Goal: Task Accomplishment & Management: Complete application form

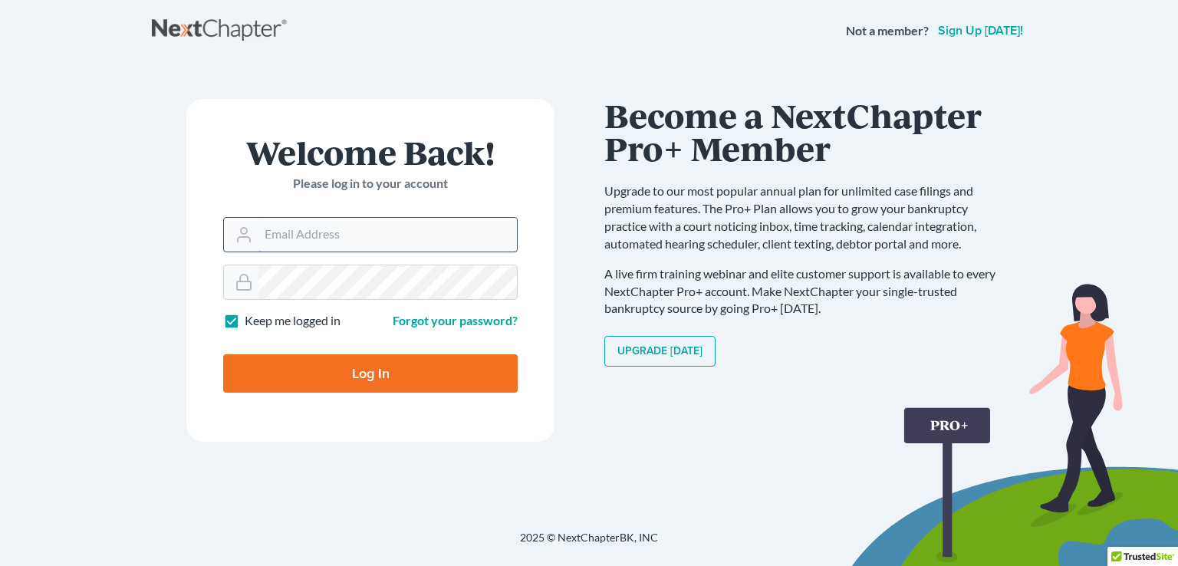
click at [271, 231] on input "Email Address" at bounding box center [388, 235] width 259 height 34
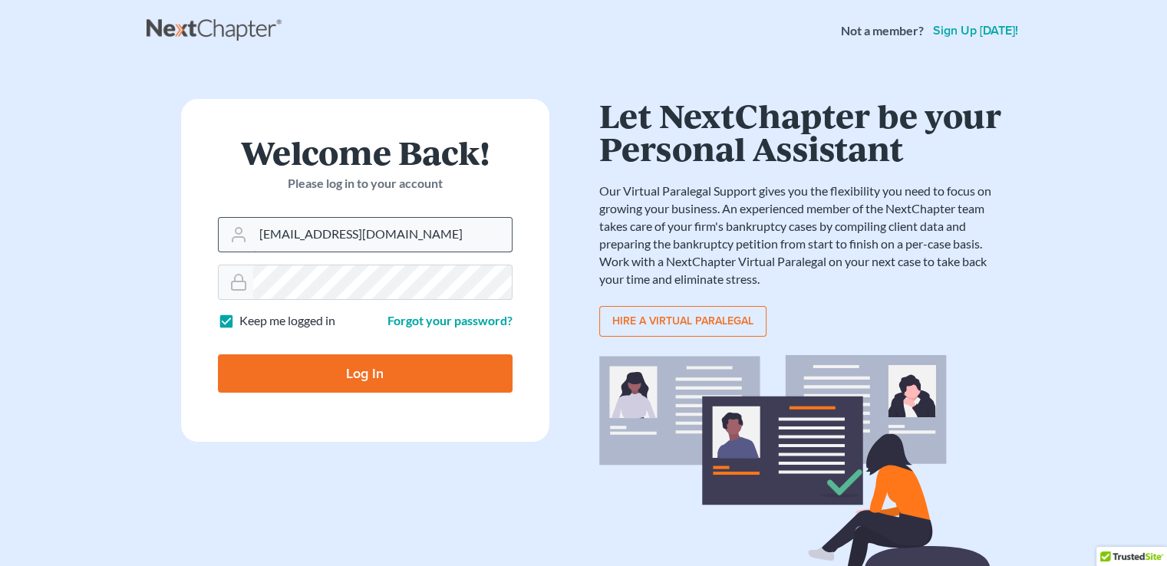
type input "[EMAIL_ADDRESS][DOMAIN_NAME]"
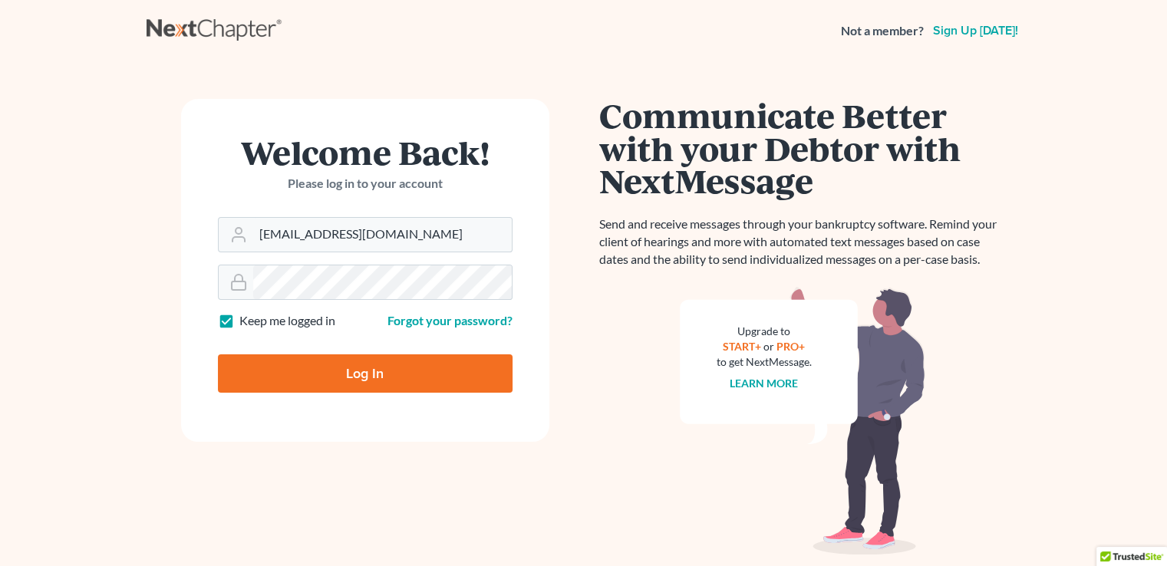
click at [295, 369] on input "Log In" at bounding box center [365, 373] width 295 height 38
type input "Thinking..."
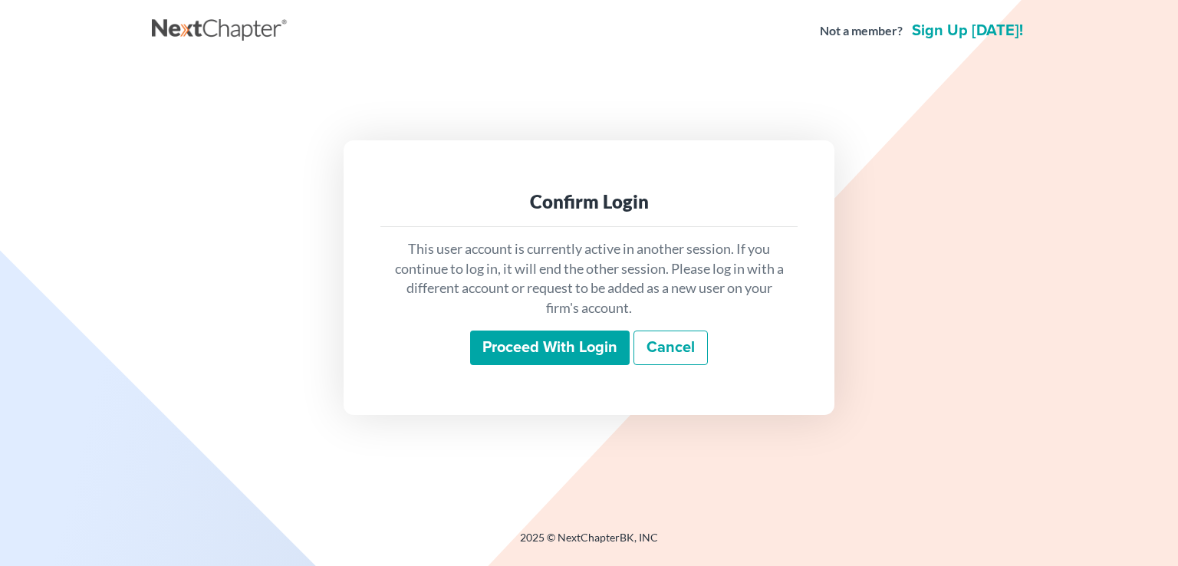
click at [526, 347] on input "Proceed with login" at bounding box center [550, 348] width 160 height 35
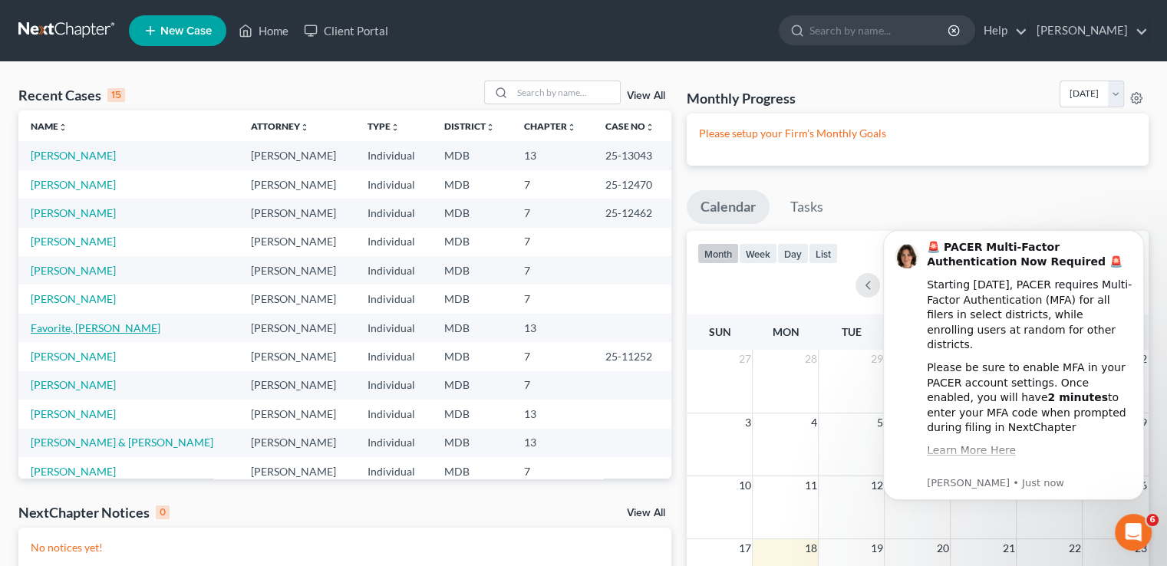
click at [72, 326] on link "Favorite, Dionne" at bounding box center [96, 327] width 130 height 13
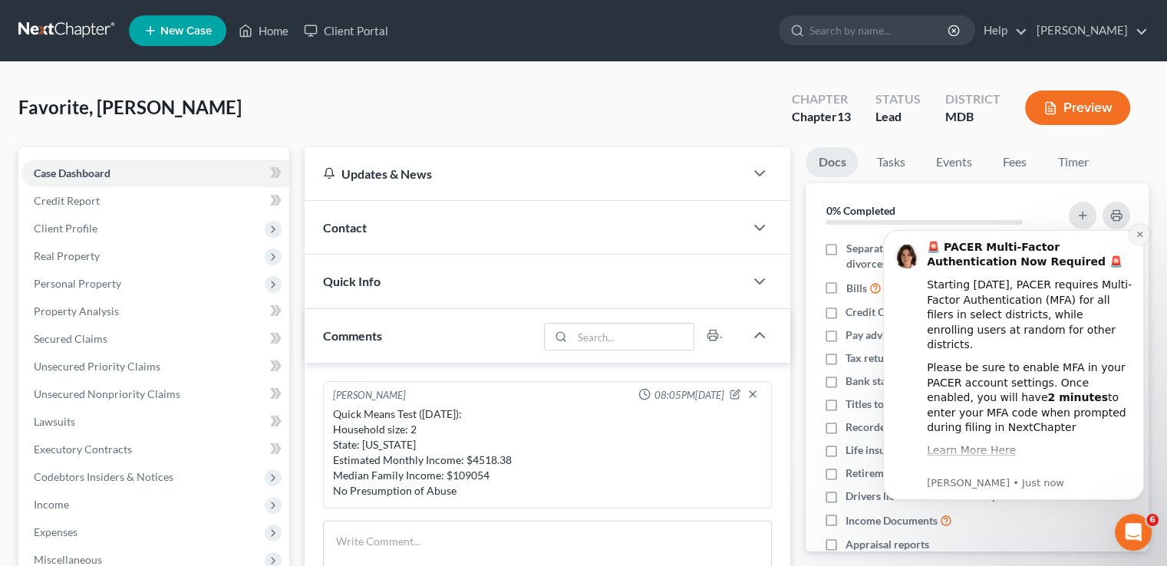
click at [1142, 235] on icon "Dismiss notification" at bounding box center [1139, 234] width 8 height 8
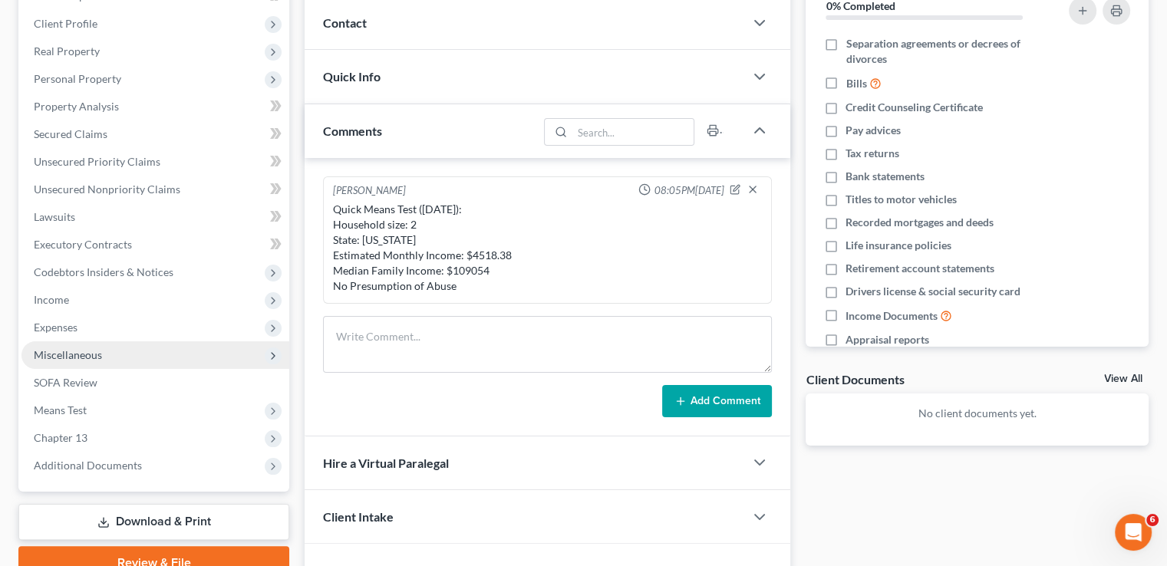
scroll to position [230, 0]
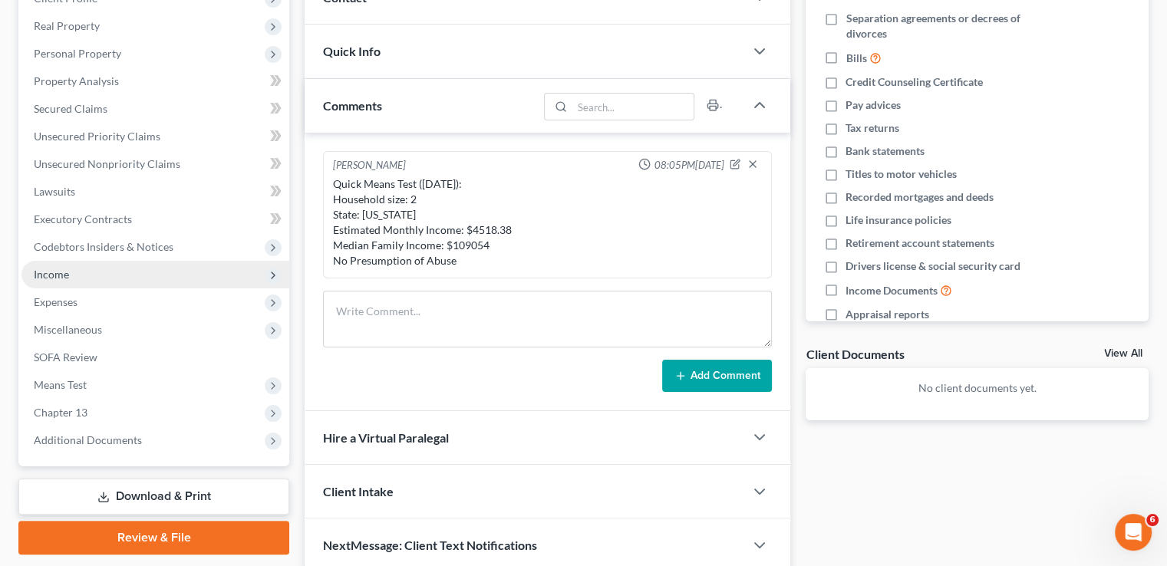
click at [78, 274] on span "Income" at bounding box center [155, 275] width 268 height 28
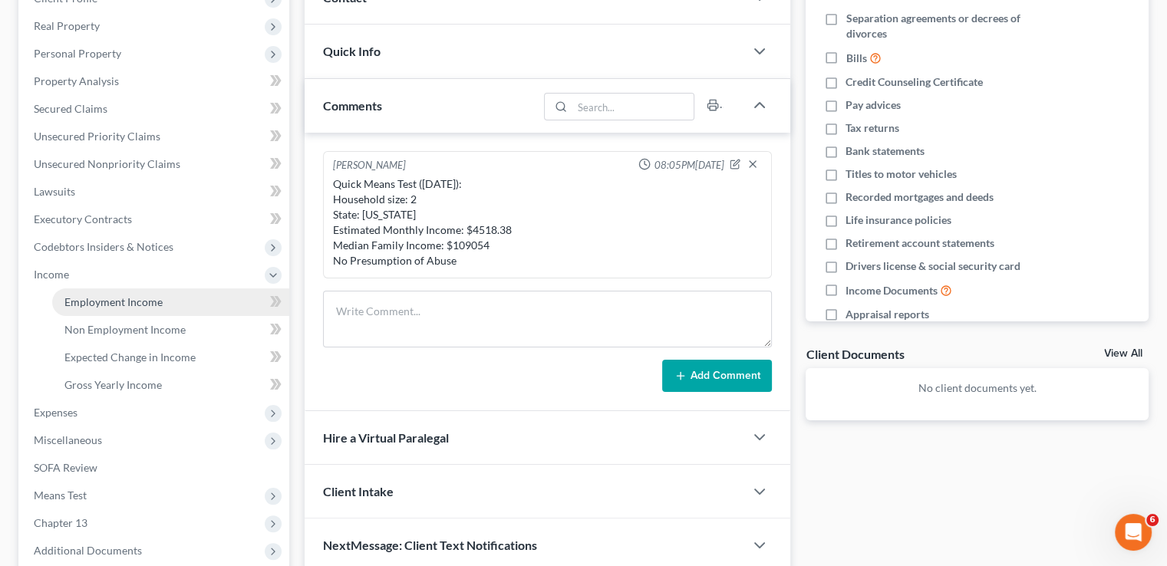
click at [126, 304] on span "Employment Income" at bounding box center [113, 301] width 98 height 13
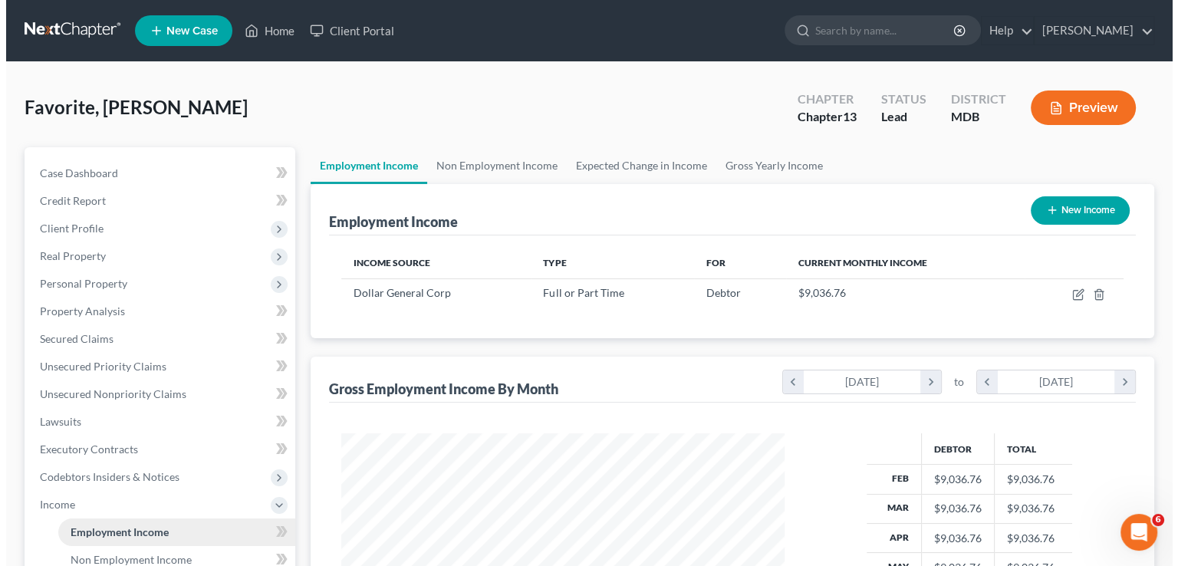
scroll to position [273, 473]
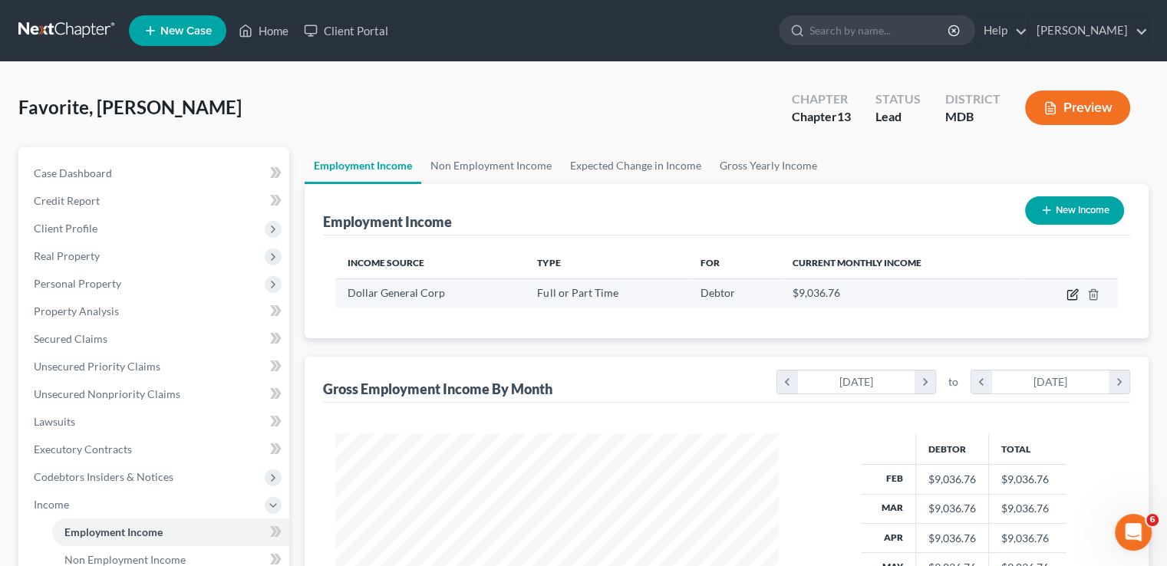
click at [1072, 294] on icon "button" at bounding box center [1072, 294] width 12 height 12
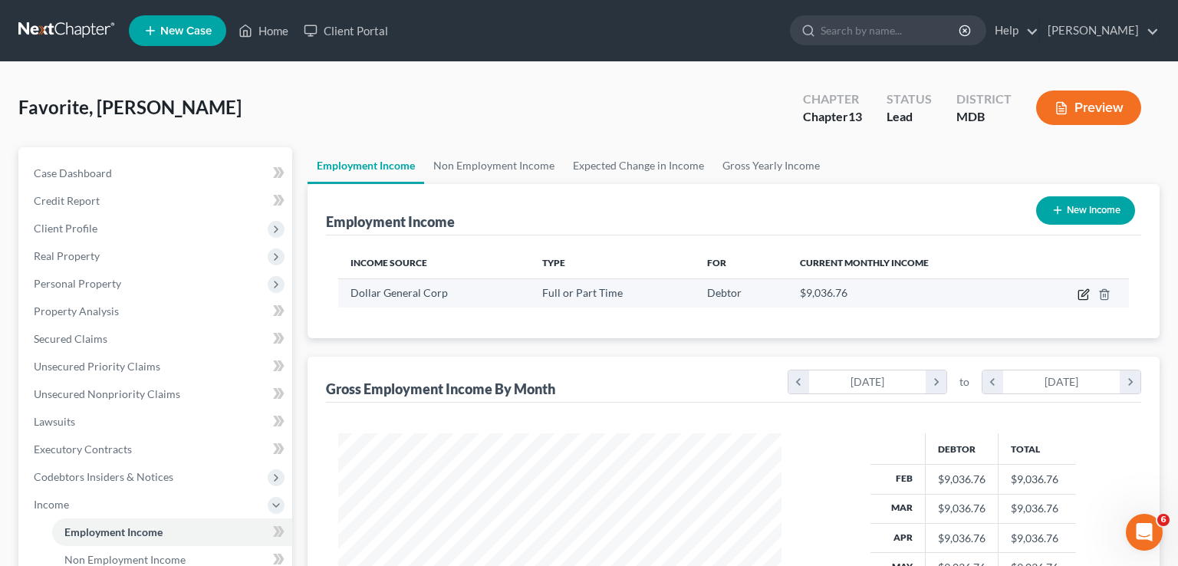
select select "0"
select select "44"
select select "0"
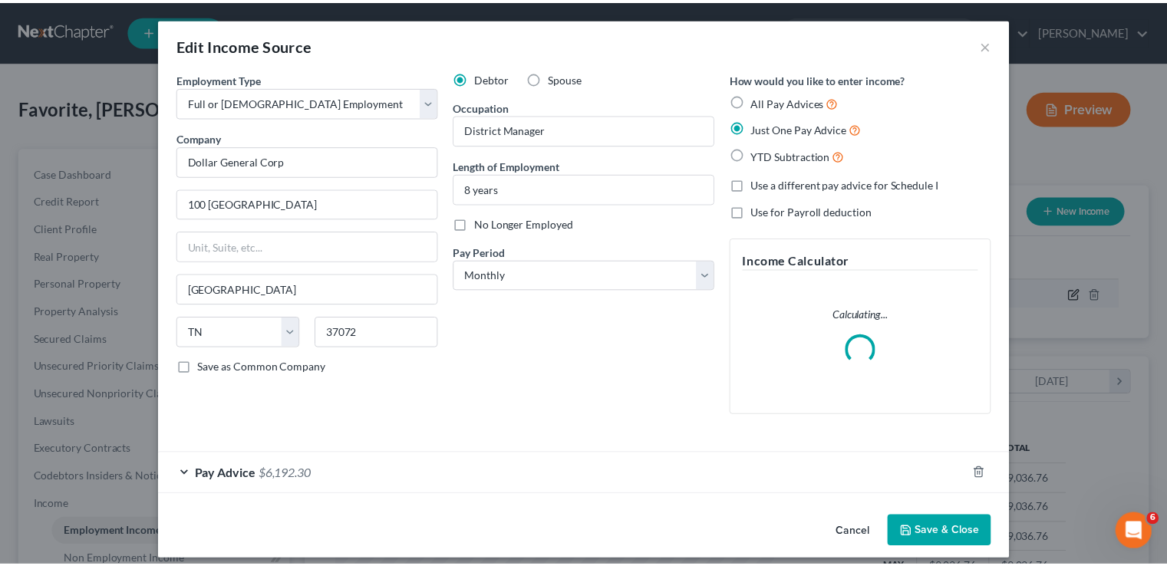
scroll to position [273, 479]
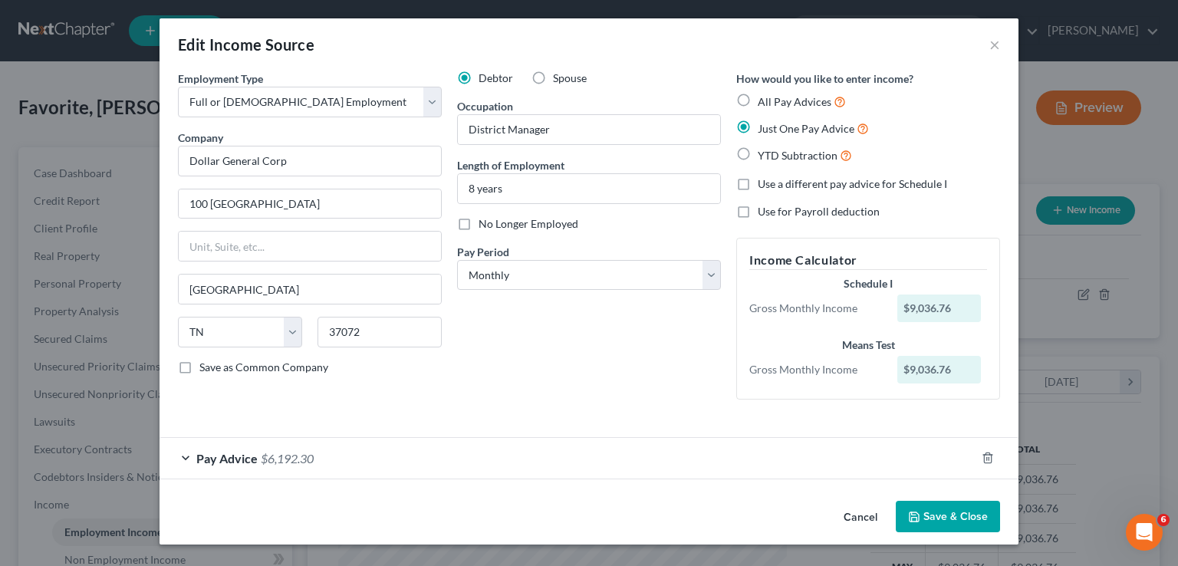
click at [875, 519] on button "Cancel" at bounding box center [861, 517] width 58 height 31
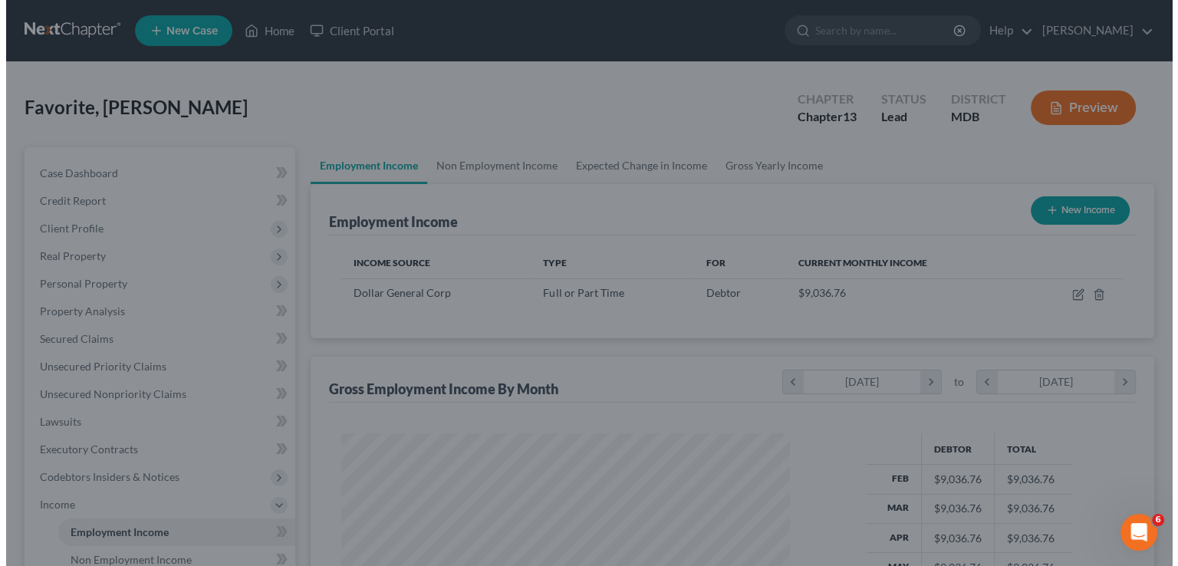
scroll to position [766818, 766617]
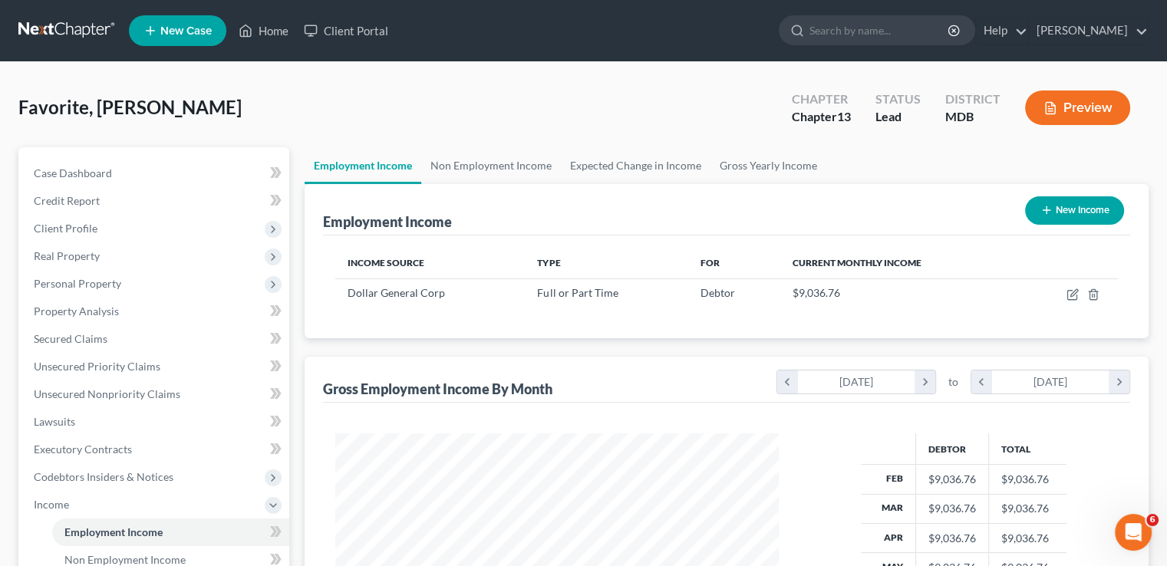
click at [1062, 209] on button "New Income" at bounding box center [1074, 210] width 99 height 28
select select "0"
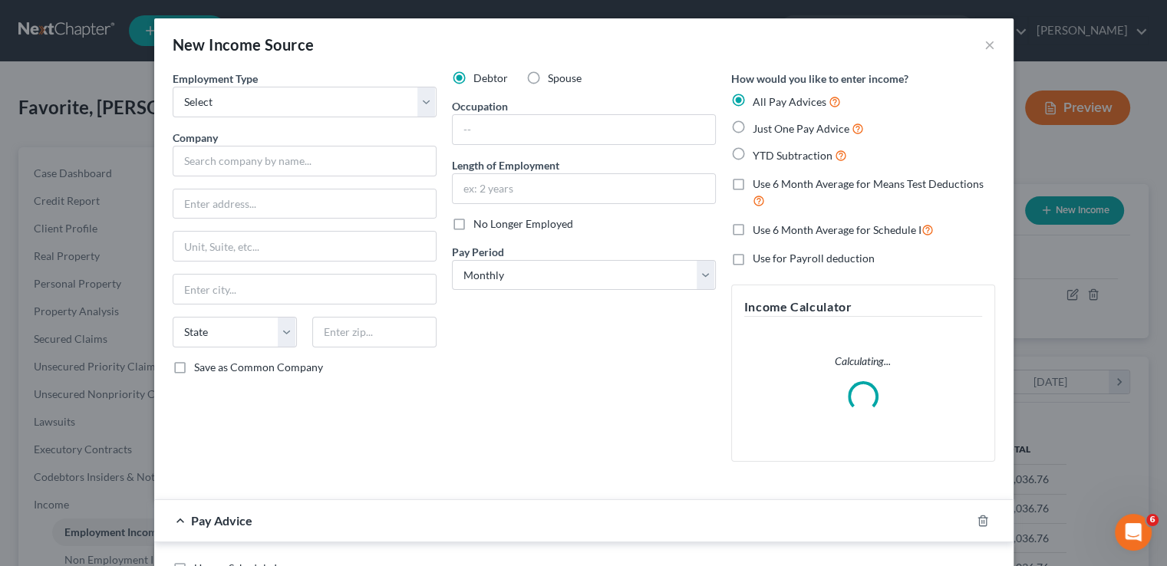
scroll to position [273, 479]
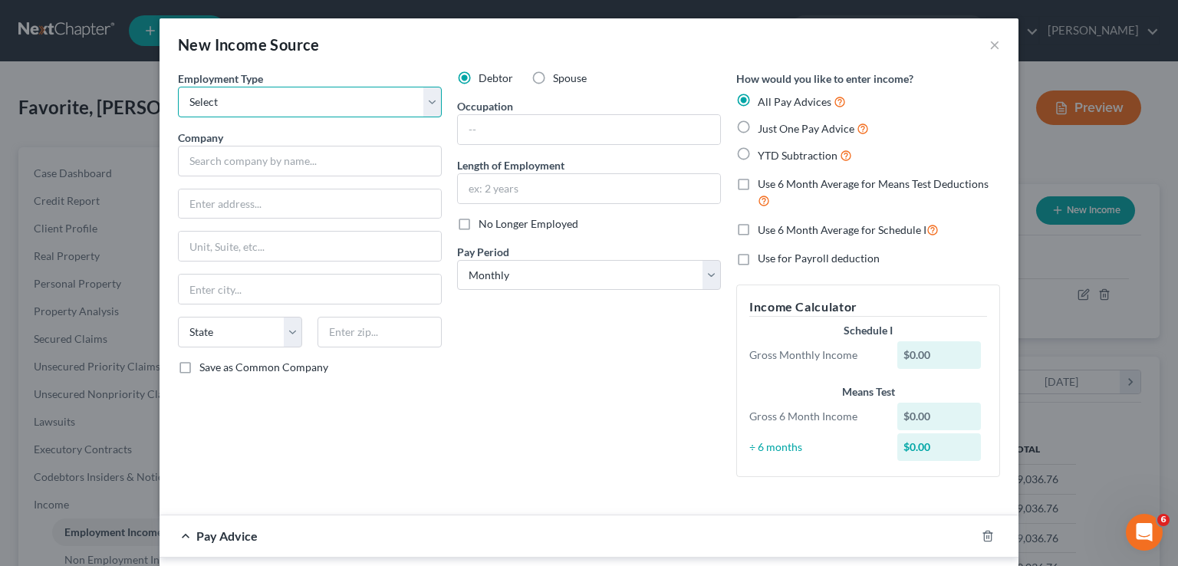
click at [423, 101] on select "Select Full or Part Time Employment Self Employment" at bounding box center [310, 102] width 264 height 31
select select "1"
click at [178, 87] on select "Select Full or Part Time Employment Self Employment" at bounding box center [310, 102] width 264 height 31
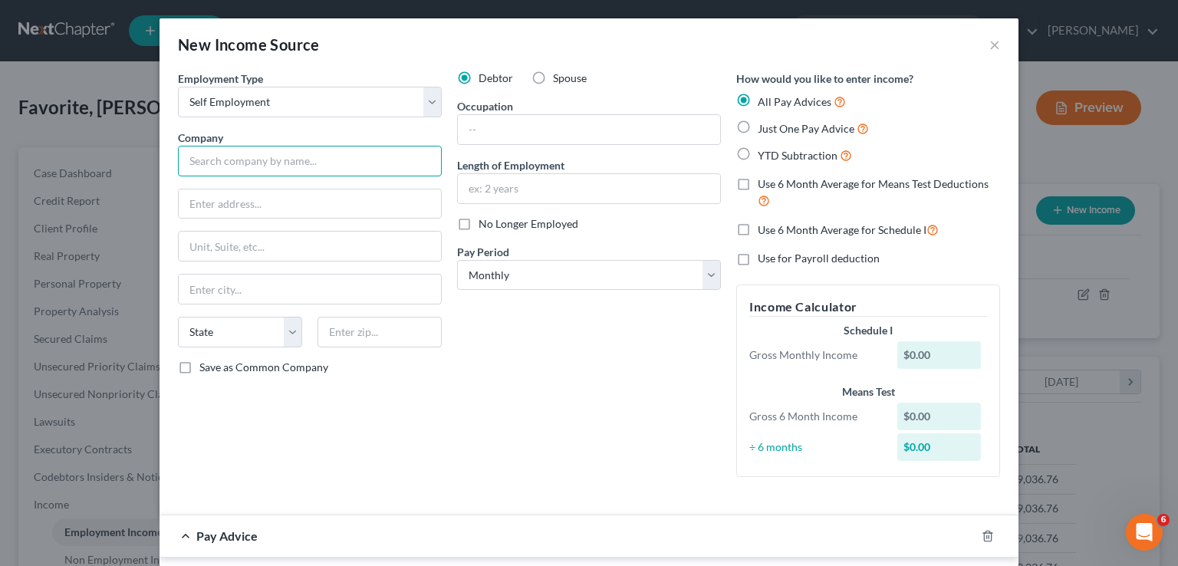
click at [249, 163] on input "text" at bounding box center [310, 161] width 264 height 31
type input "S"
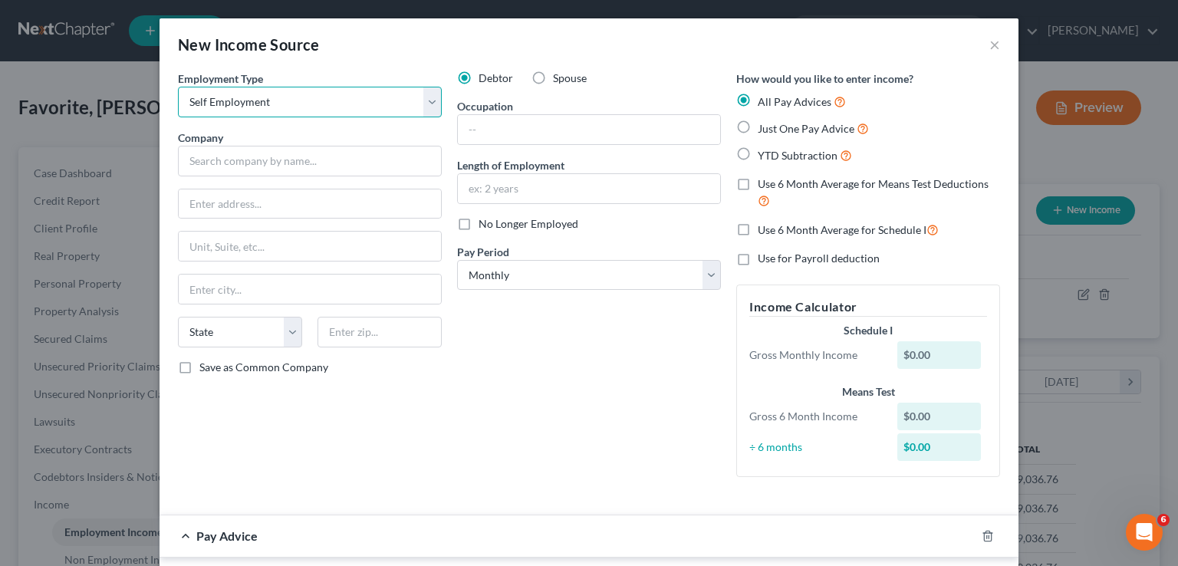
click at [430, 99] on select "Select Full or Part Time Employment Self Employment" at bounding box center [310, 102] width 264 height 31
select select "0"
click at [178, 87] on select "Select Full or Part Time Employment Self Employment" at bounding box center [310, 102] width 264 height 31
click at [990, 47] on button "×" at bounding box center [995, 44] width 11 height 18
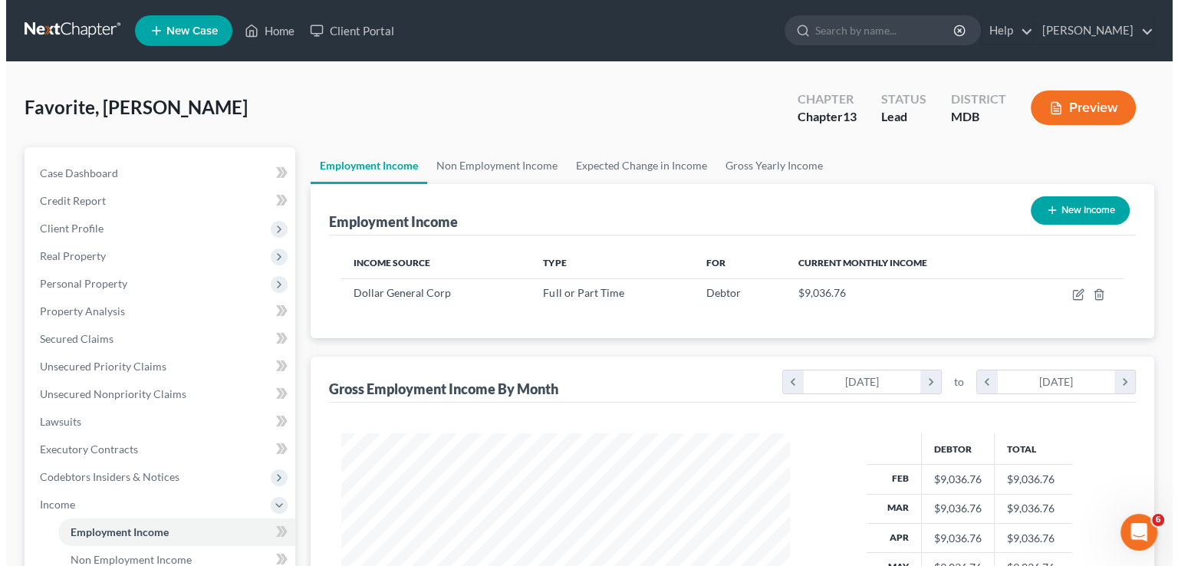
scroll to position [766818, 766617]
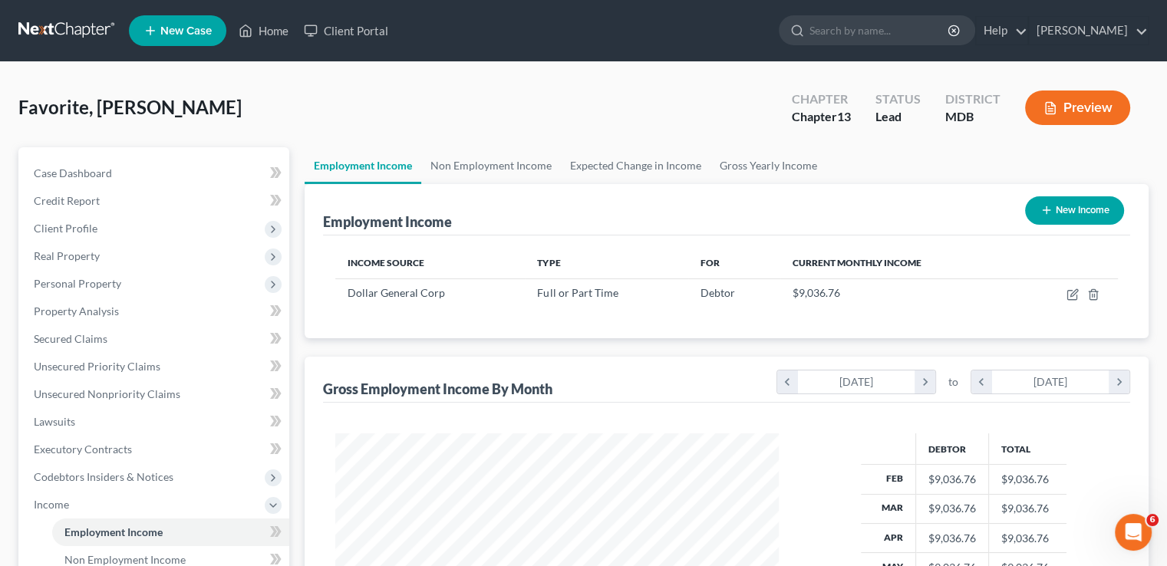
click at [1055, 206] on button "New Income" at bounding box center [1074, 210] width 99 height 28
select select "0"
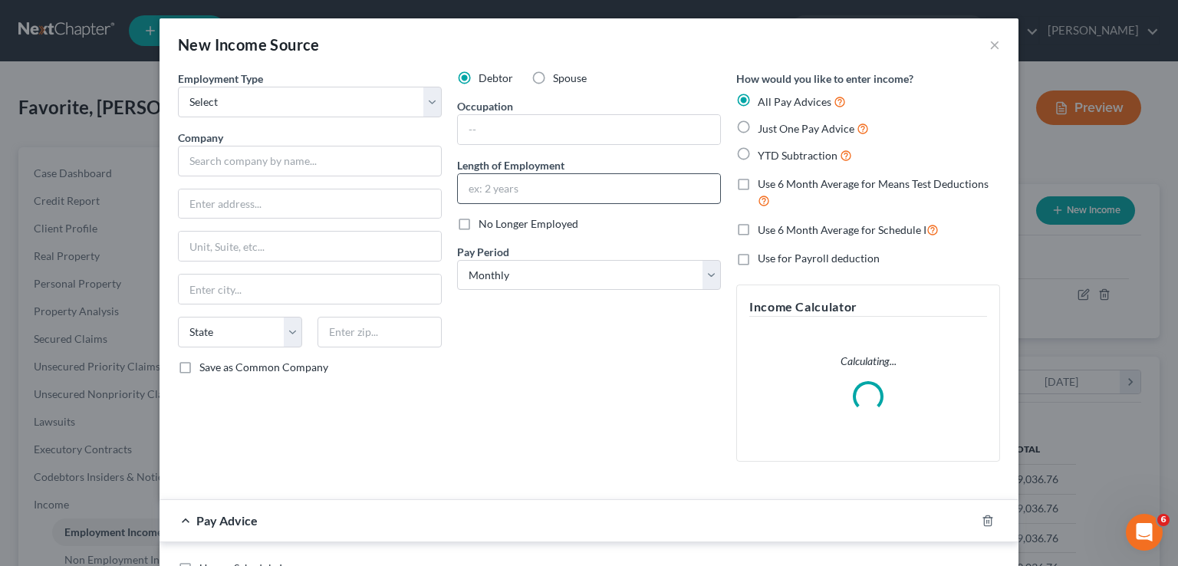
scroll to position [273, 479]
click at [272, 104] on select "Select Full or Part Time Employment Self Employment" at bounding box center [310, 102] width 264 height 31
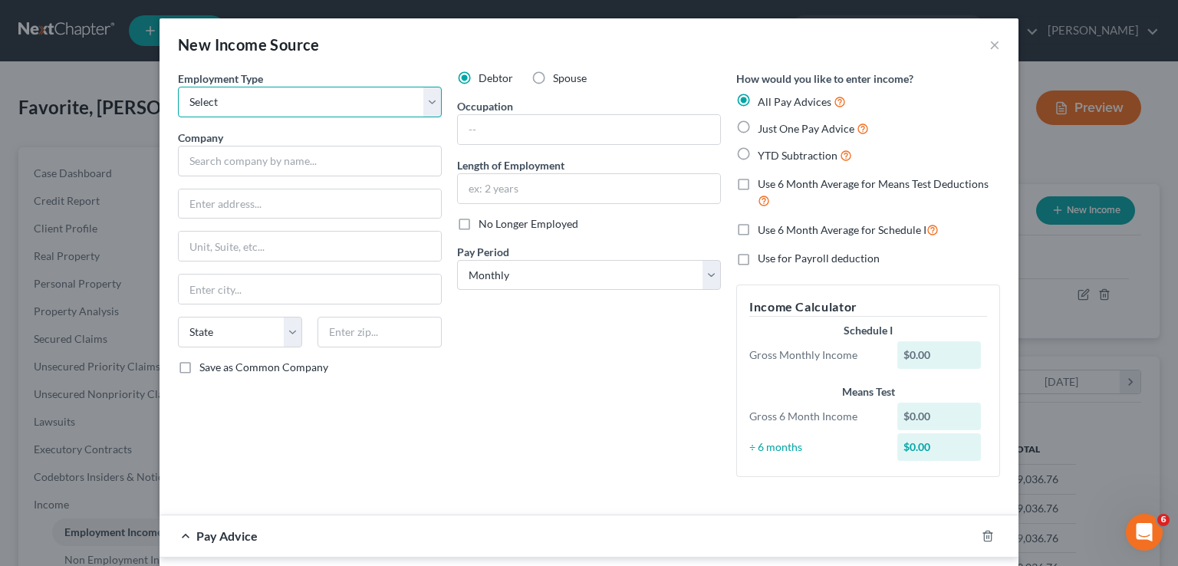
select select "1"
click at [178, 87] on select "Select Full or Part Time Employment Self Employment" at bounding box center [310, 102] width 264 height 31
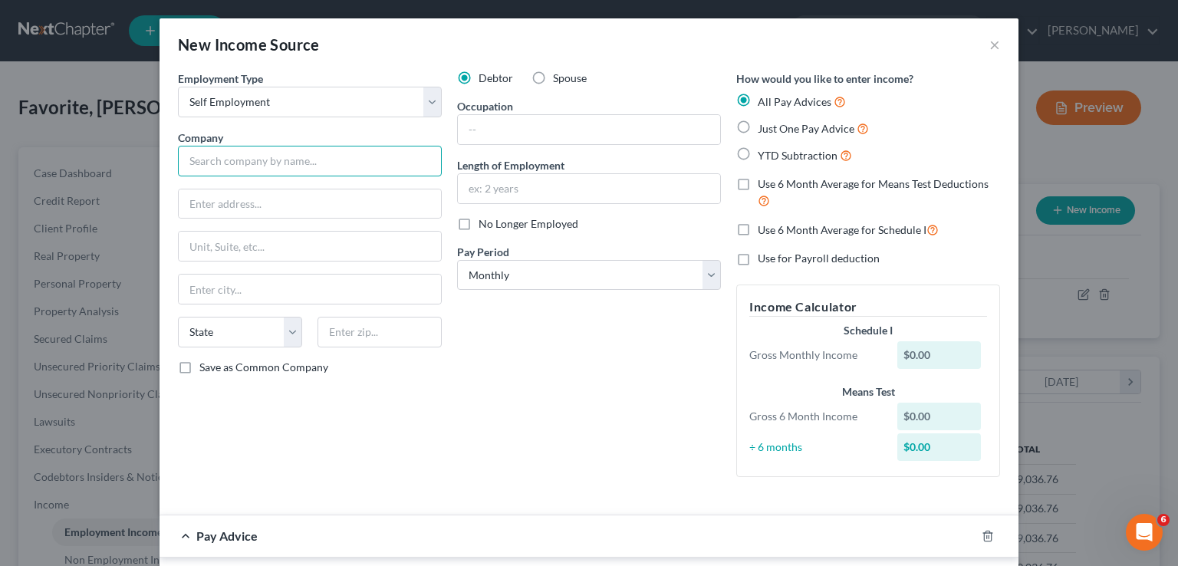
click at [227, 162] on input "text" at bounding box center [310, 161] width 264 height 31
type input "P"
type input "O"
click at [491, 129] on input "text" at bounding box center [589, 129] width 262 height 29
click at [219, 163] on input "text" at bounding box center [310, 161] width 264 height 31
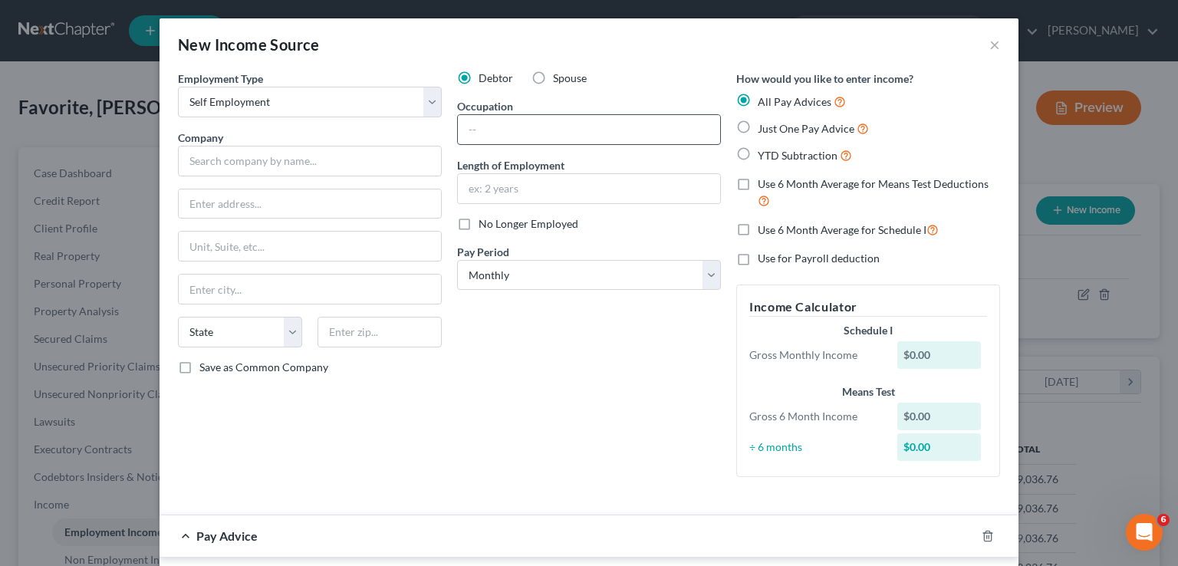
click at [476, 121] on input "text" at bounding box center [589, 129] width 262 height 29
type input "P"
type input "Office Cleaning"
click at [201, 161] on input "text" at bounding box center [310, 161] width 264 height 31
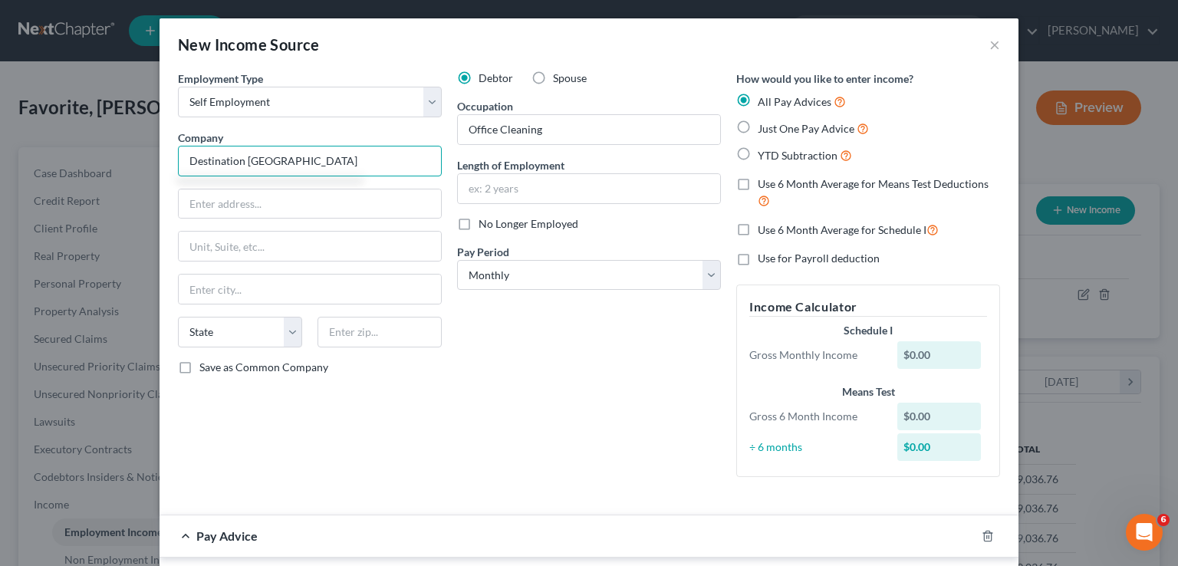
type input "Destination Gettysburg"
click at [261, 206] on input "text" at bounding box center [310, 203] width 262 height 29
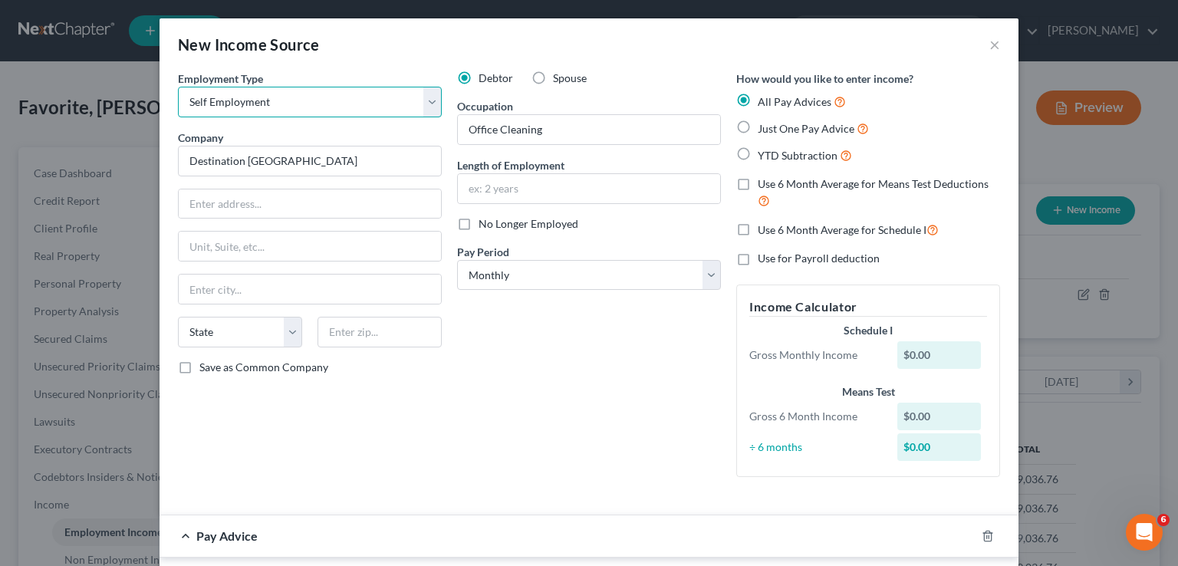
click at [420, 102] on select "Select Full or Part Time Employment Self Employment" at bounding box center [310, 102] width 264 height 31
select select "0"
click at [178, 87] on select "Select Full or Part Time Employment Self Employment" at bounding box center [310, 102] width 264 height 31
click at [272, 202] on input "text" at bounding box center [310, 203] width 262 height 29
type input "1560 Fairfield Road"
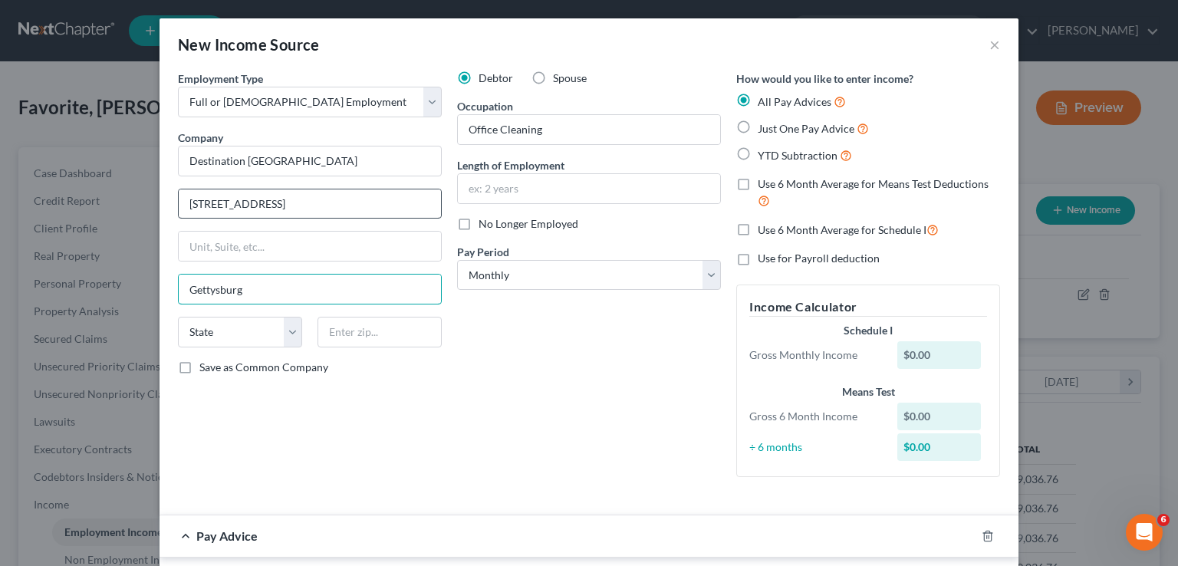
type input "Gettysburg"
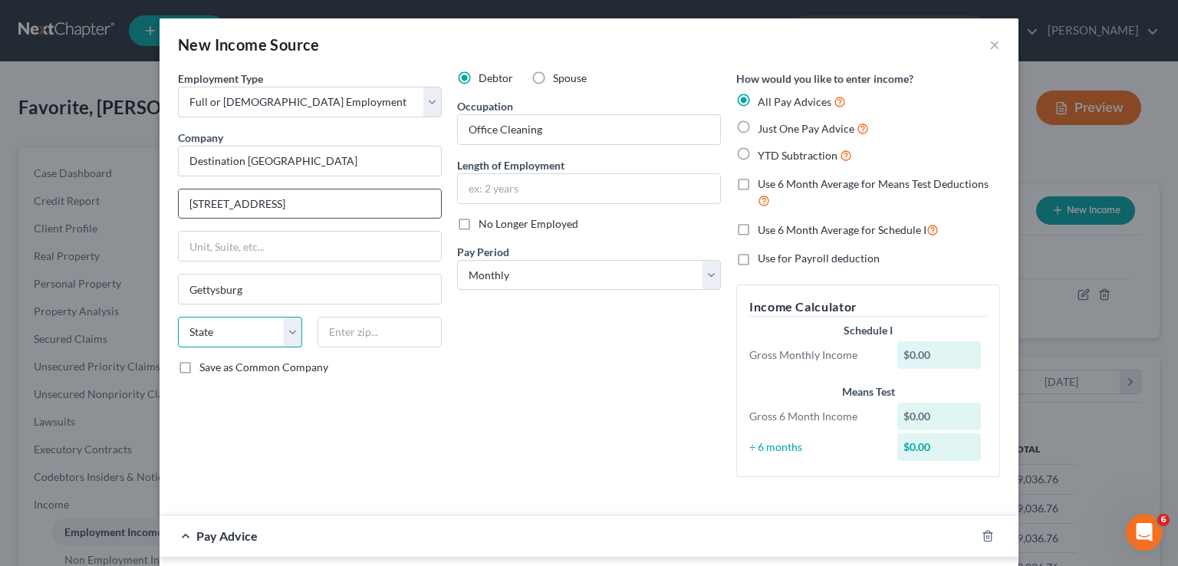
select select "39"
type input "17325"
click at [758, 127] on label "Just One Pay Advice" at bounding box center [813, 129] width 111 height 18
click at [764, 127] on input "Just One Pay Advice" at bounding box center [769, 125] width 10 height 10
radio input "true"
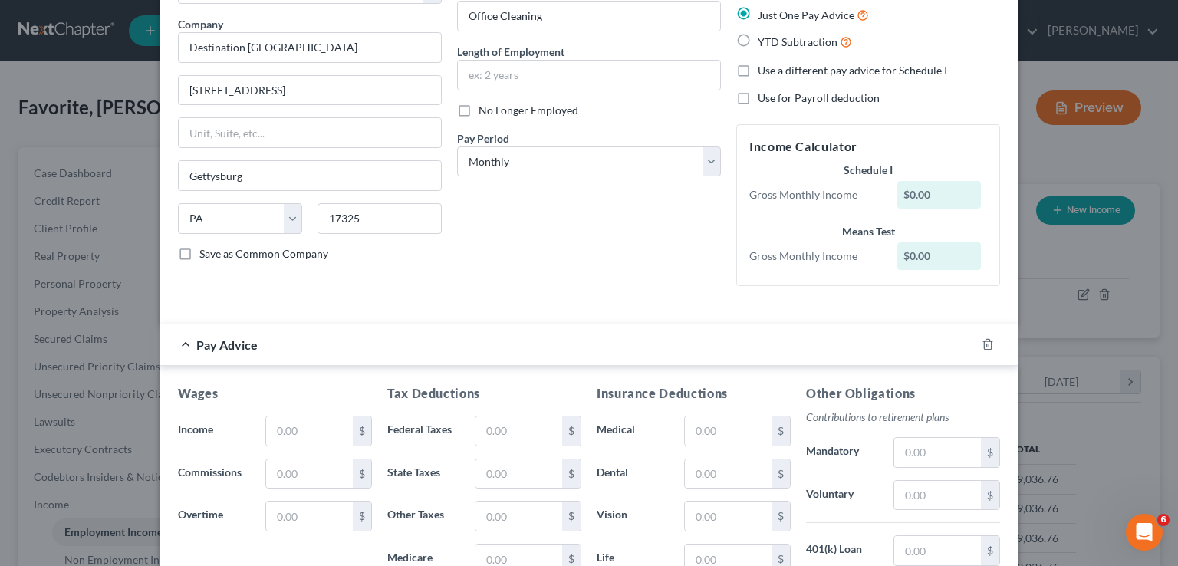
scroll to position [0, 0]
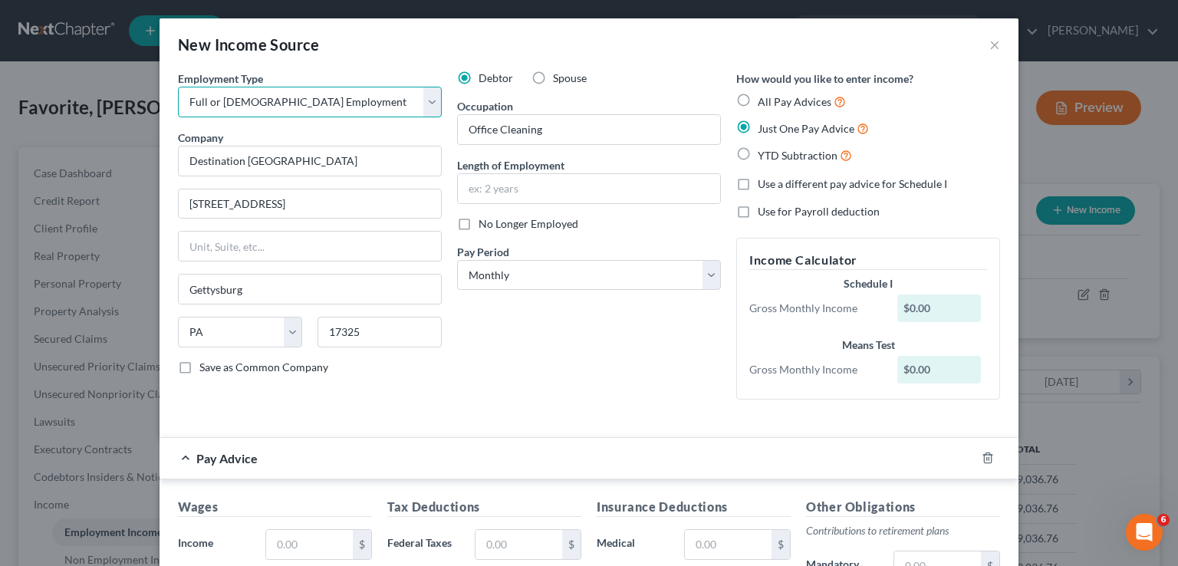
click at [428, 103] on select "Select Full or Part Time Employment Self Employment" at bounding box center [310, 102] width 264 height 31
select select "1"
click at [178, 87] on select "Select Full or Part Time Employment Self Employment" at bounding box center [310, 102] width 264 height 31
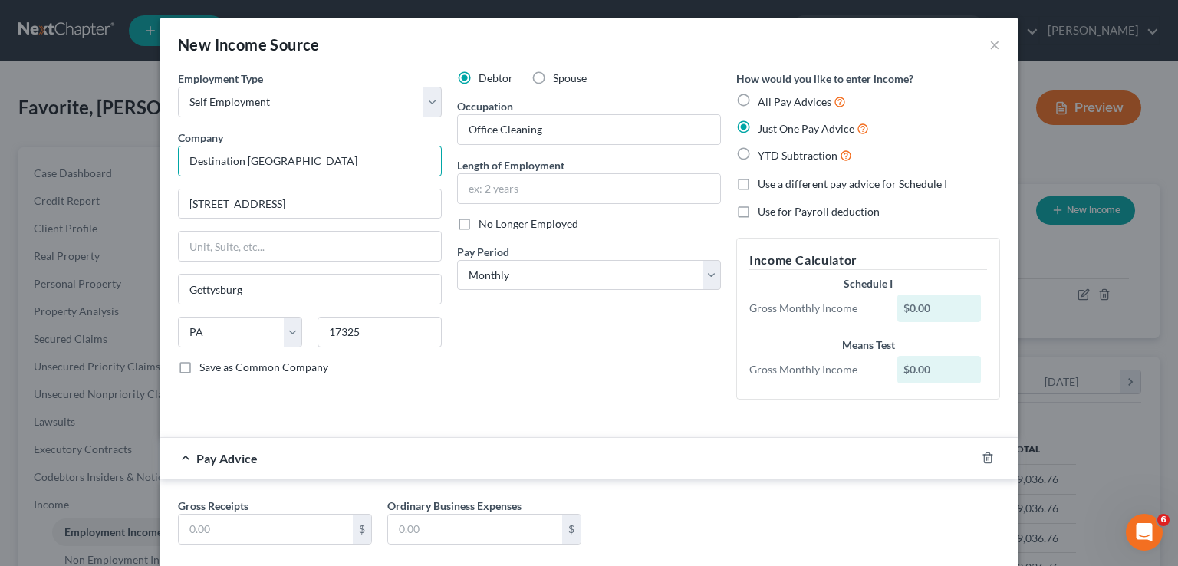
click at [316, 164] on input "Destination Gettysburg" at bounding box center [310, 161] width 264 height 31
type input "D"
click at [309, 206] on input "1560 Fairfield Road" at bounding box center [310, 203] width 262 height 29
type input "1"
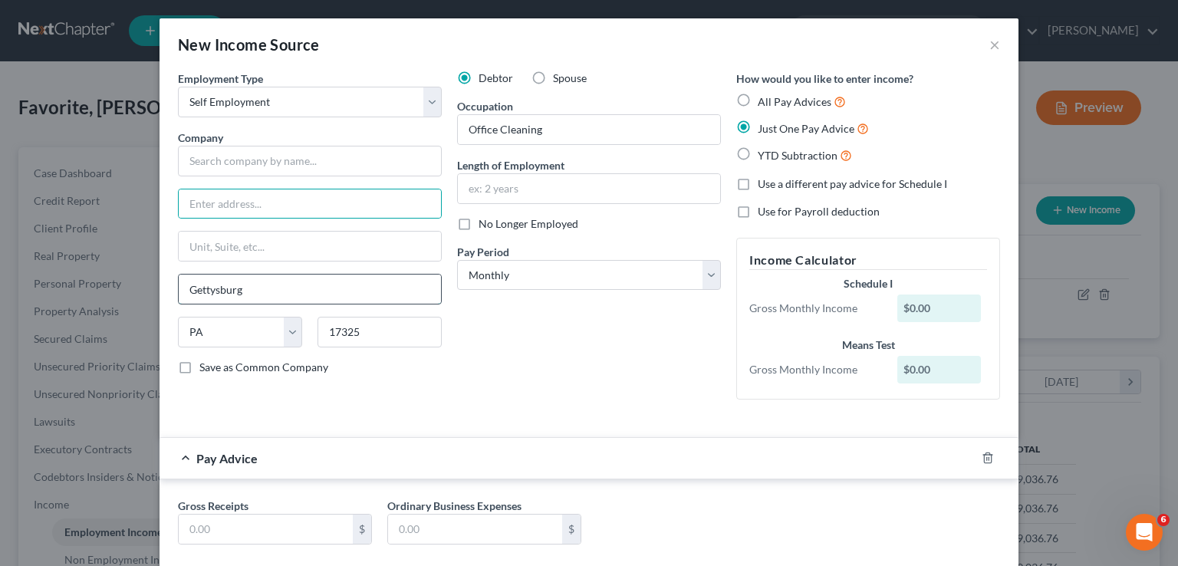
click at [242, 292] on input "Gettysburg" at bounding box center [310, 289] width 262 height 29
type input "G"
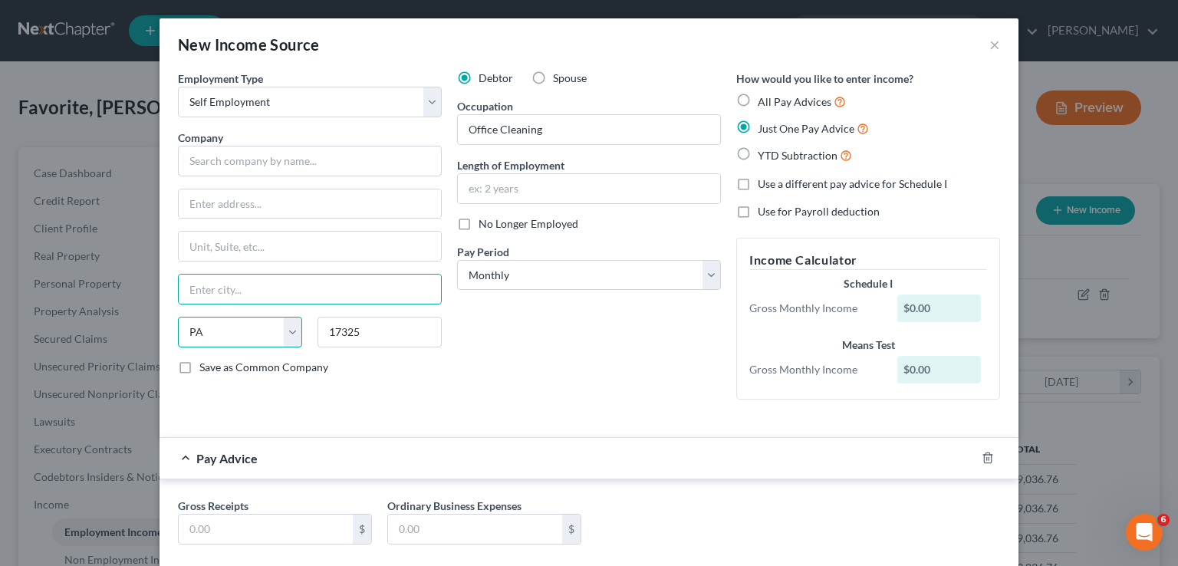
click at [215, 325] on select "State AL AK AR AZ CA CO CT DE DC FL GA GU HI ID IL IN IA KS KY LA ME MD MA MI M…" at bounding box center [240, 332] width 124 height 31
click at [178, 317] on select "State AL AK AR AZ CA CO CT DE DC FL GA GU HI ID IL IN IA KS KY LA ME MD MA MI M…" at bounding box center [240, 332] width 124 height 31
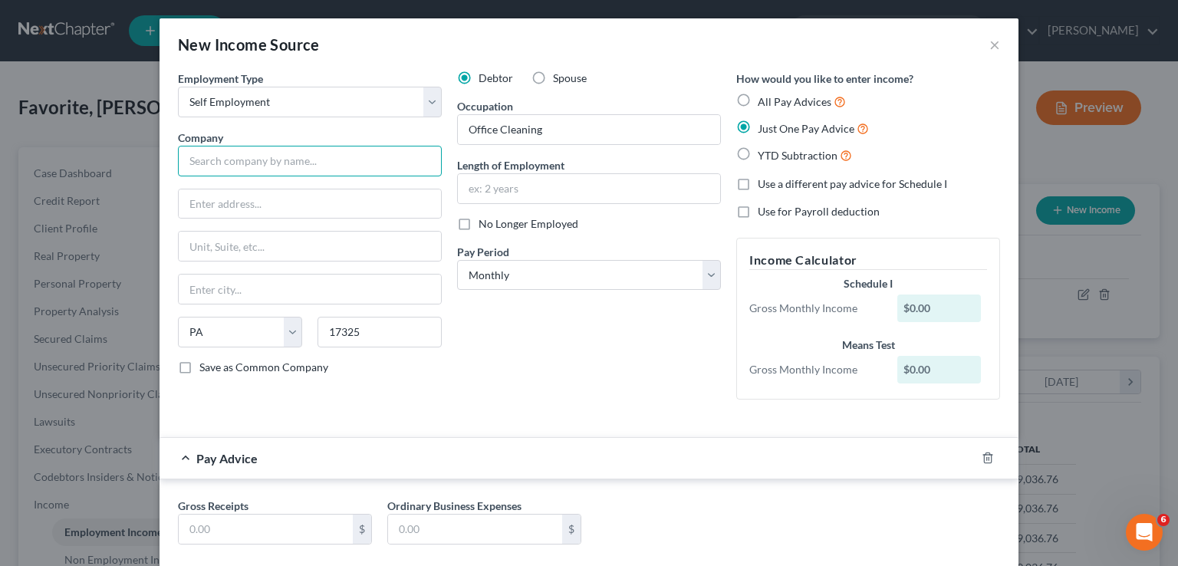
click at [221, 160] on input "text" at bounding box center [310, 161] width 264 height 31
type input "Self"
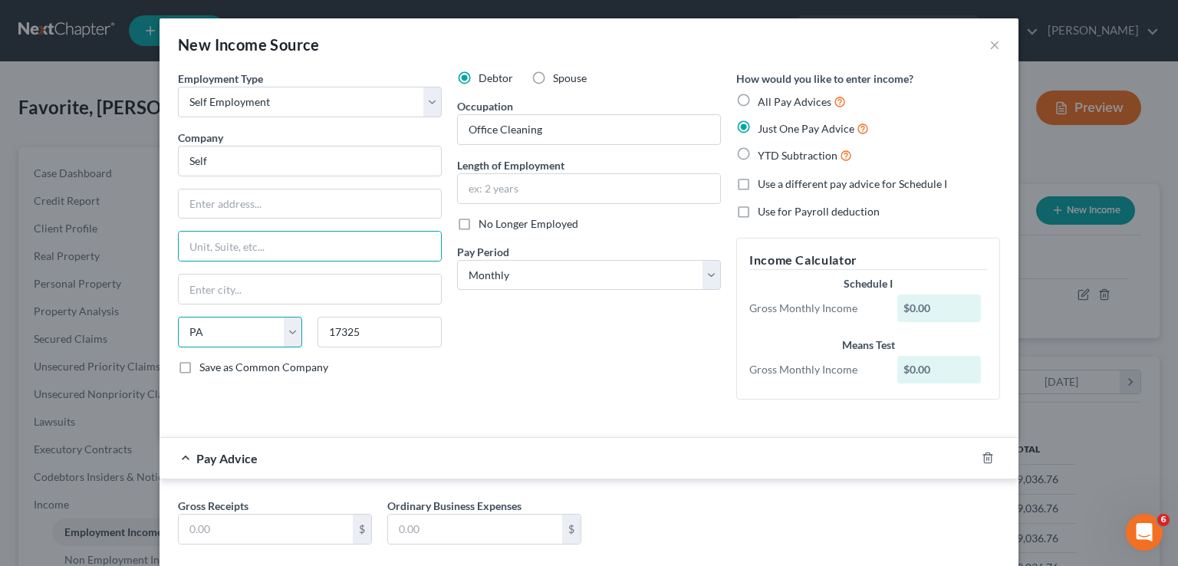
click at [288, 328] on select "State AL AK AR AZ CA CO CT DE DC FL GA GU HI ID IL IN IA KS KY LA ME MD MA MI M…" at bounding box center [240, 332] width 124 height 31
select select
click at [178, 317] on select "State AL AK AR AZ CA CO CT DE DC FL GA GU HI ID IL IN IA KS KY LA ME MD MA MI M…" at bounding box center [240, 332] width 124 height 31
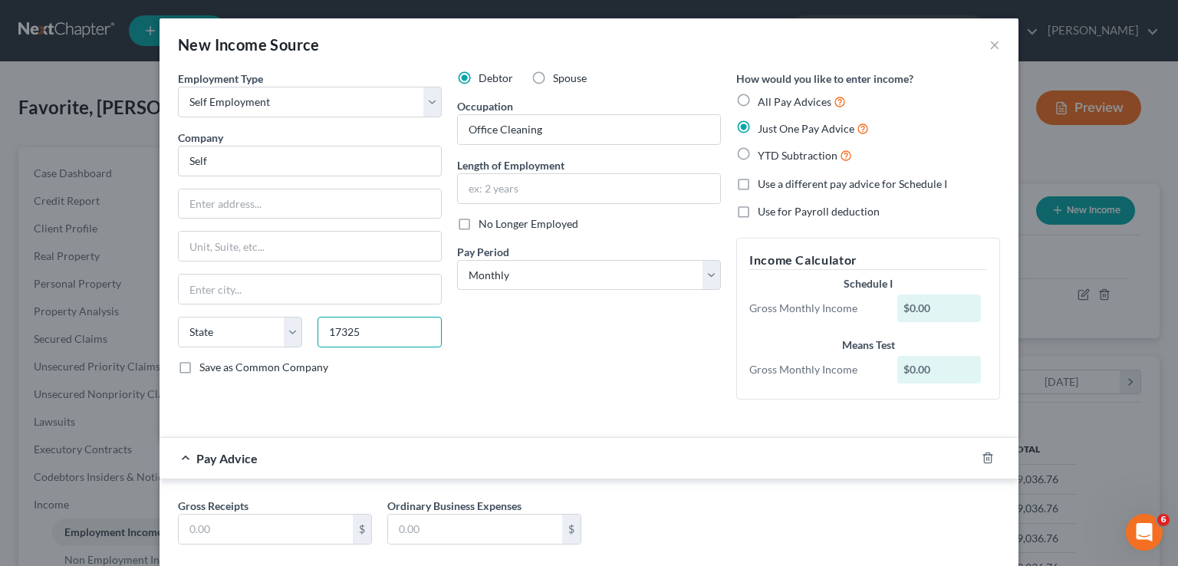
click at [396, 332] on input "17325" at bounding box center [380, 332] width 124 height 31
type input "1"
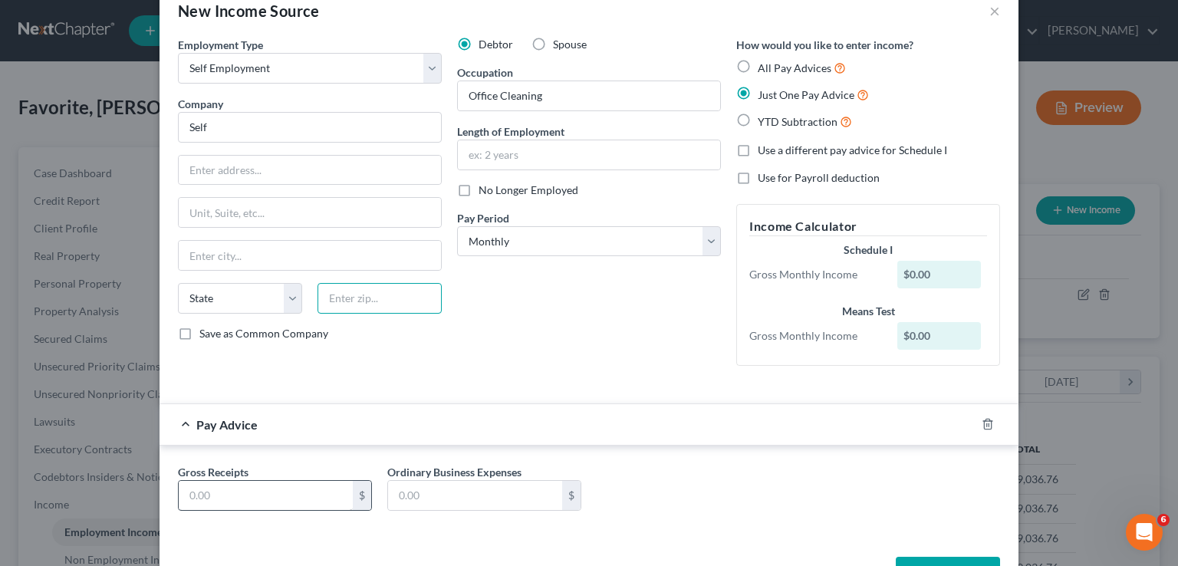
scroll to position [86, 0]
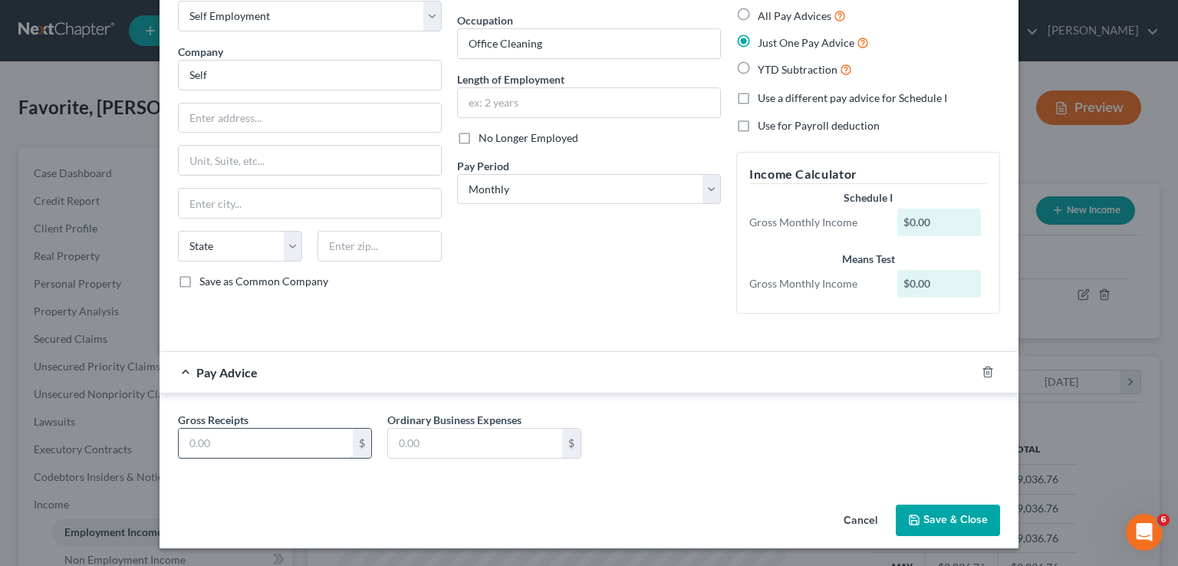
click at [212, 446] on input "text" at bounding box center [266, 443] width 174 height 29
type input "1,150.00"
type input "8"
type input "974.00"
click at [932, 517] on button "Save & Close" at bounding box center [948, 521] width 104 height 32
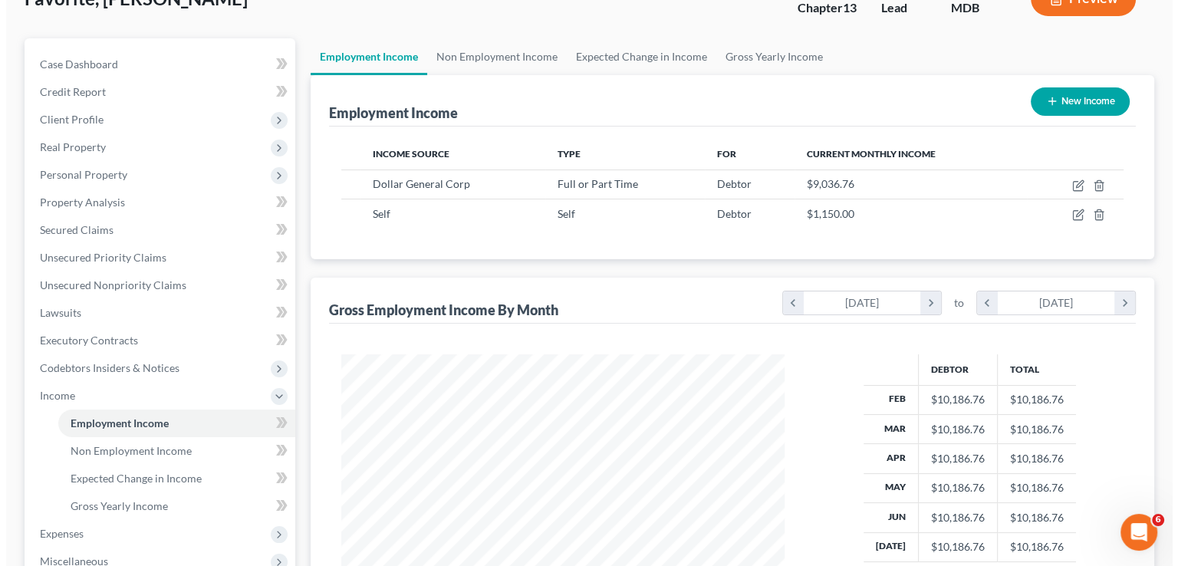
scroll to position [77, 0]
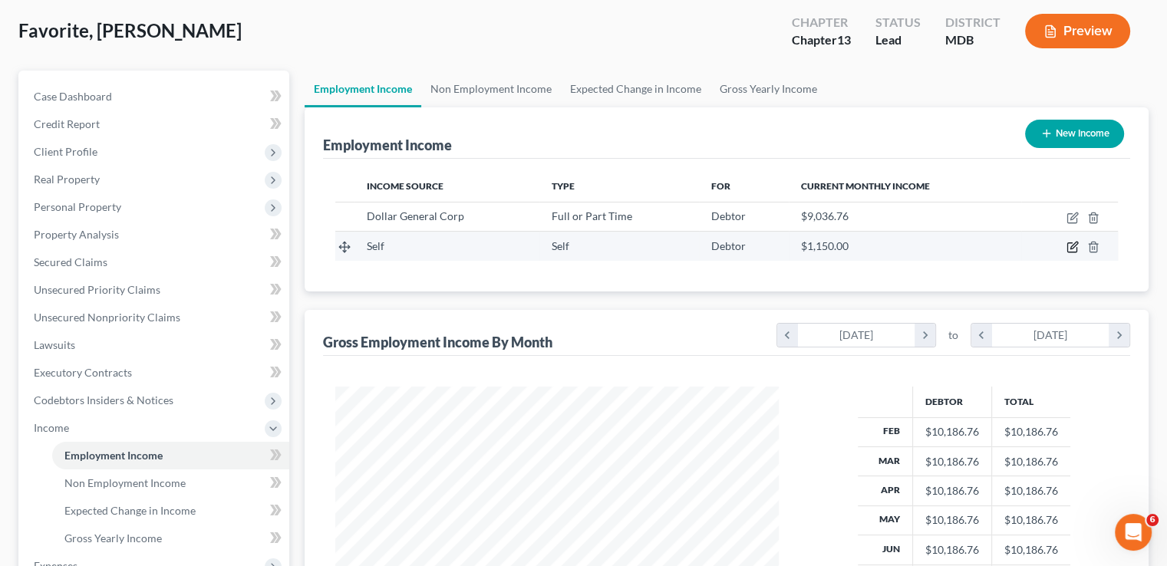
click at [1071, 246] on icon "button" at bounding box center [1072, 247] width 12 height 12
select select "1"
select select "0"
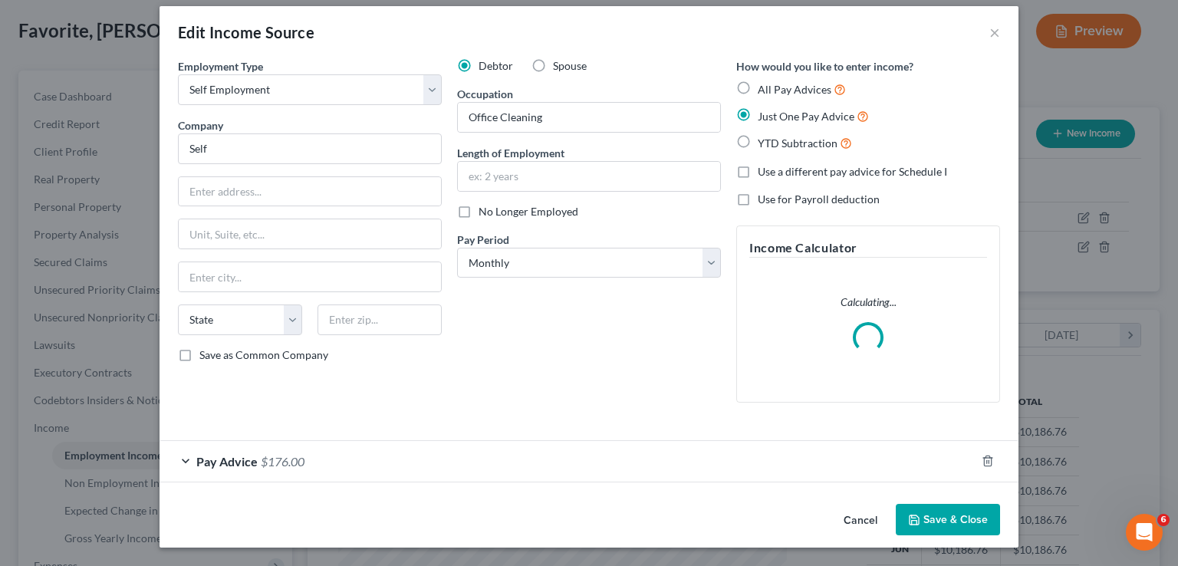
scroll to position [0, 0]
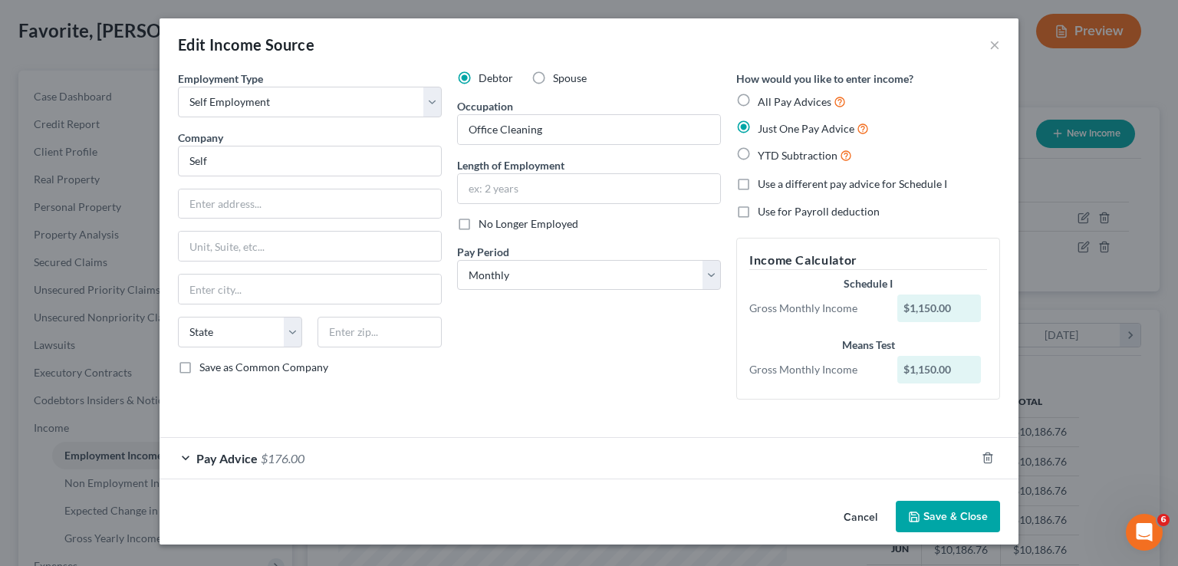
click at [183, 456] on div "Pay Advice $176.00" at bounding box center [568, 458] width 816 height 41
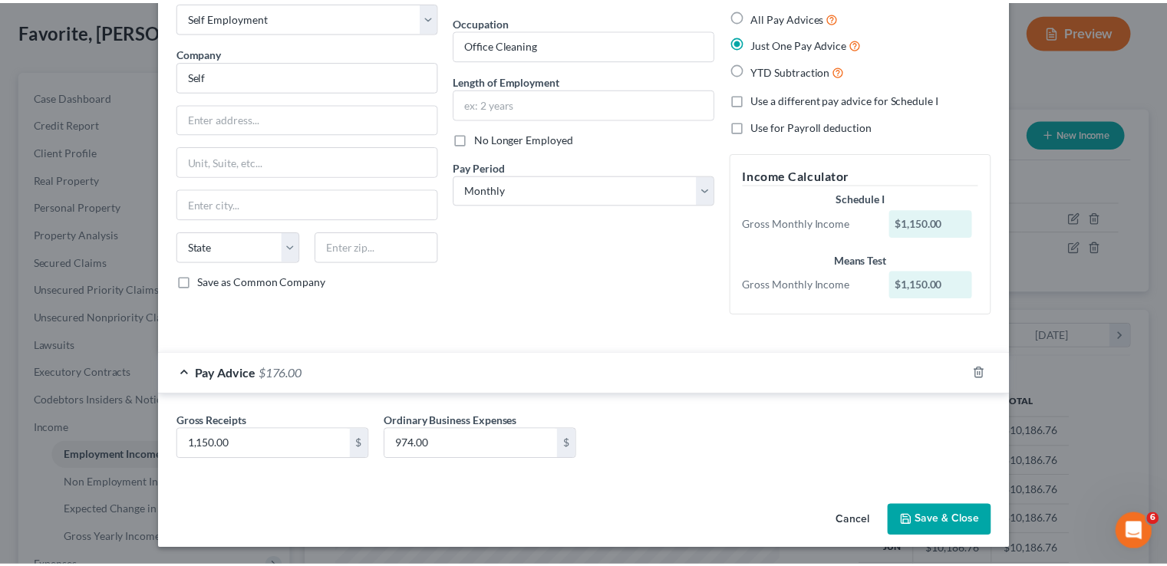
scroll to position [86, 0]
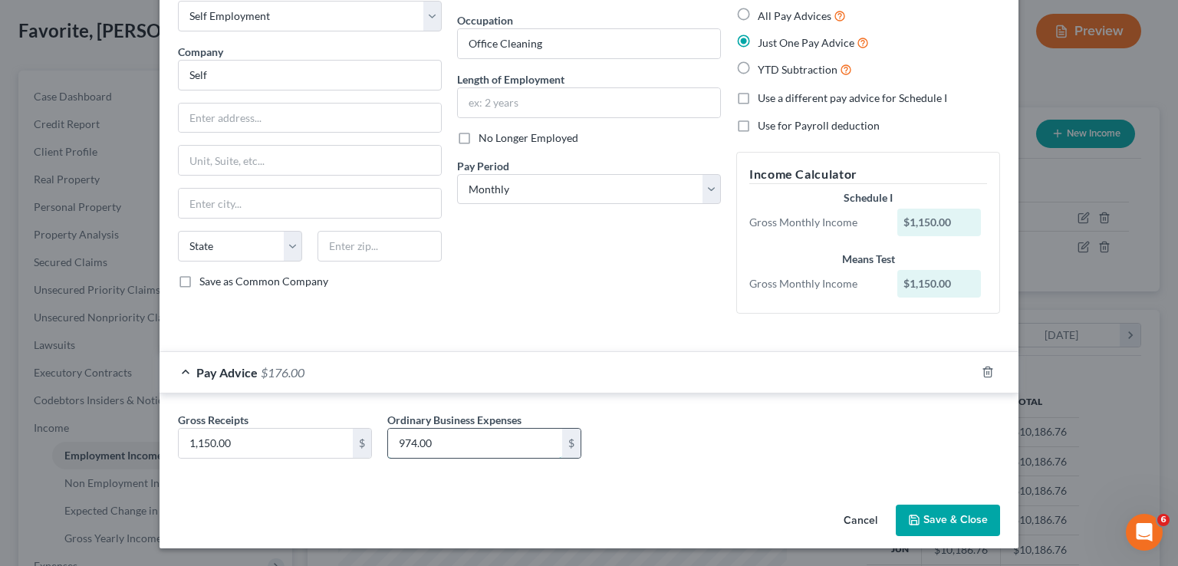
click at [430, 440] on input "974.00" at bounding box center [475, 443] width 174 height 29
type input "947.00"
click at [935, 523] on button "Save & Close" at bounding box center [948, 521] width 104 height 32
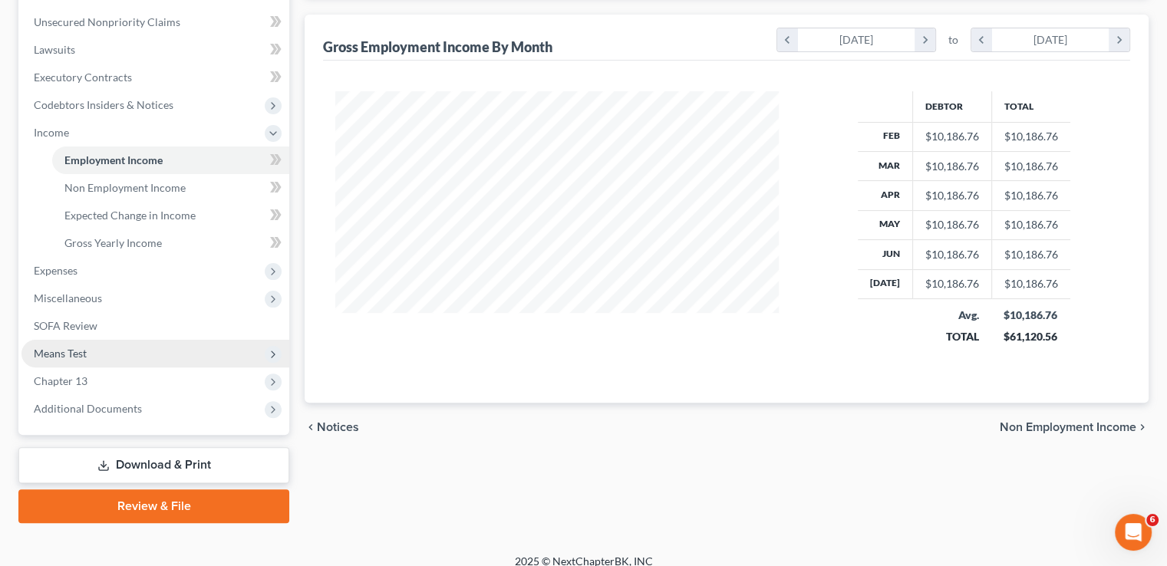
scroll to position [387, 0]
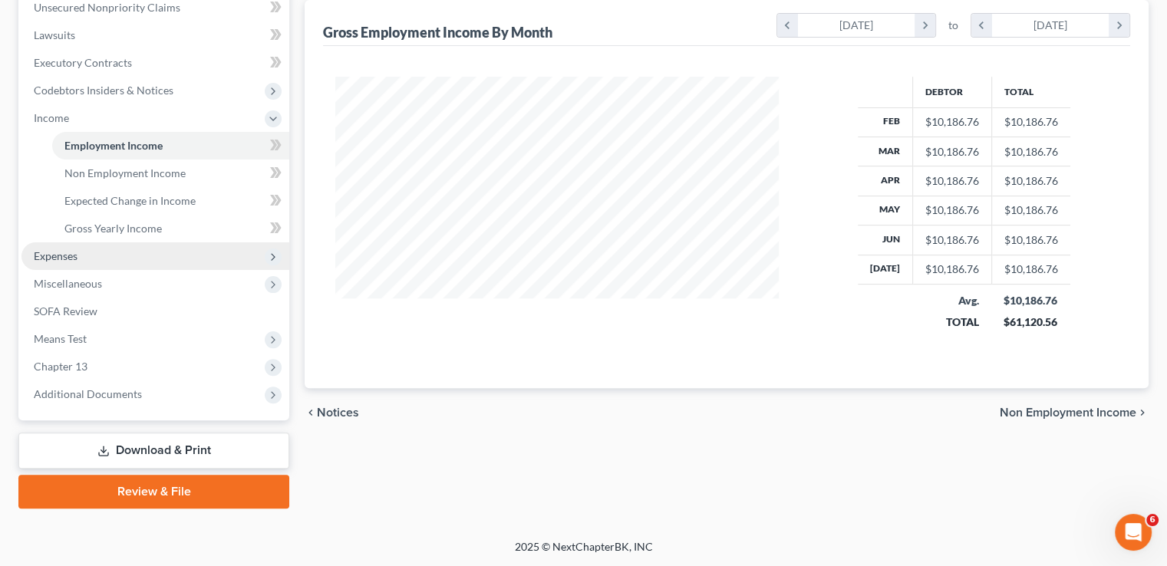
click at [59, 253] on span "Expenses" at bounding box center [56, 255] width 44 height 13
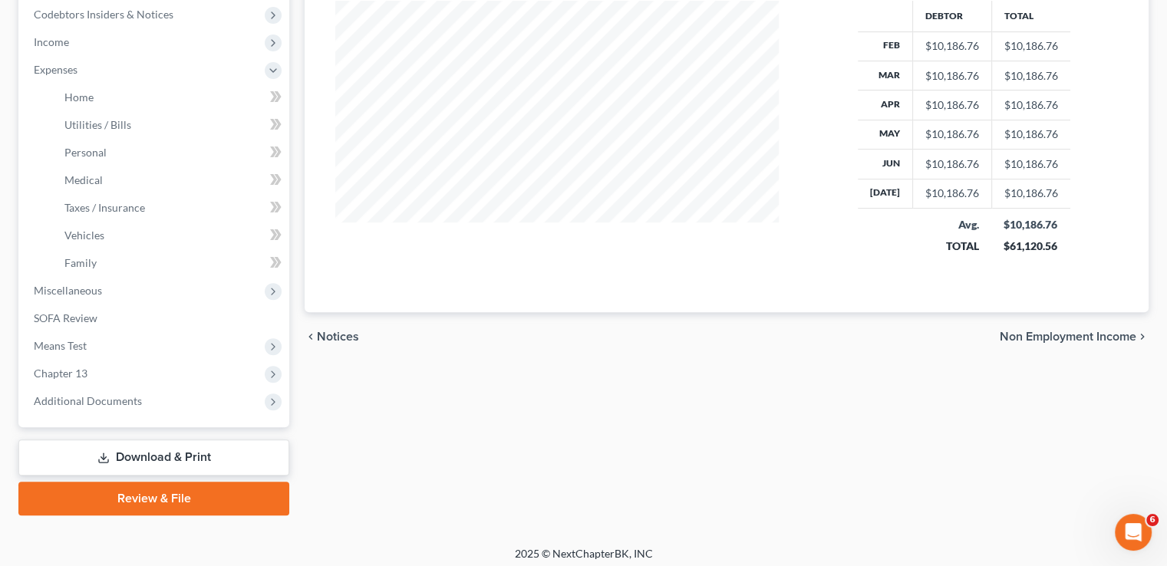
scroll to position [469, 0]
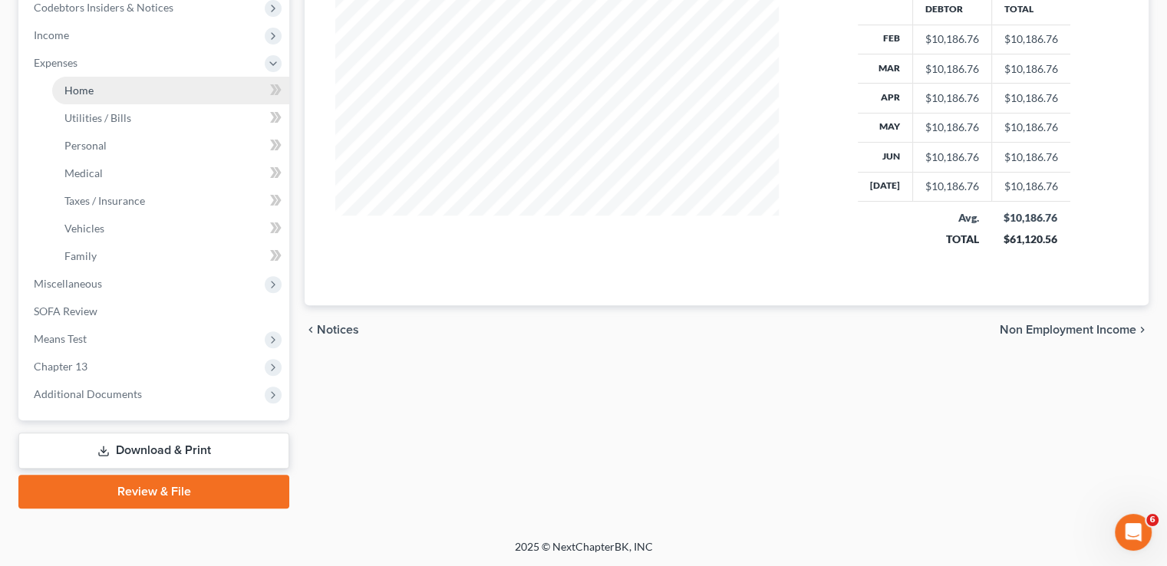
click at [80, 87] on span "Home" at bounding box center [78, 90] width 29 height 13
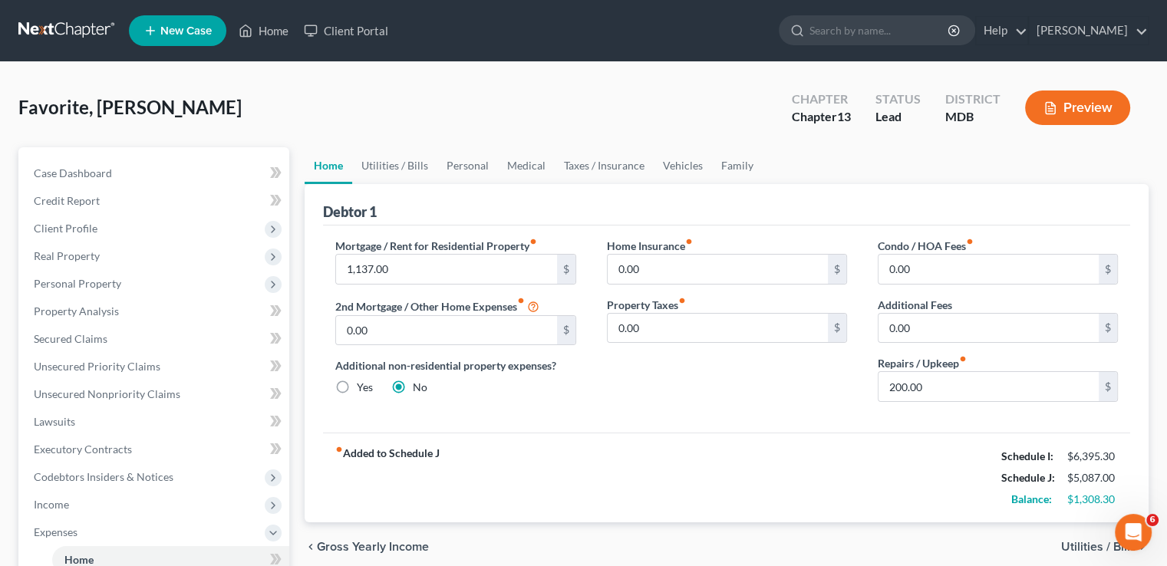
scroll to position [153, 0]
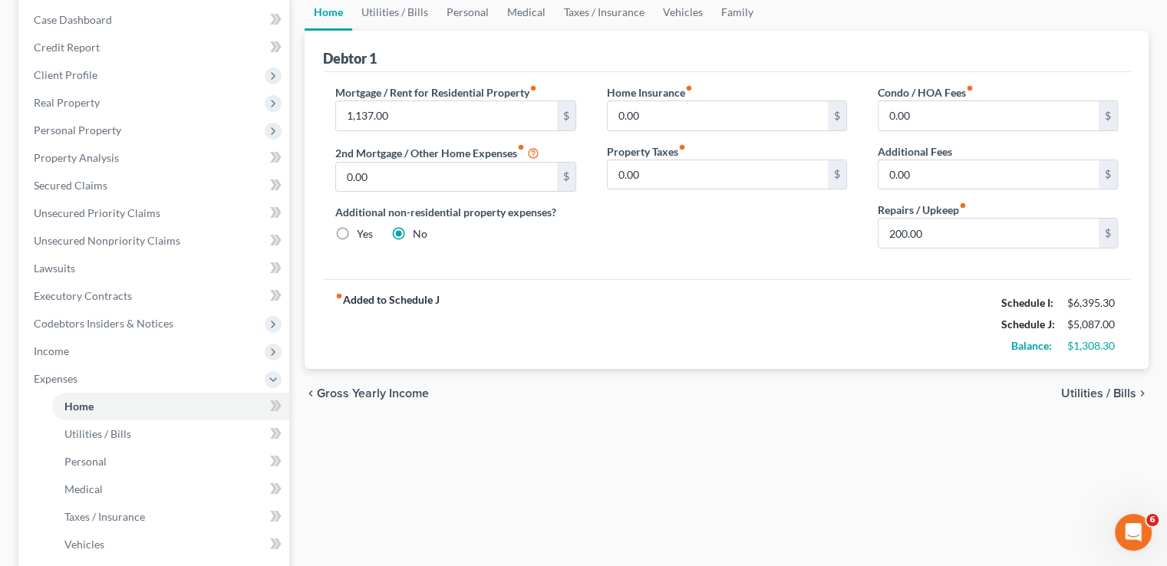
click at [1119, 390] on span "Utilities / Bills" at bounding box center [1098, 393] width 75 height 12
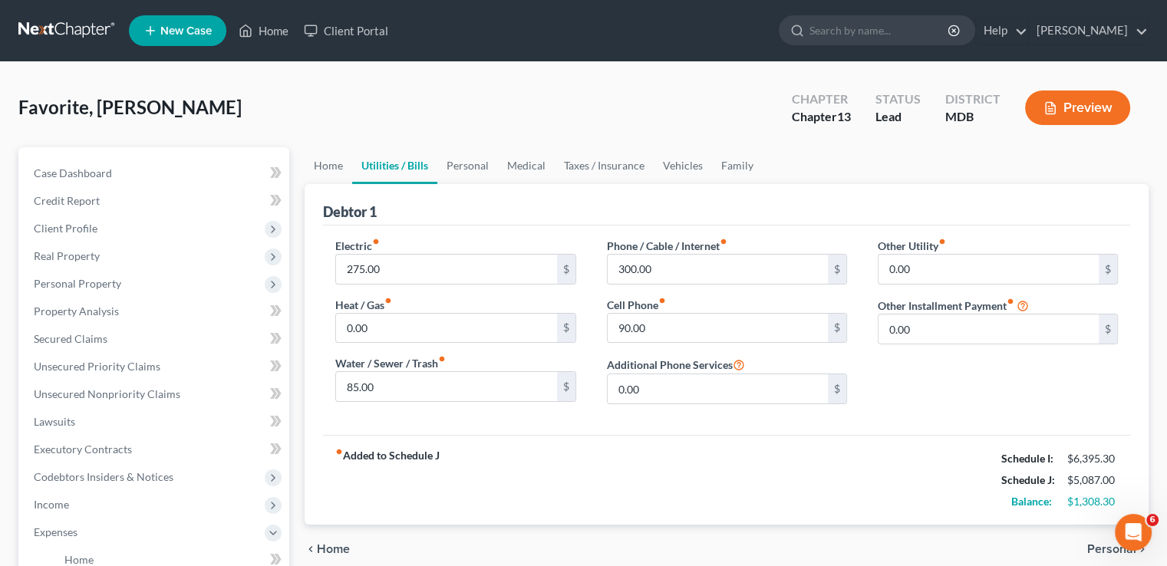
click at [1105, 544] on span "Personal" at bounding box center [1111, 549] width 49 height 12
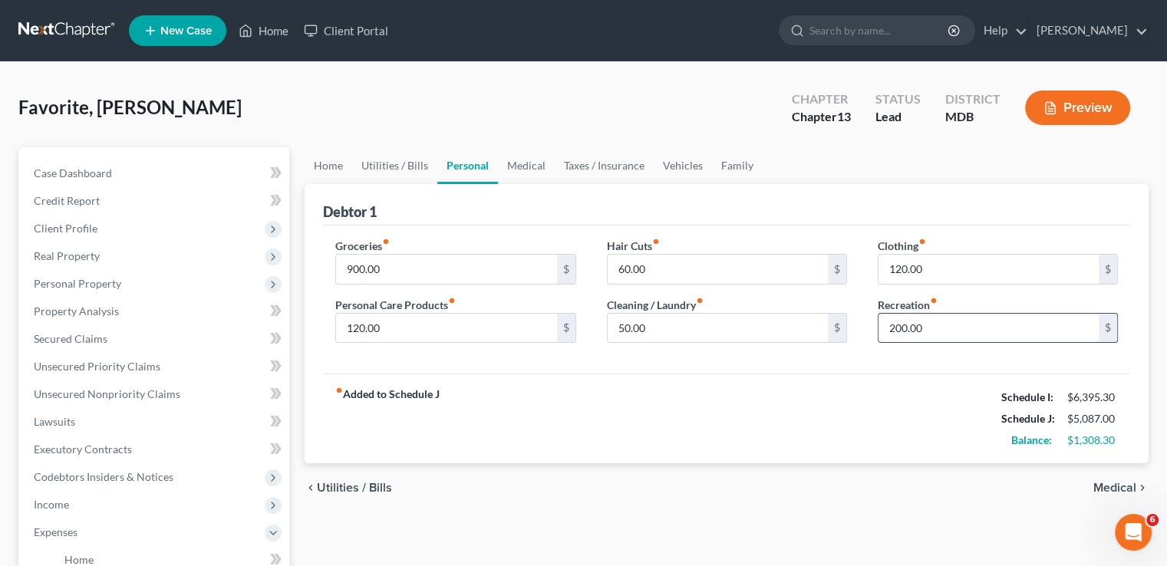
click at [939, 321] on input "200.00" at bounding box center [988, 328] width 220 height 29
type input "100.00"
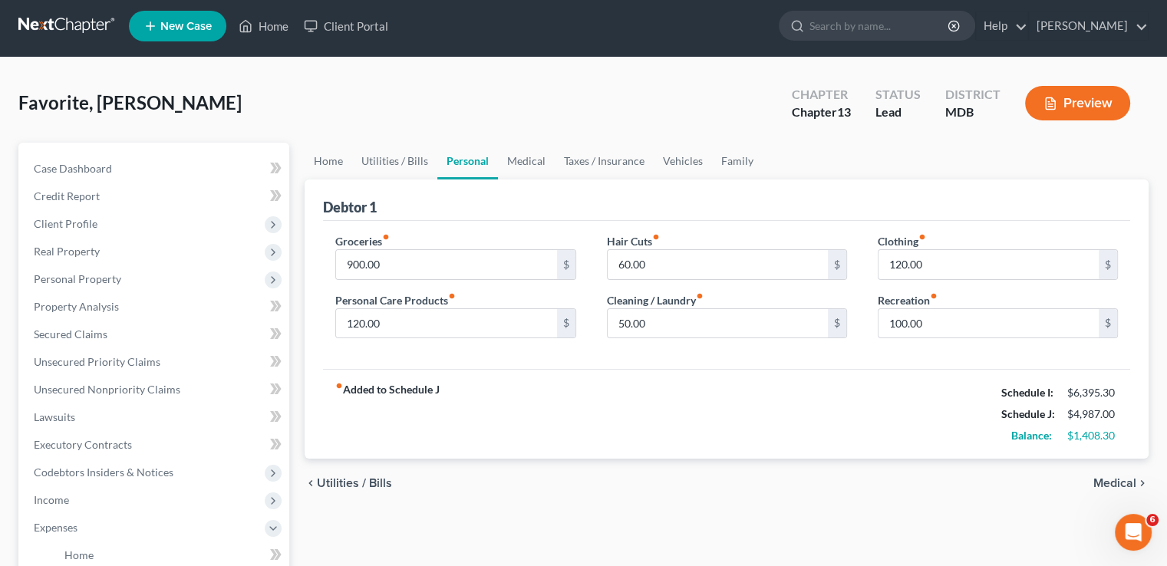
scroll to position [153, 0]
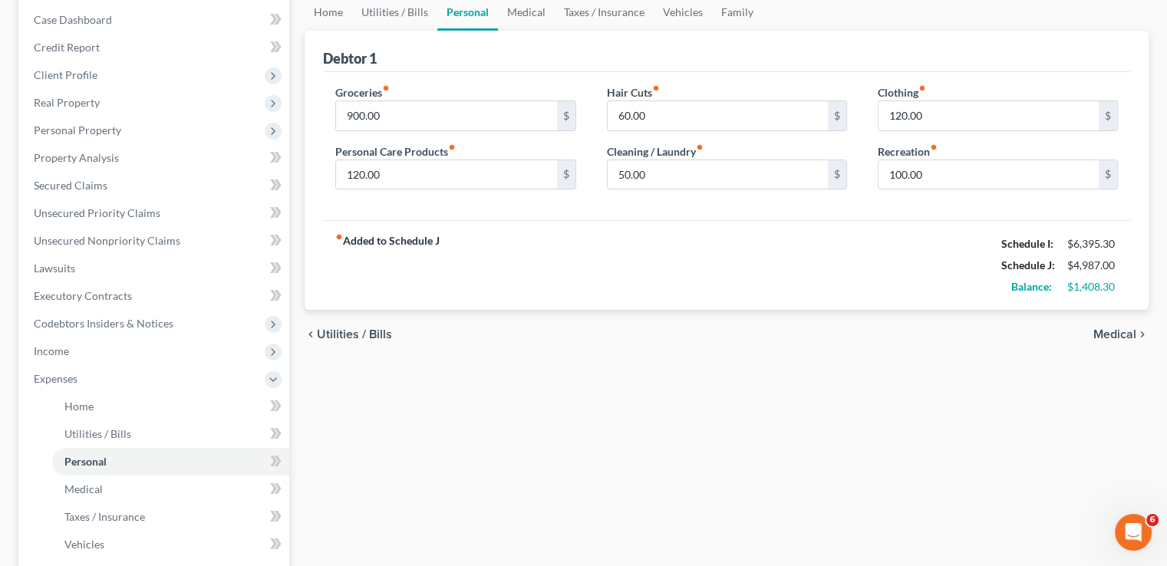
click at [1121, 334] on span "Medical" at bounding box center [1114, 334] width 43 height 12
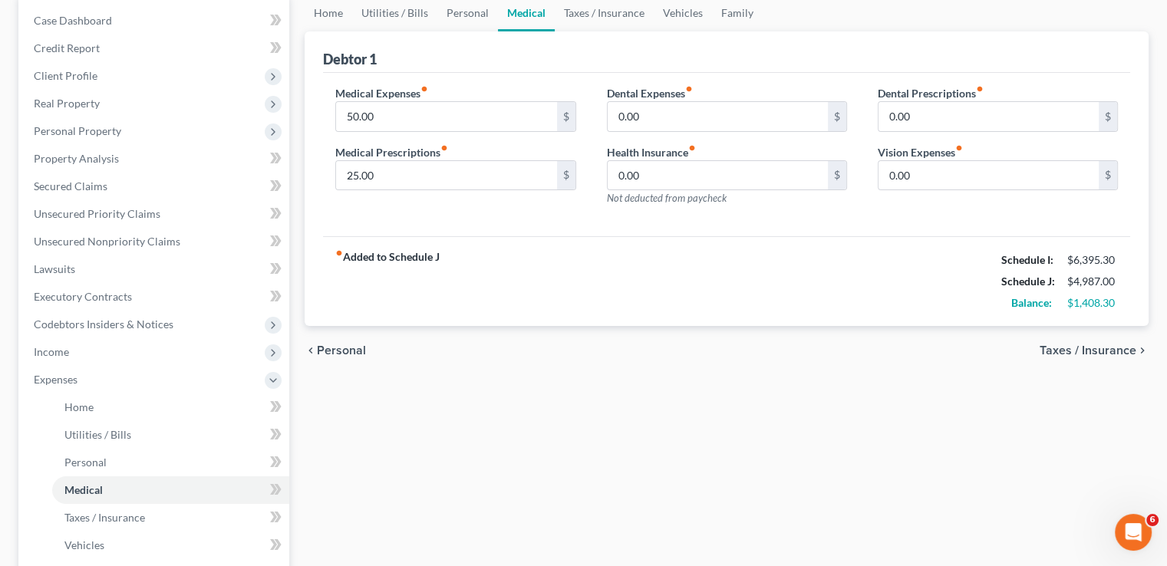
scroll to position [153, 0]
click at [1105, 344] on span "Taxes / Insurance" at bounding box center [1087, 350] width 97 height 12
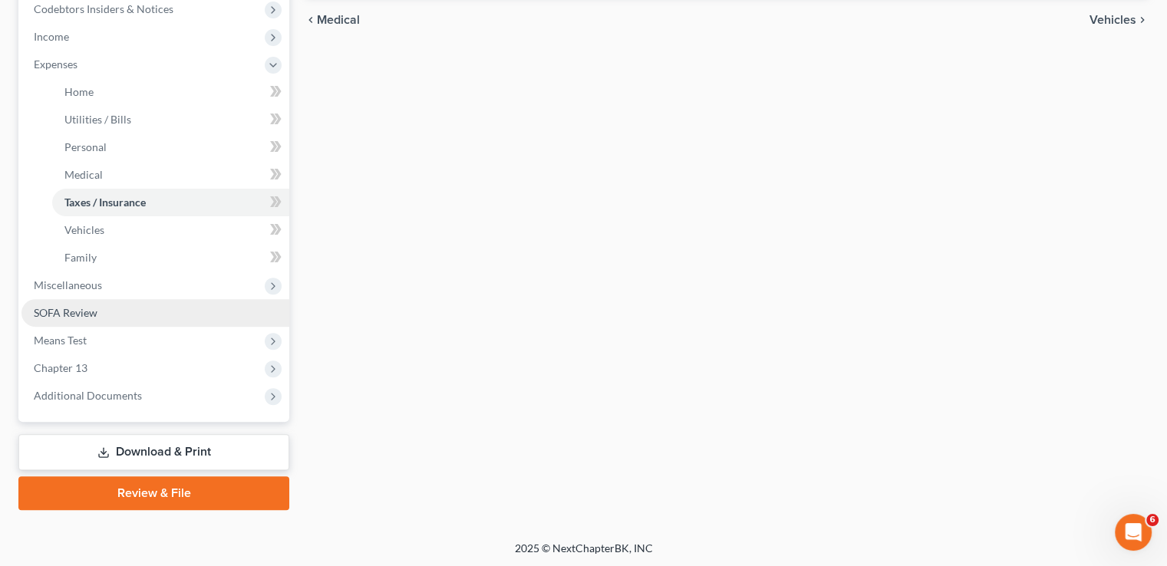
scroll to position [469, 0]
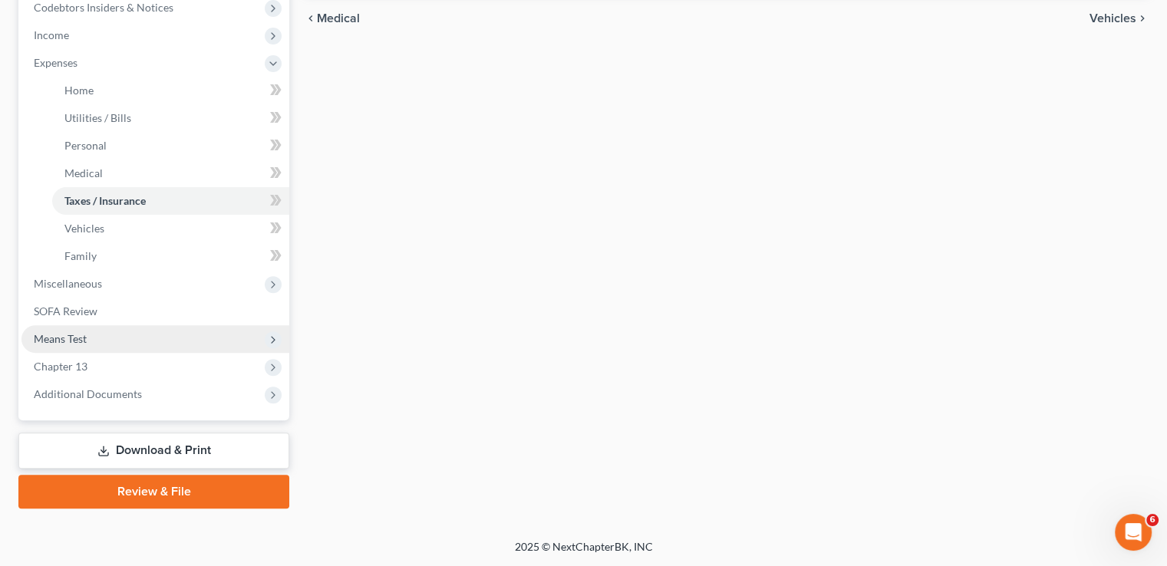
click at [80, 336] on span "Means Test" at bounding box center [60, 338] width 53 height 13
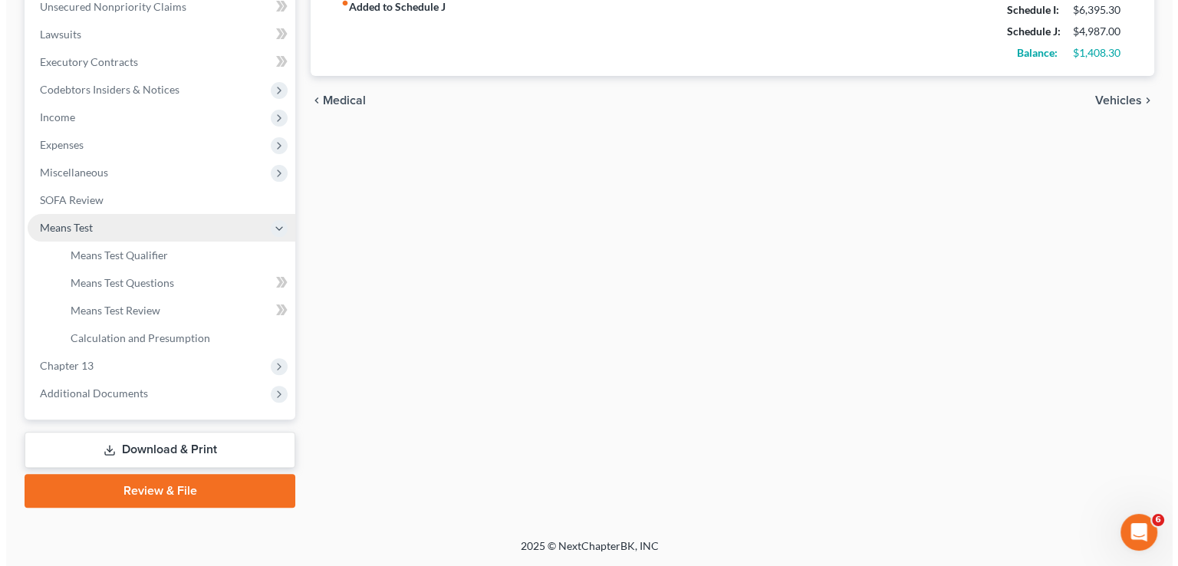
scroll to position [387, 0]
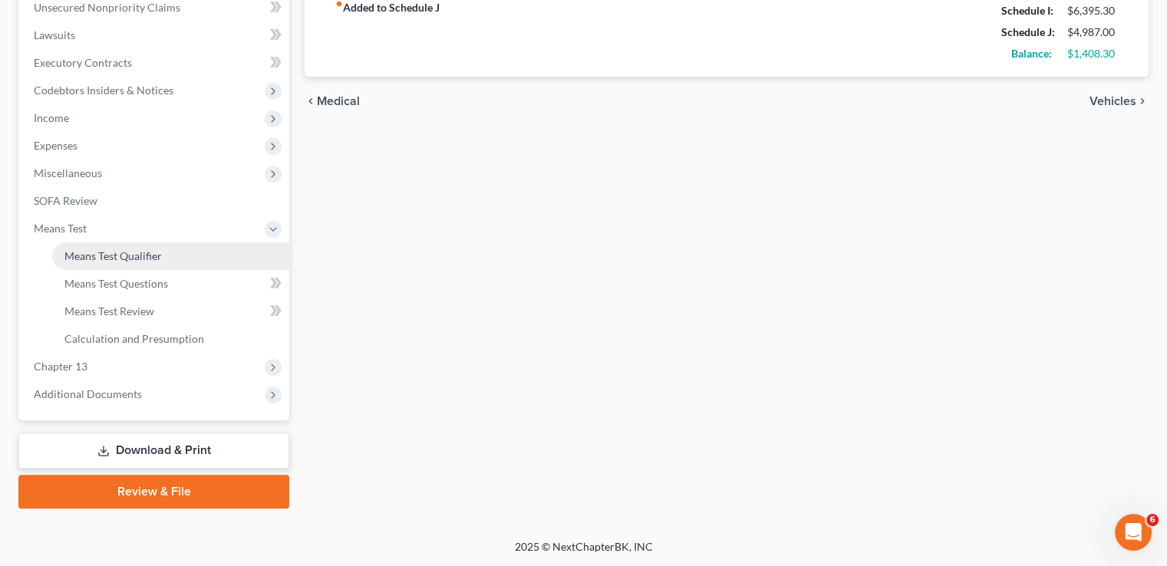
click at [120, 257] on span "Means Test Qualifier" at bounding box center [112, 255] width 97 height 13
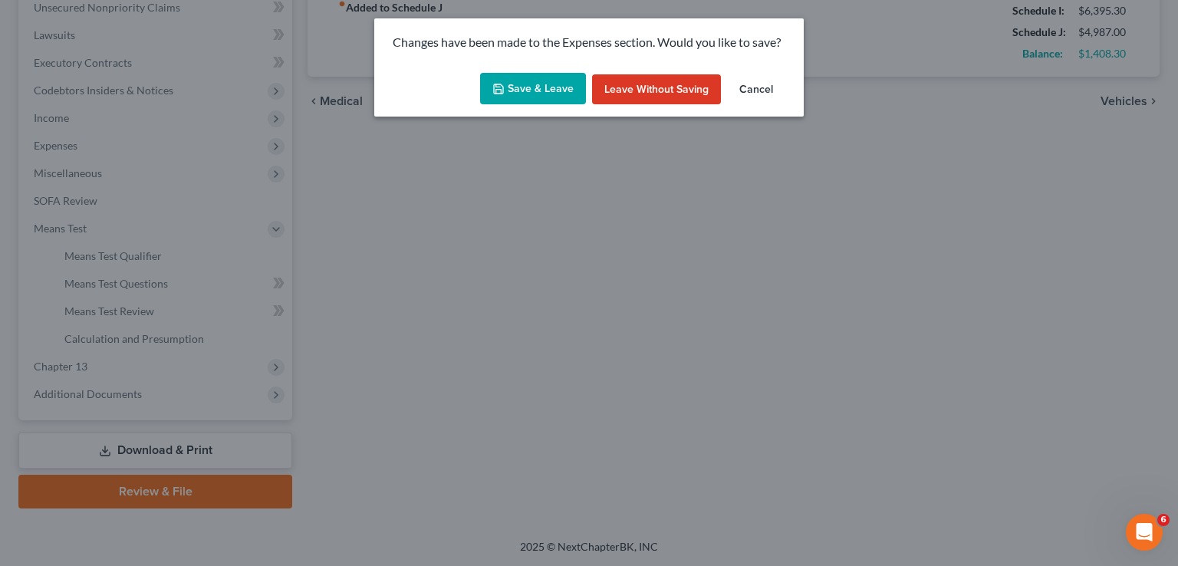
click at [550, 83] on button "Save & Leave" at bounding box center [533, 89] width 106 height 32
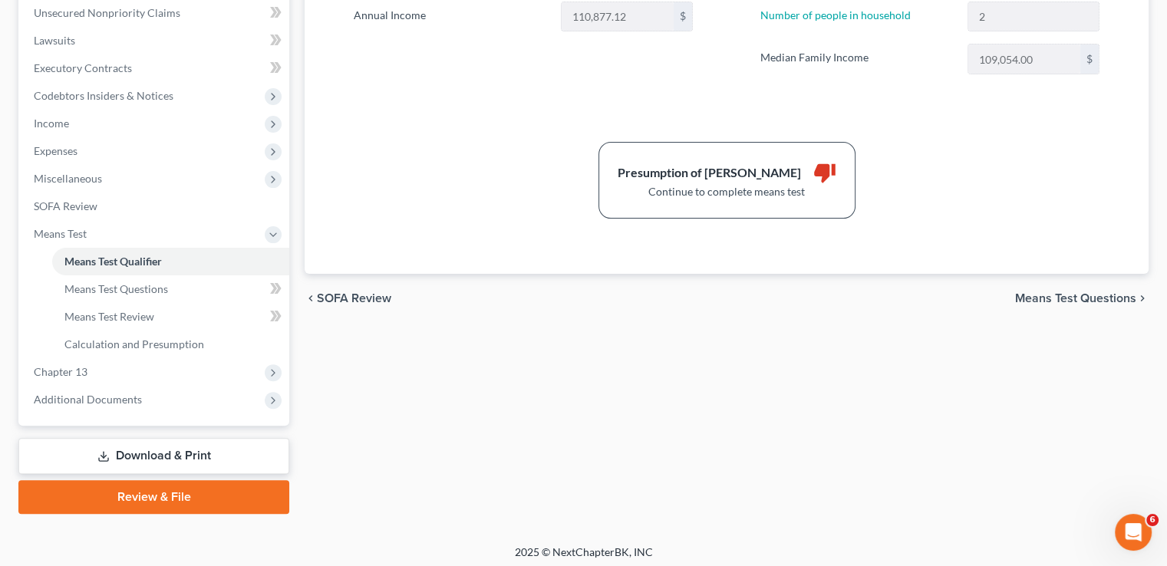
scroll to position [384, 0]
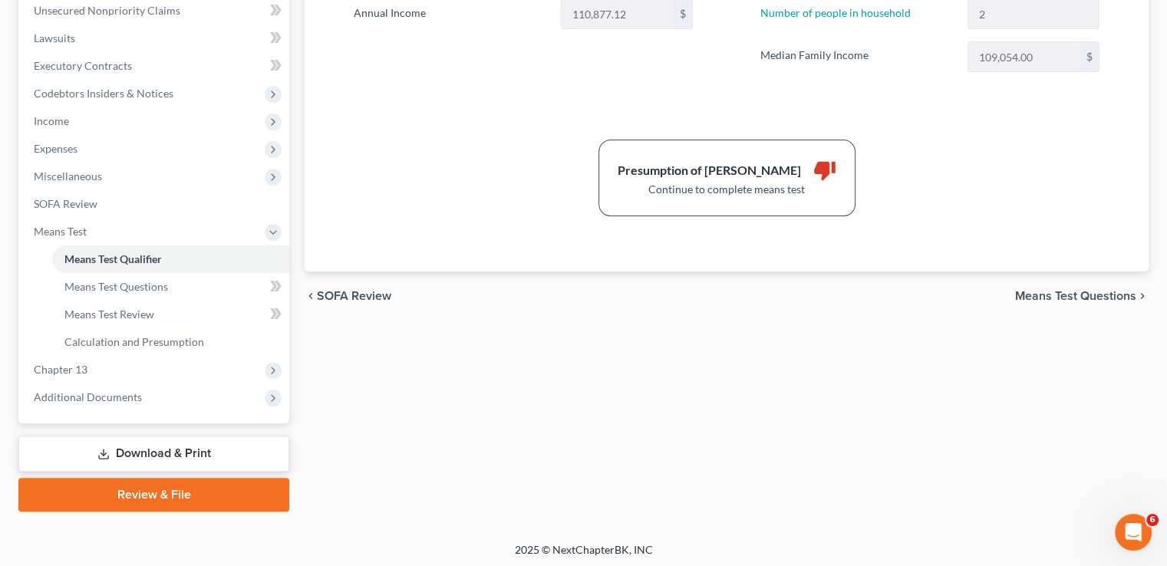
click at [1060, 295] on span "Means Test Questions" at bounding box center [1075, 296] width 121 height 12
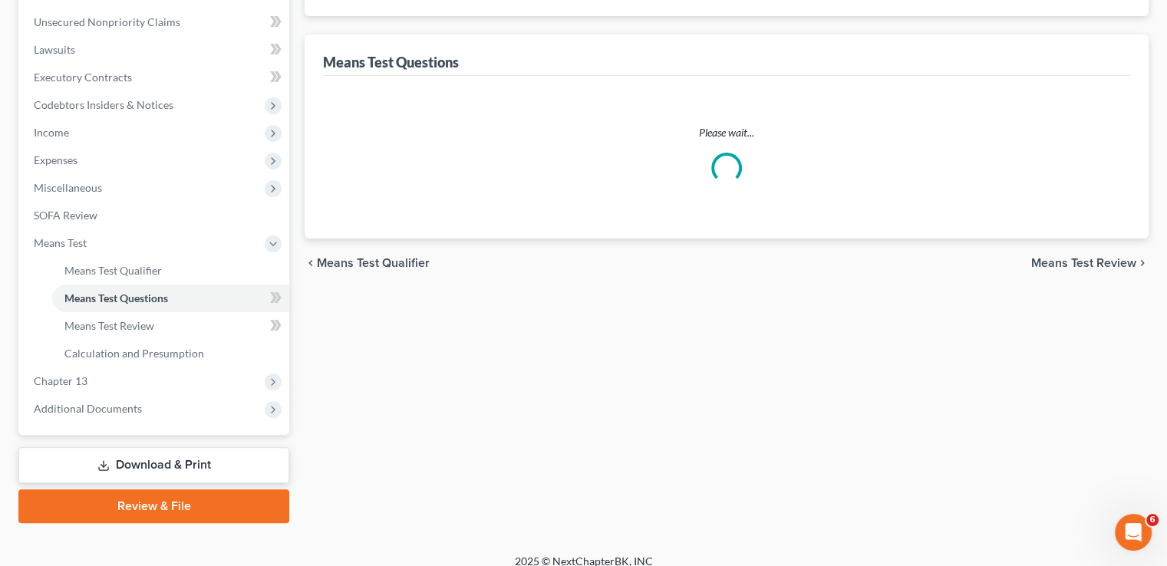
select select "0"
select select "60"
select select "1"
select select "60"
select select "2"
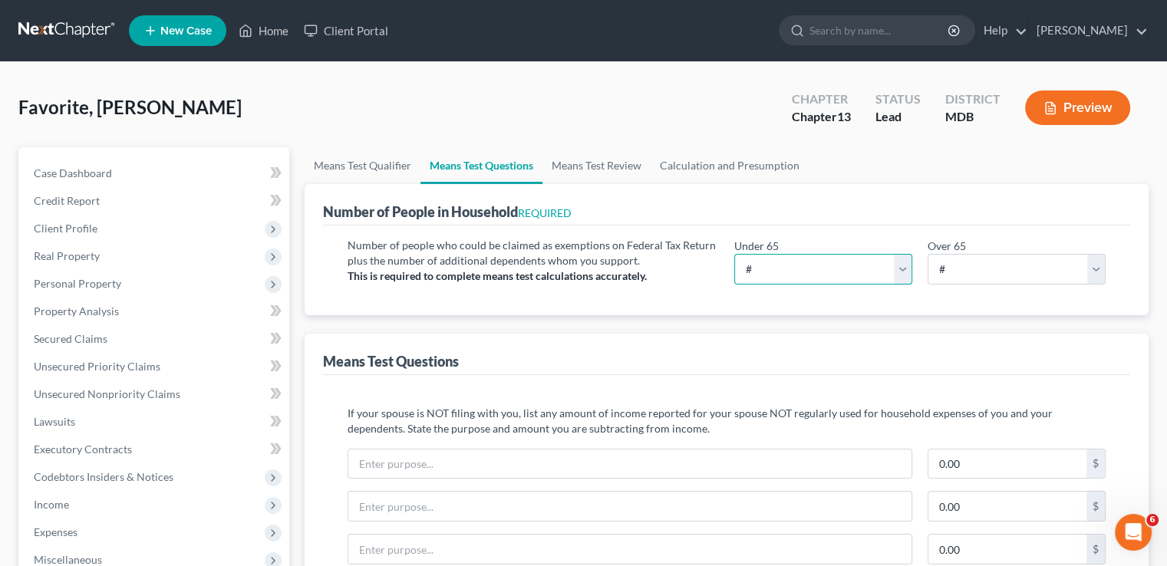
click at [787, 265] on select "# 0 1 2 3 4 5 6 7 8 9 10" at bounding box center [823, 269] width 178 height 31
select select "1"
click at [734, 254] on select "# 0 1 2 3 4 5 6 7 8 9 10" at bounding box center [823, 269] width 178 height 31
click at [967, 270] on select "# 0 1 2 3 4 5 6 7 8 9 10" at bounding box center [1016, 269] width 178 height 31
select select "1"
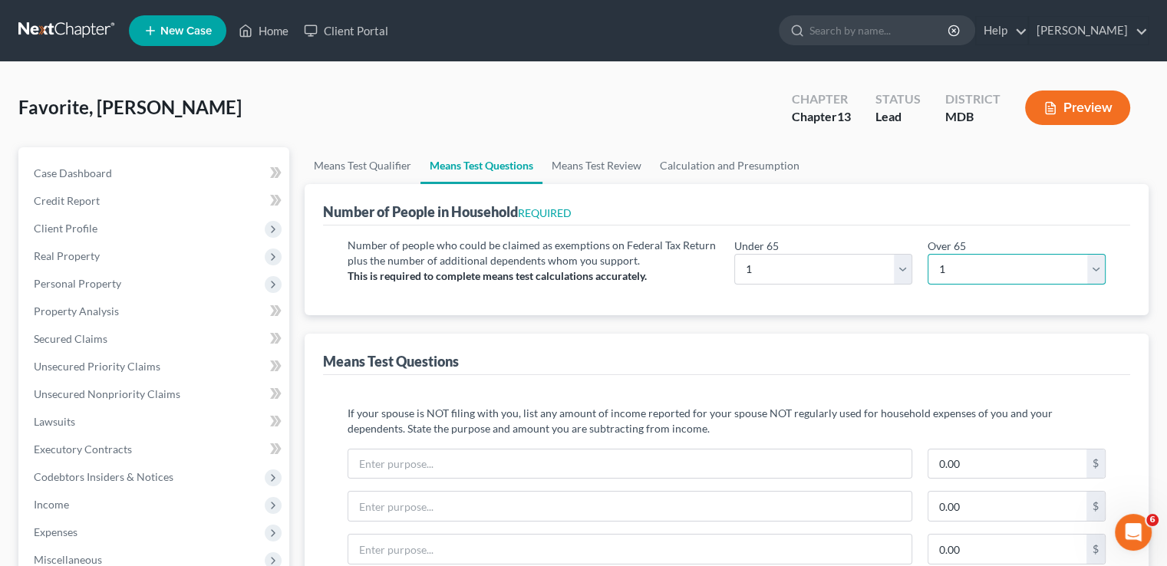
click at [927, 254] on select "# 0 1 2 3 4 5 6 7 8 9 10" at bounding box center [1016, 269] width 178 height 31
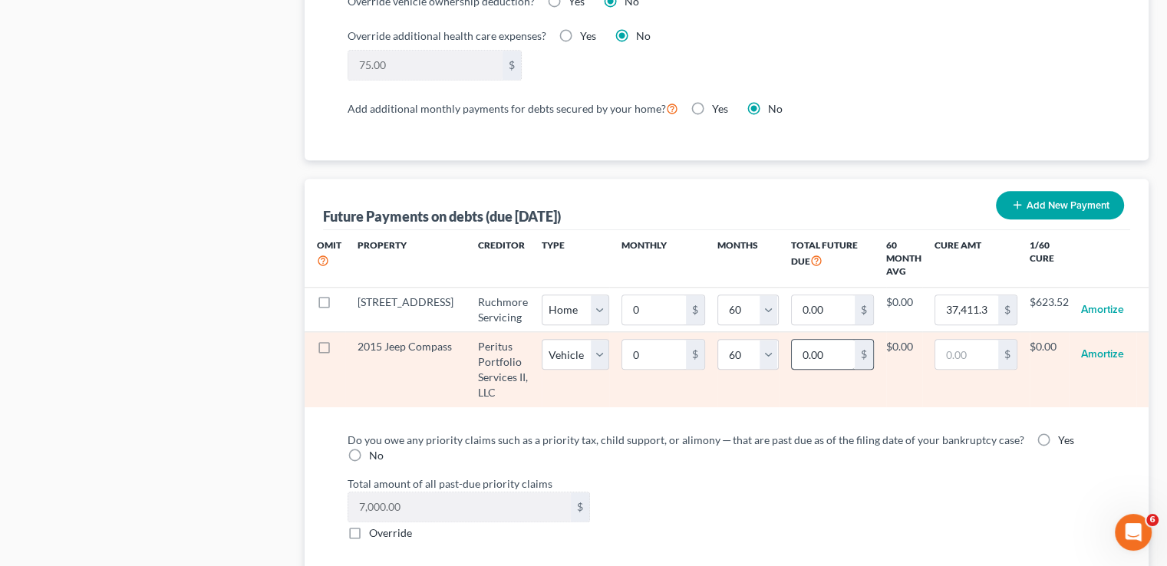
scroll to position [1381, 0]
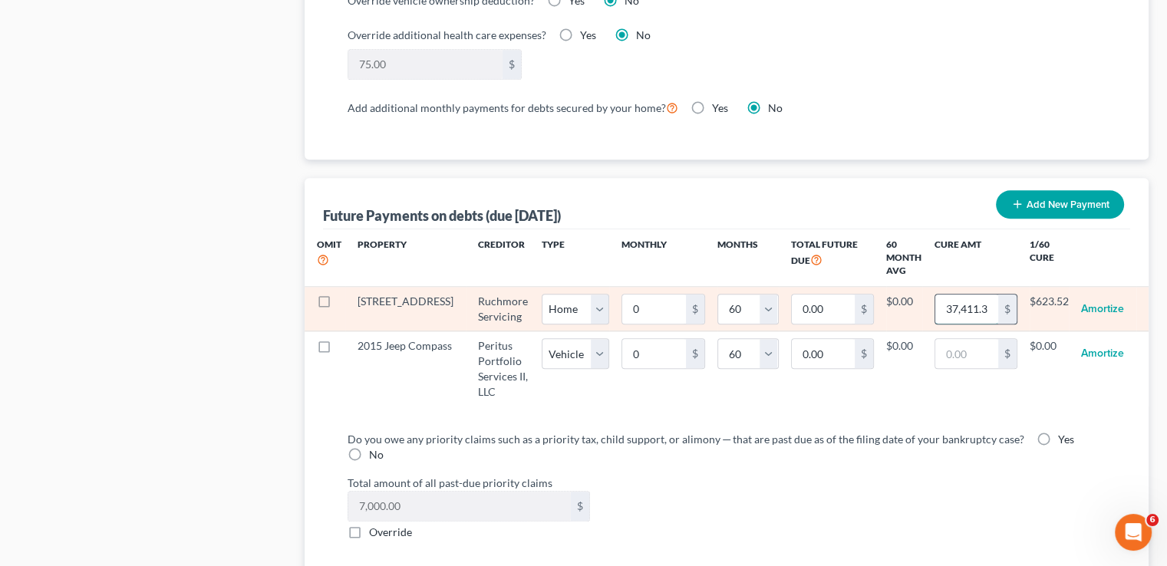
click at [987, 301] on input "37,411.35" at bounding box center [966, 309] width 63 height 29
type input "56"
select select "0"
select select "60"
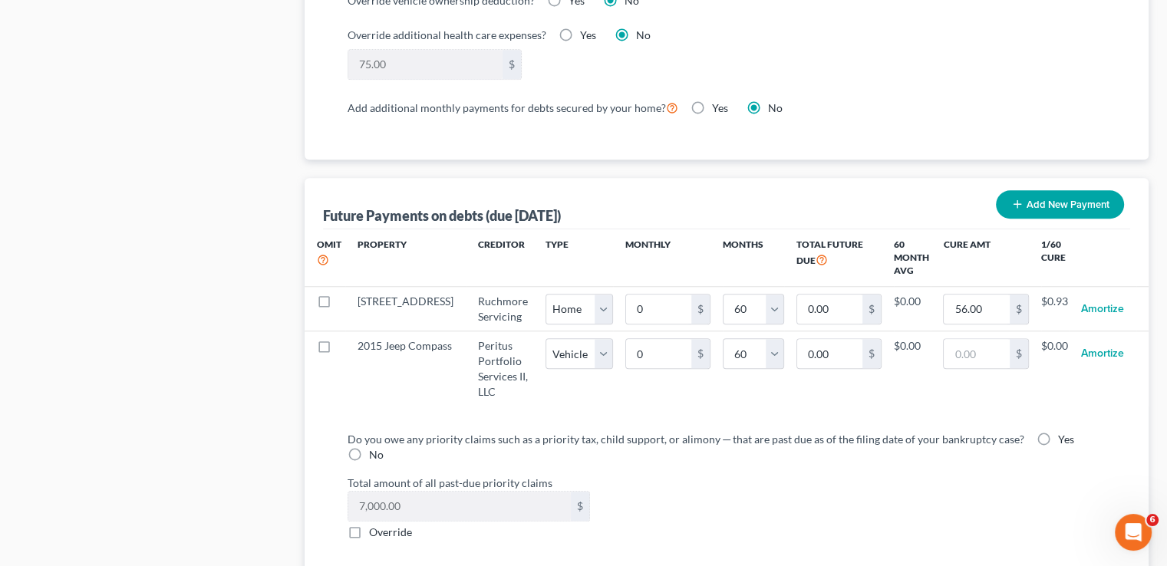
select select "0"
select select "60"
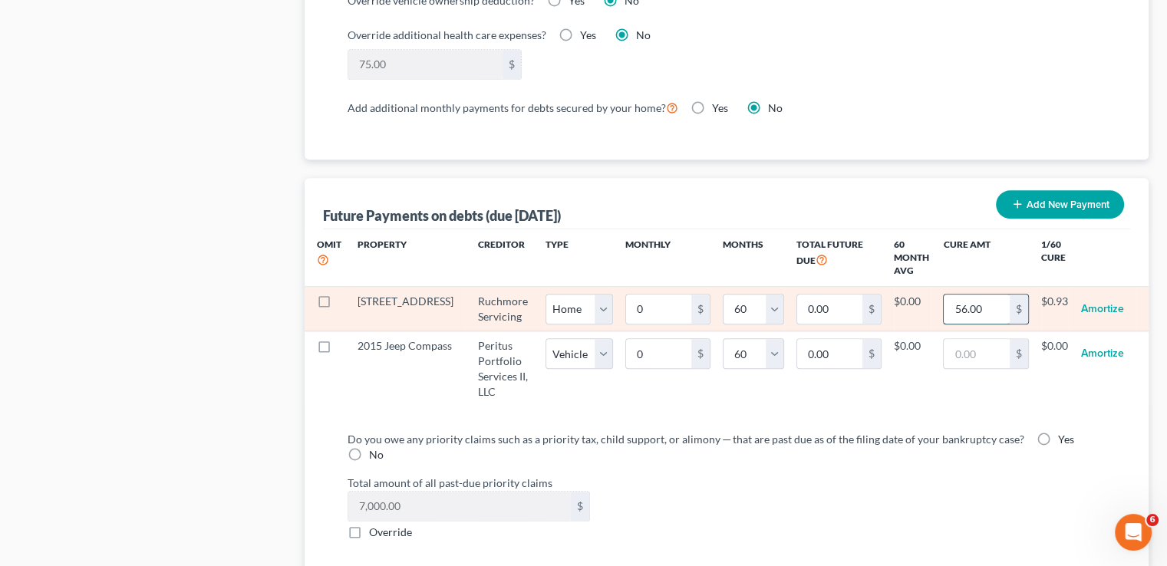
click at [976, 300] on input "56.00" at bounding box center [976, 309] width 65 height 29
type input "4"
select select "0"
select select "60"
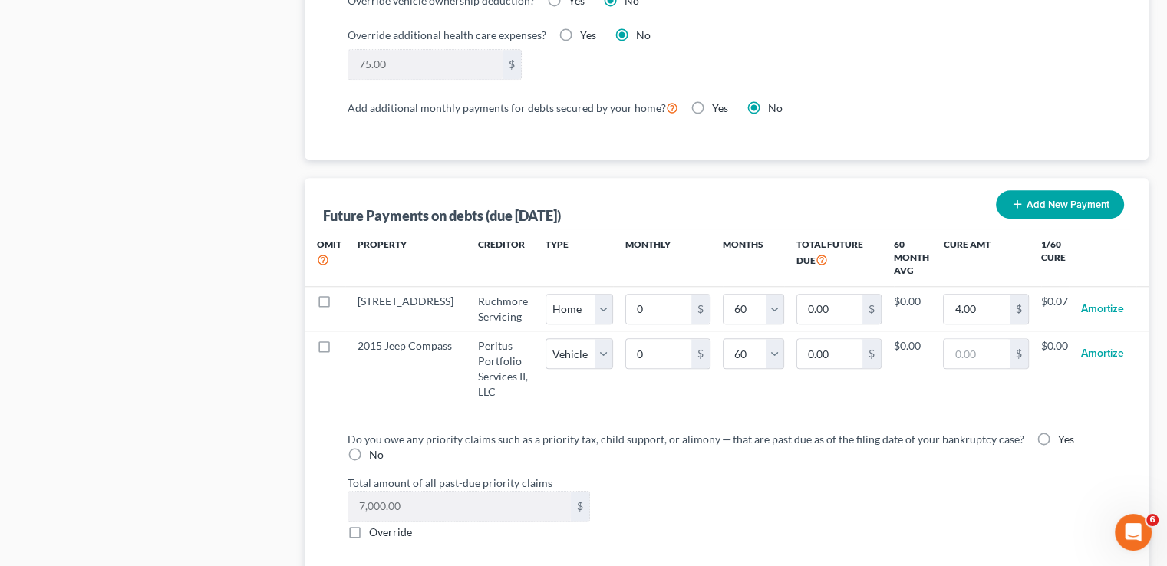
select select "0"
select select "60"
select select "0"
select select "60"
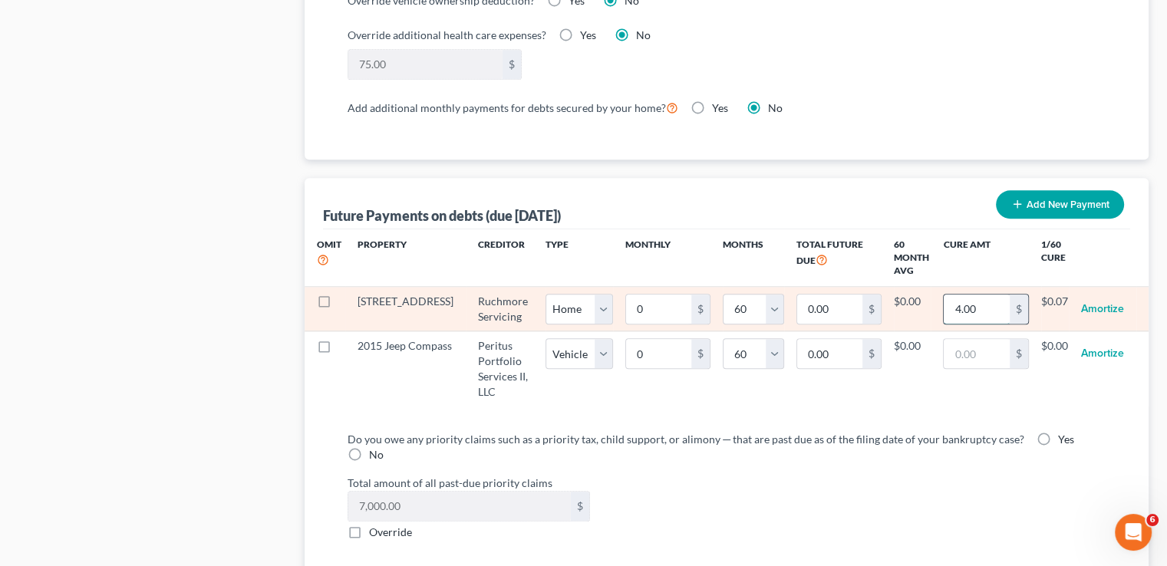
click at [944, 304] on input "4.00" at bounding box center [976, 309] width 65 height 29
type input "5,648"
select select "0"
select select "60"
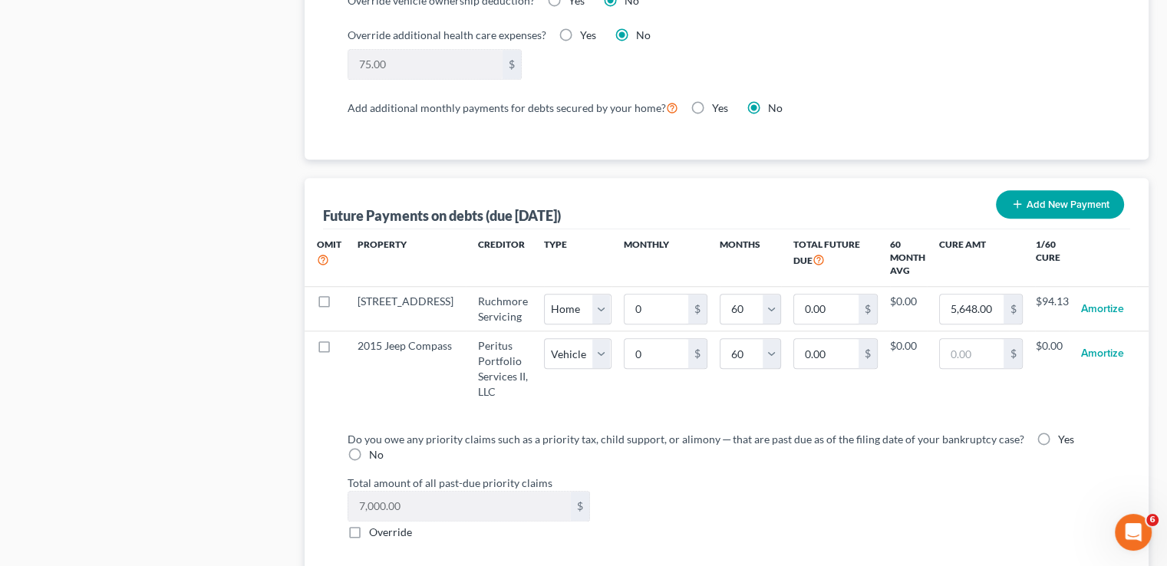
select select "0"
select select "60"
select select "0"
select select "60"
select select "0"
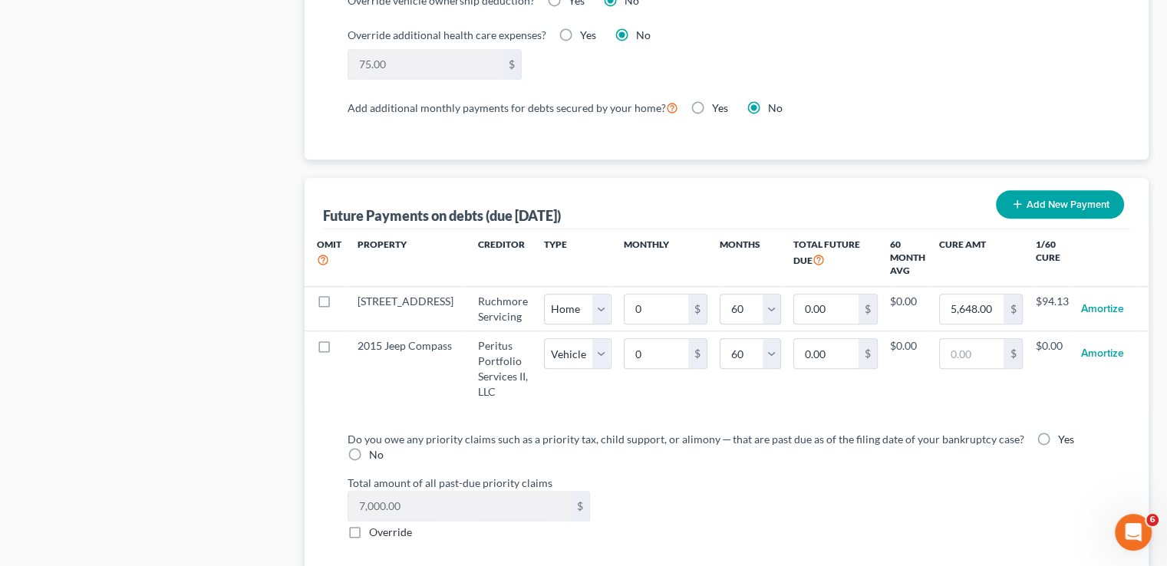
select select "60"
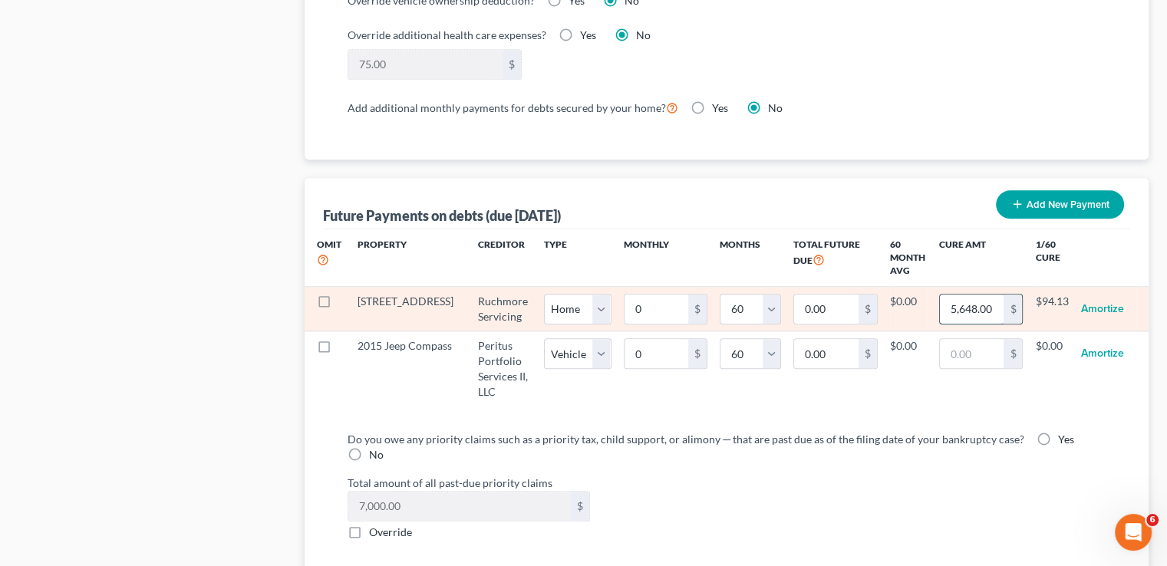
click at [966, 304] on input "5,648.00" at bounding box center [972, 309] width 64 height 29
click at [967, 301] on input "5,648.00" at bounding box center [972, 309] width 64 height 29
type input "56,484.00"
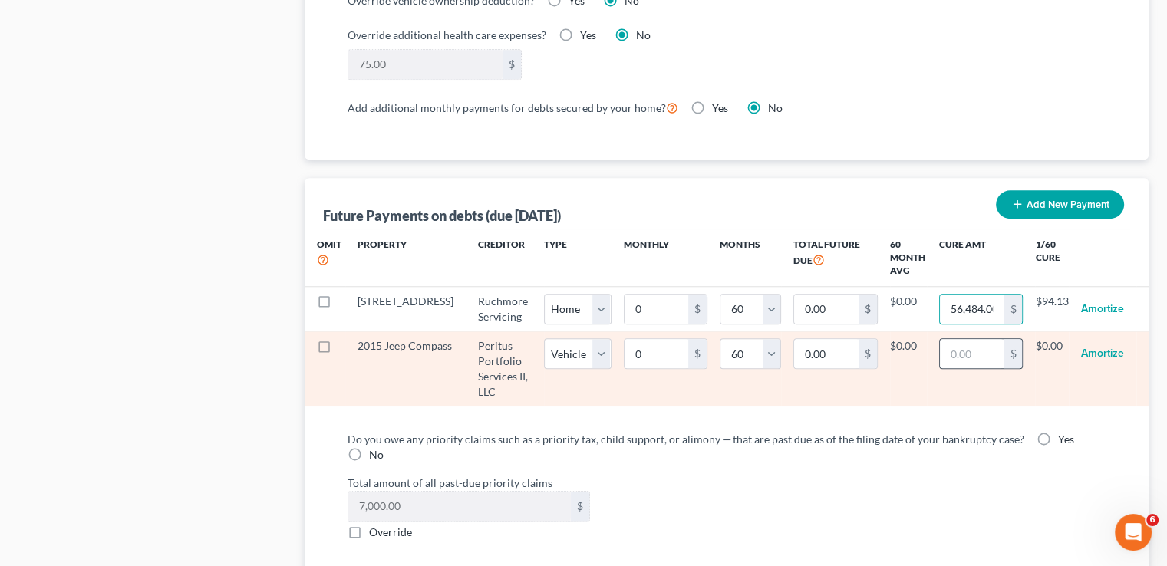
select select "0"
select select "60"
click at [957, 351] on input "text" at bounding box center [966, 353] width 63 height 29
type input "4,509"
select select "1"
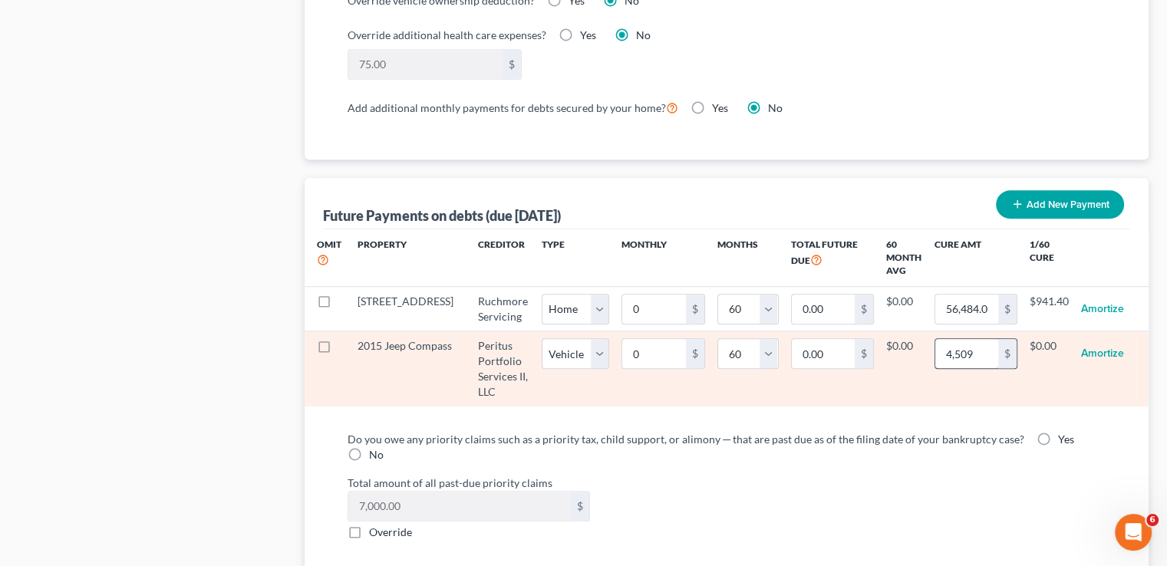
select select "60"
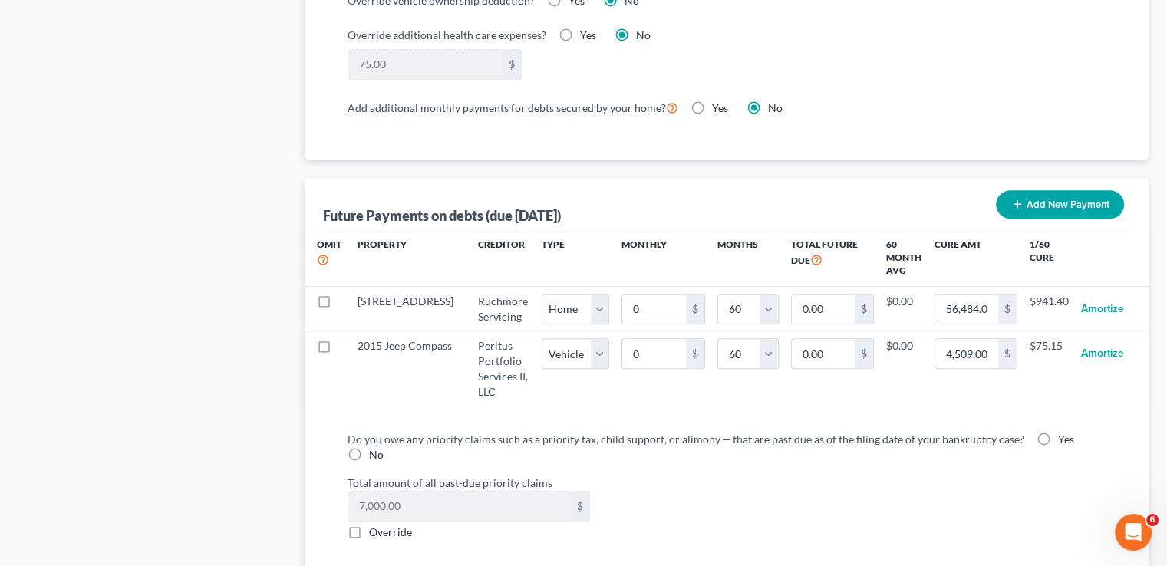
select select "1"
select select "60"
select select "1"
select select "60"
select select "1"
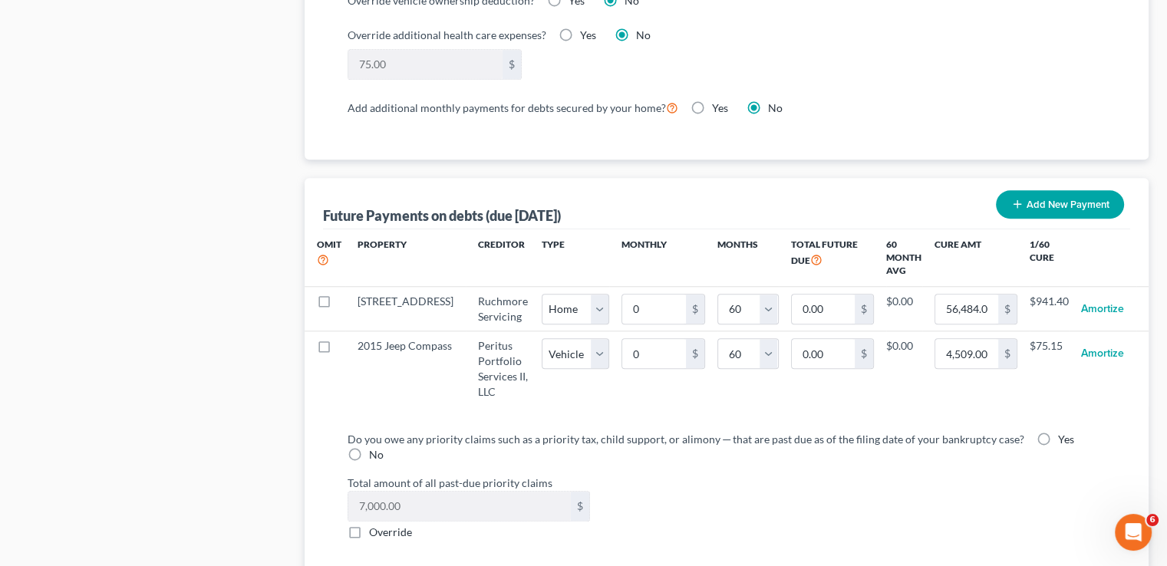
select select "60"
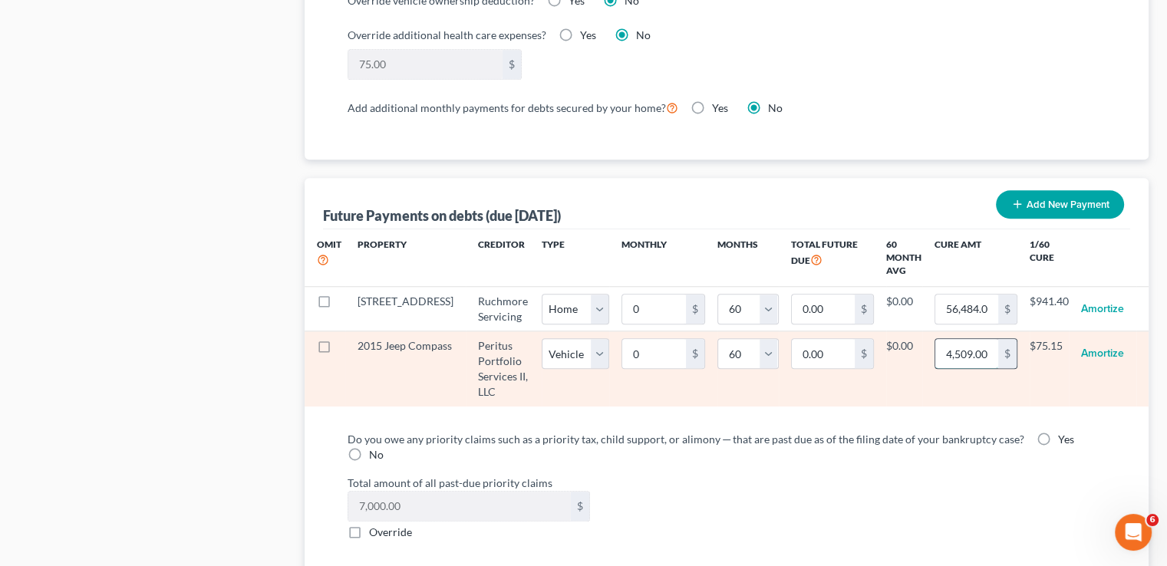
click at [977, 348] on input "4,509.00" at bounding box center [966, 353] width 63 height 29
click at [976, 348] on input "4,509.00" at bounding box center [966, 353] width 63 height 29
type input "4,509.3"
select select "1"
select select "60"
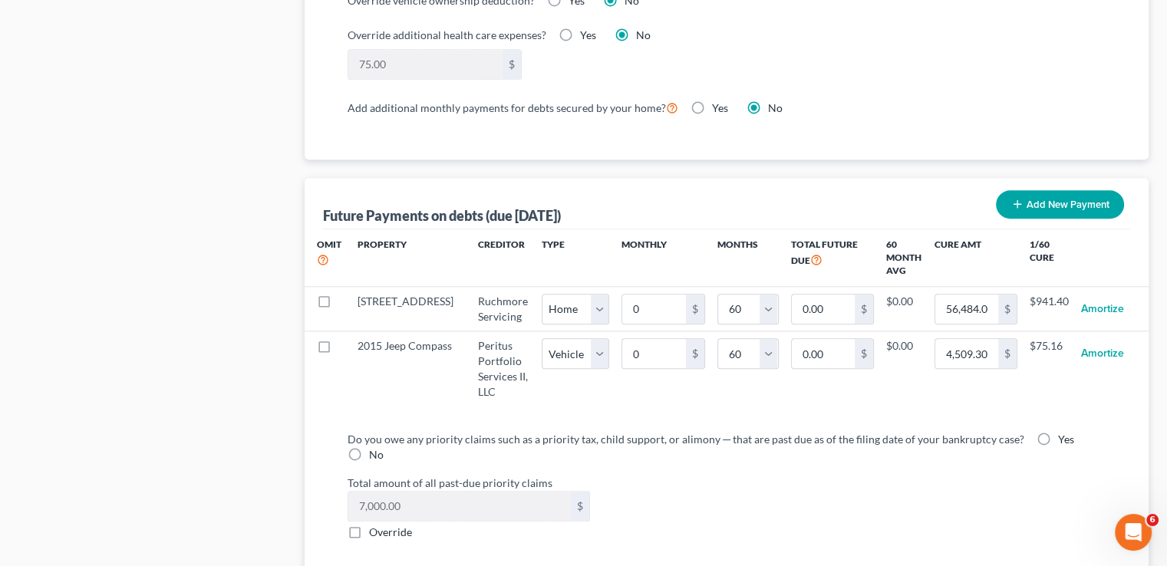
select select "1"
select select "60"
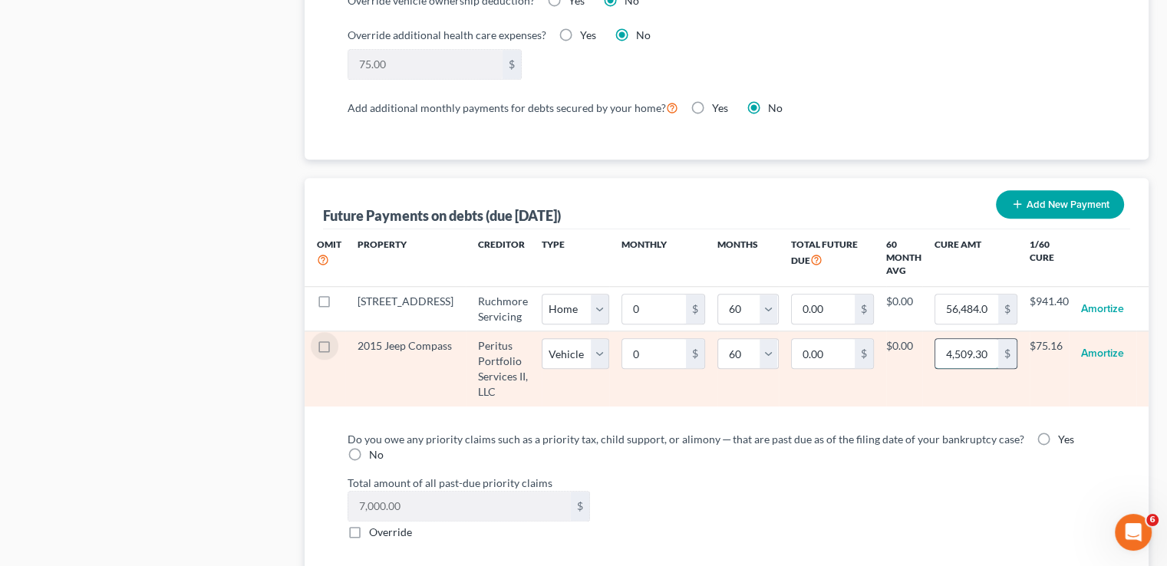
click at [977, 347] on input "4,509.30" at bounding box center [966, 353] width 63 height 29
type input "4,509.32"
select select "1"
select select "60"
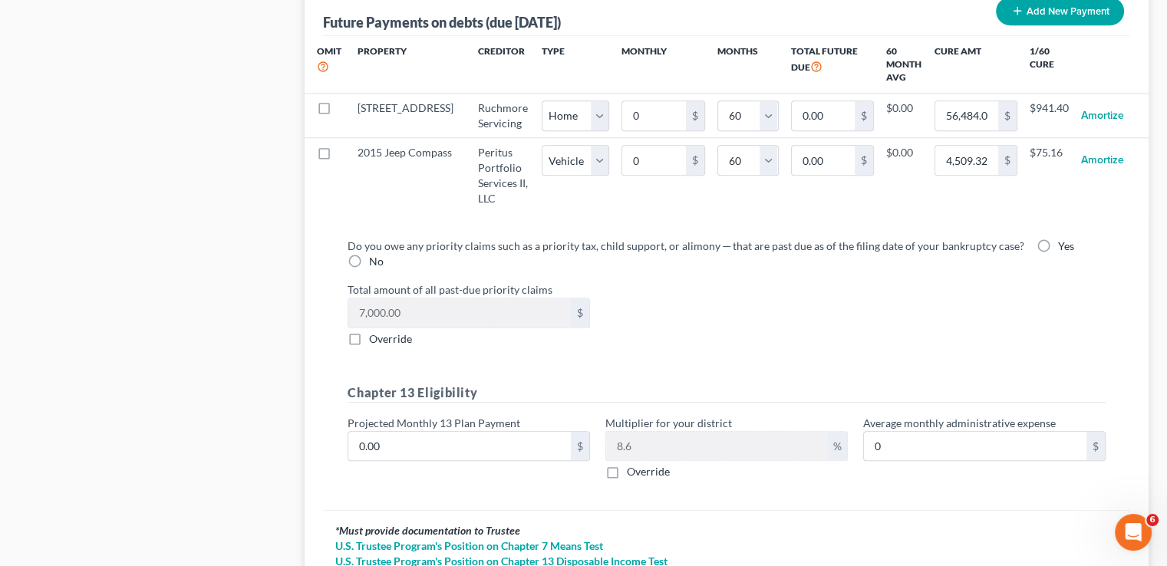
scroll to position [1611, 0]
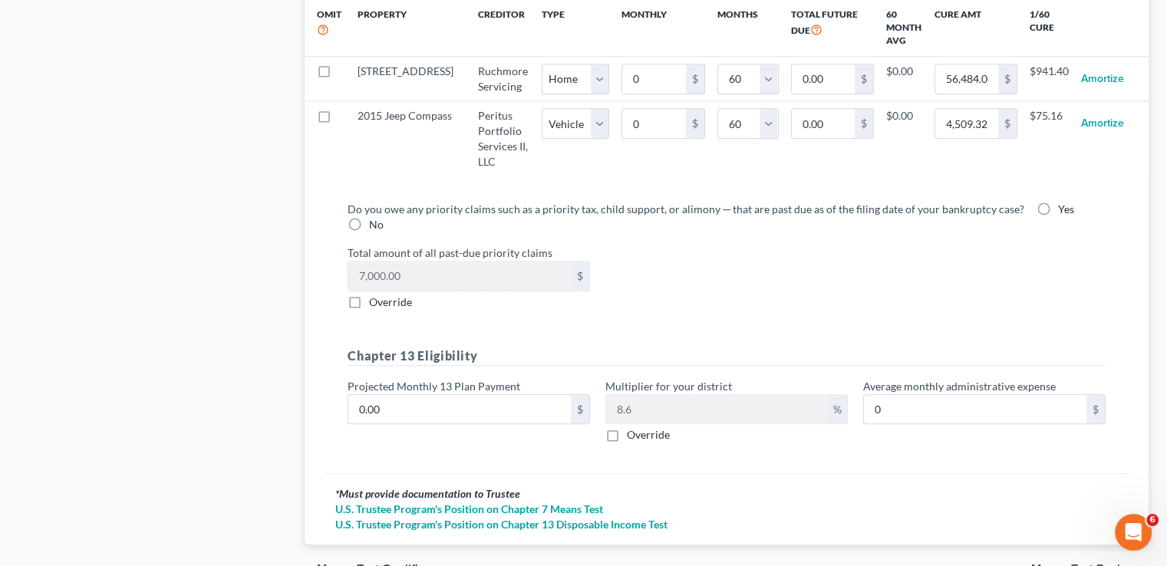
click at [1058, 202] on label "Yes" at bounding box center [1066, 209] width 16 height 15
click at [1064, 202] on input "Yes" at bounding box center [1069, 207] width 10 height 10
radio input "true"
click at [369, 298] on label "Override" at bounding box center [390, 302] width 43 height 15
click at [375, 298] on input "Override" at bounding box center [380, 300] width 10 height 10
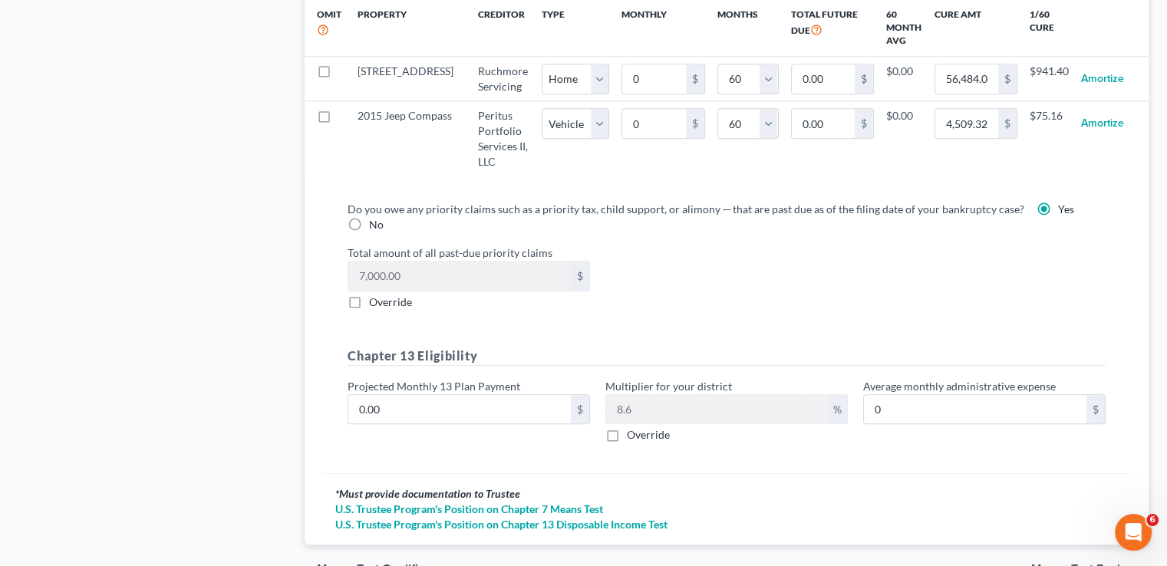
checkbox input "true"
click at [399, 277] on input "0.00" at bounding box center [459, 276] width 222 height 29
type input "19,479.90"
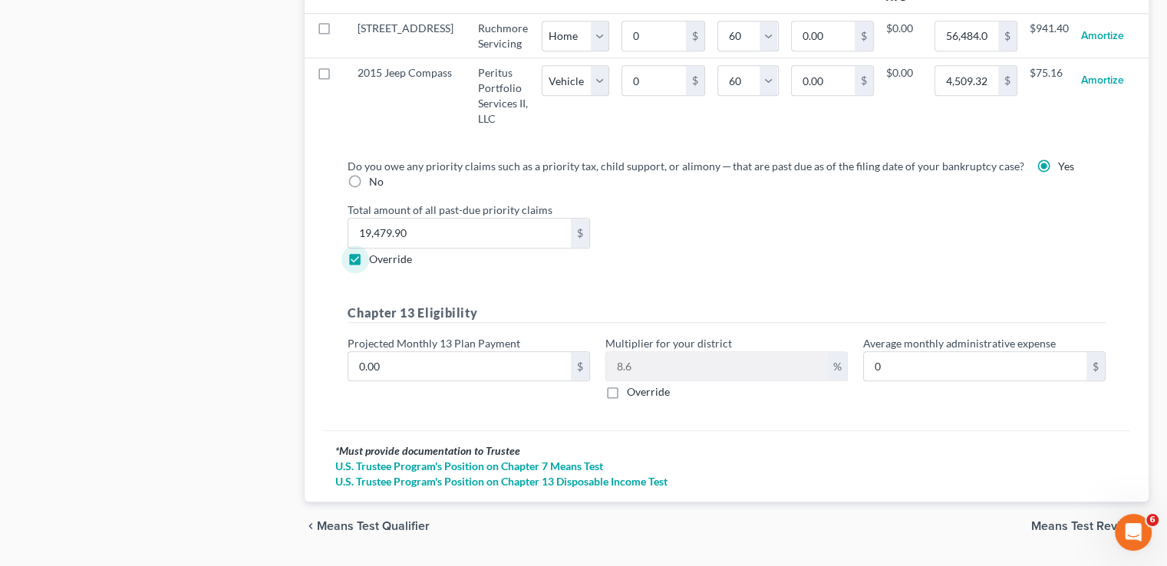
scroll to position [1688, 0]
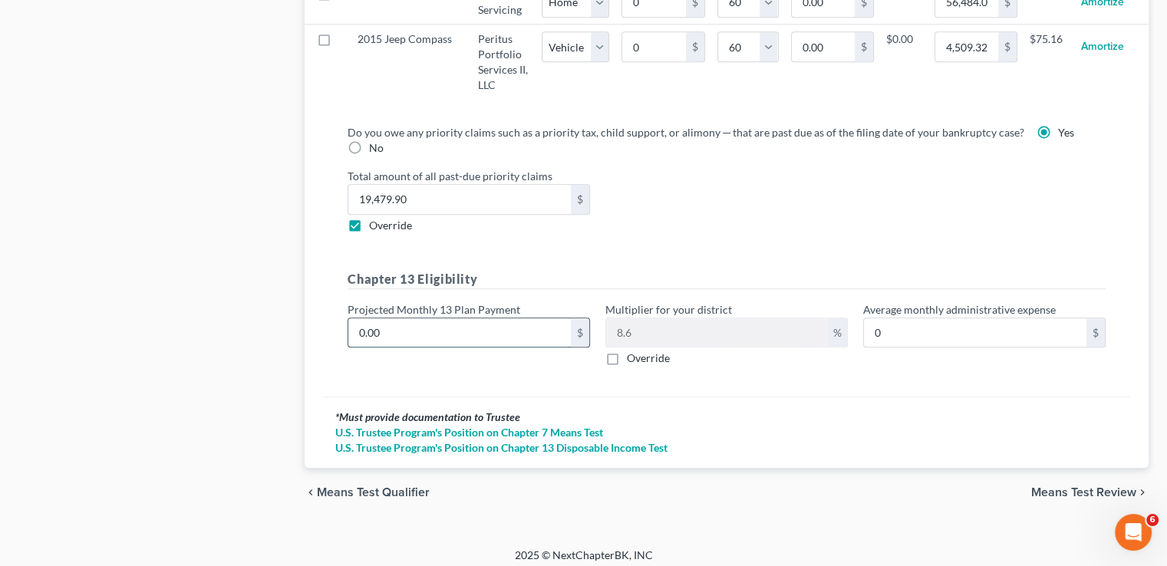
click at [384, 330] on input "0.00" at bounding box center [459, 332] width 222 height 29
type input "1"
type input "0.08"
type input "14"
type input "1.20"
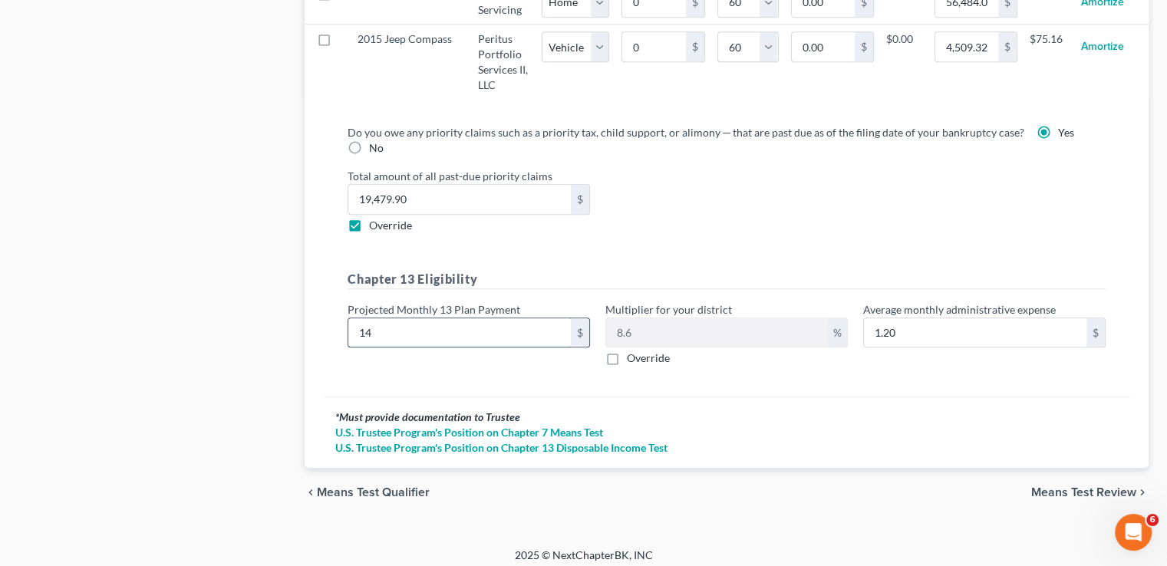
type input "140"
type input "12.04"
type input "1400"
type input "120.40"
type input "1,400.00"
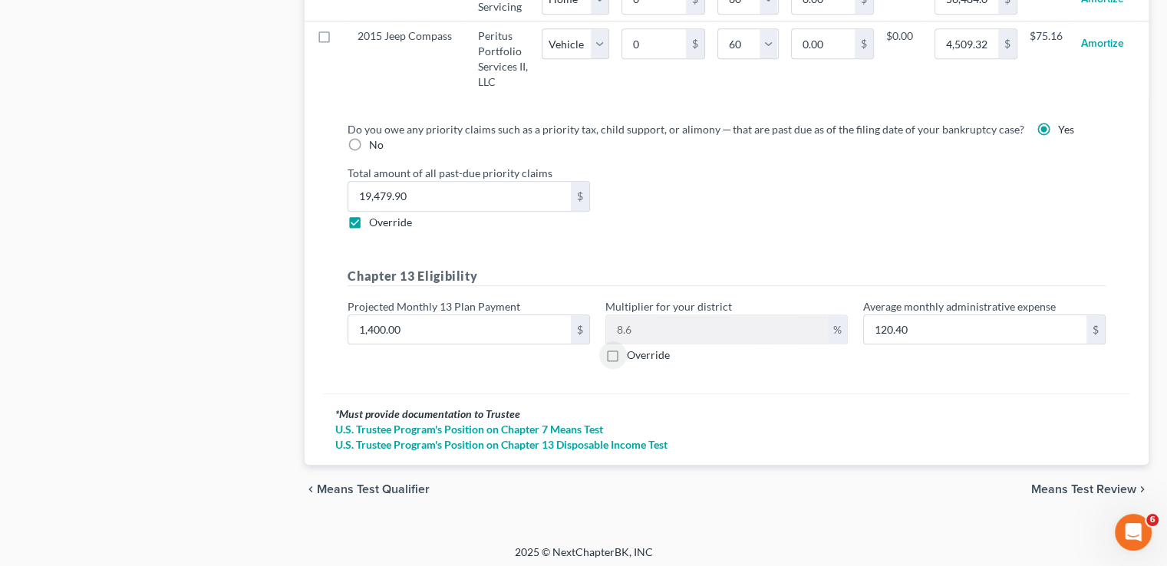
scroll to position [1691, 0]
click at [1092, 483] on span "Means Test Review" at bounding box center [1083, 489] width 105 height 12
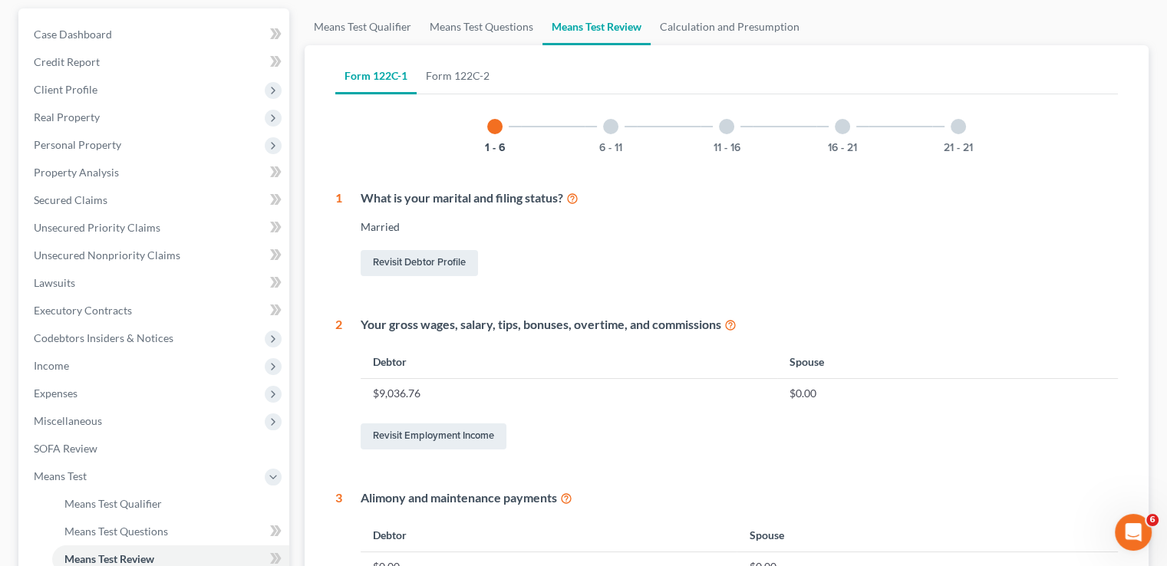
scroll to position [153, 0]
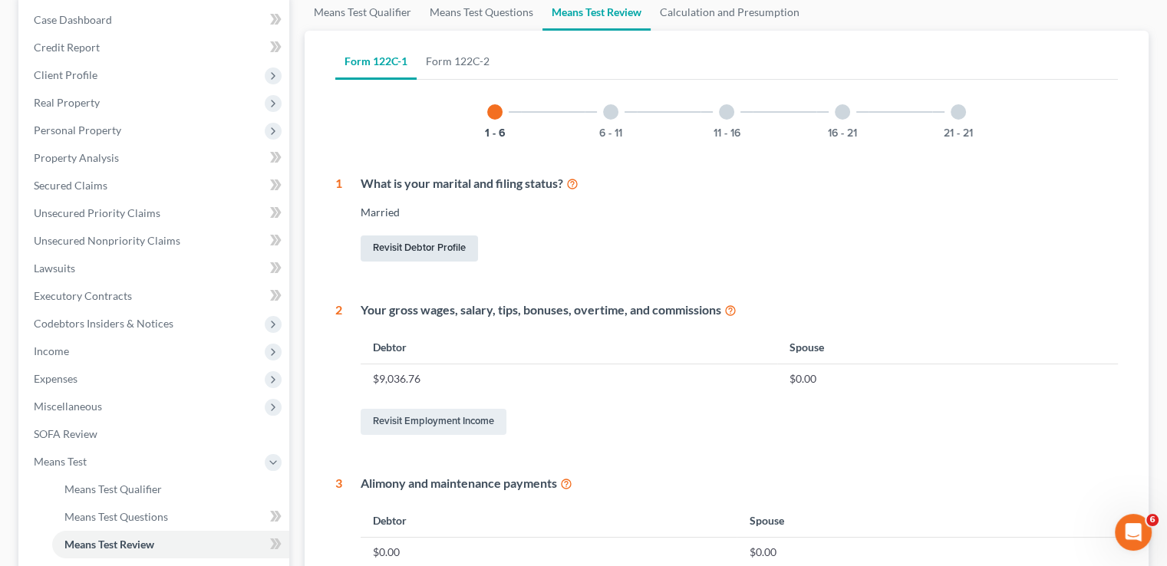
click at [460, 250] on link "Revisit Debtor Profile" at bounding box center [419, 248] width 117 height 26
select select "1"
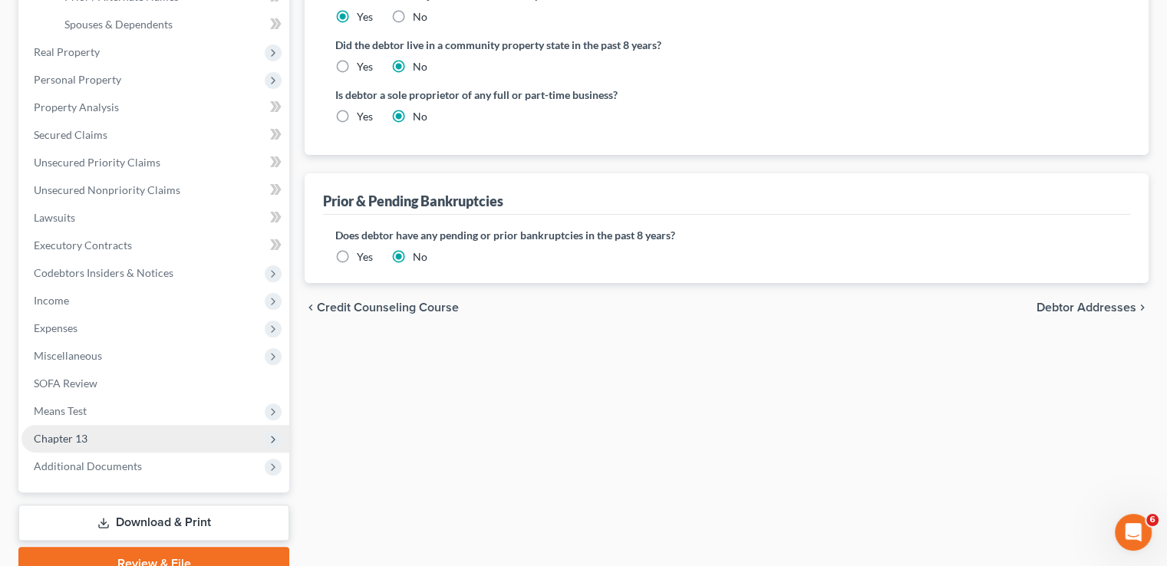
scroll to position [442, 0]
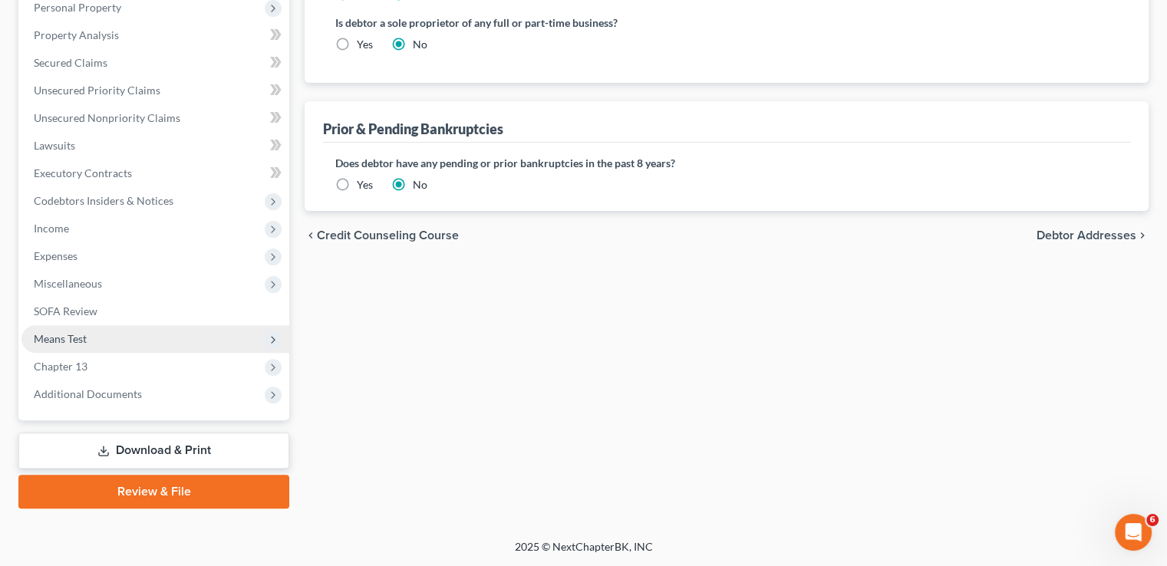
click at [84, 343] on span "Means Test" at bounding box center [60, 338] width 53 height 13
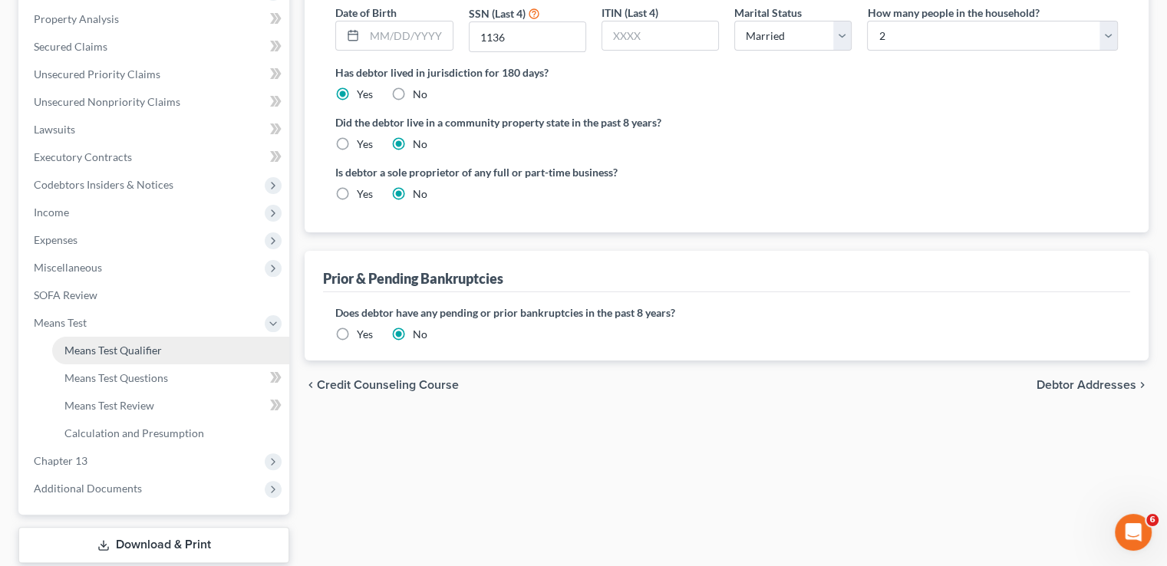
scroll to position [276, 0]
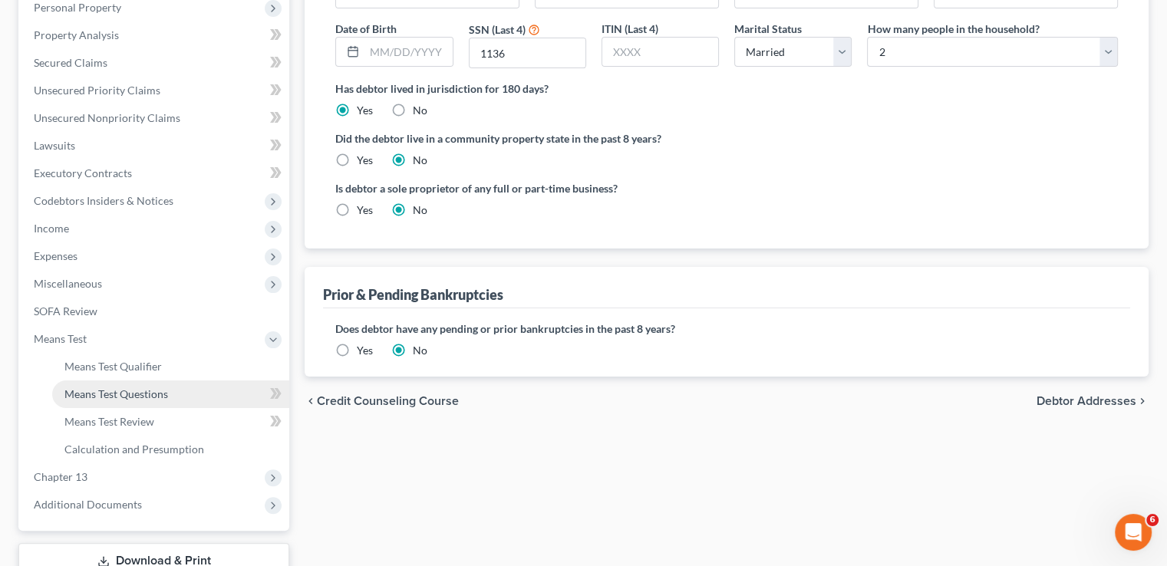
click at [127, 397] on span "Means Test Questions" at bounding box center [116, 393] width 104 height 13
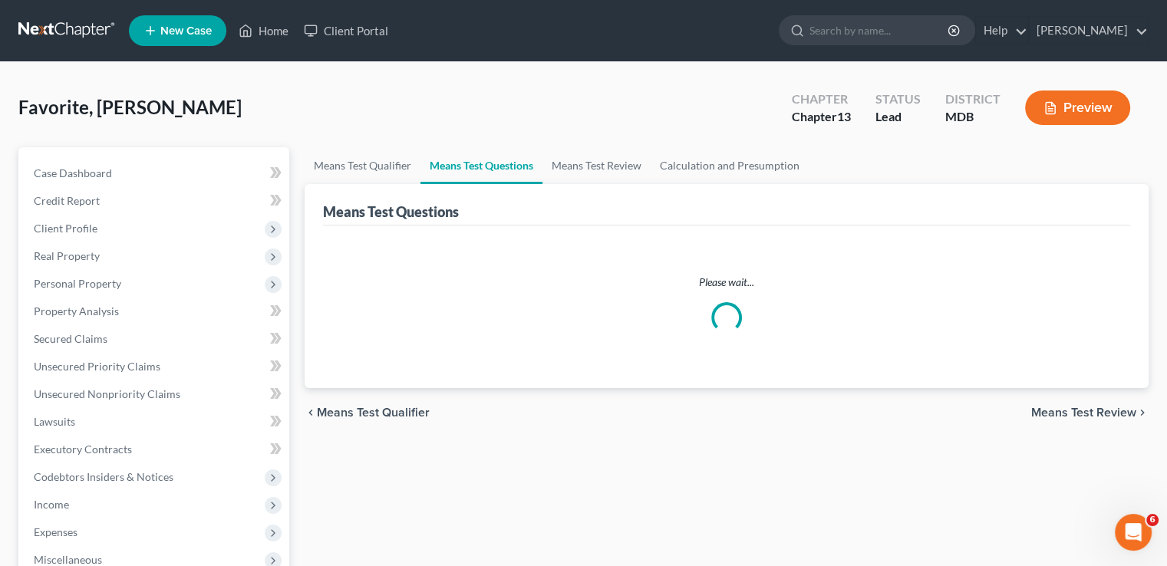
select select "1"
select select "0"
select select "60"
select select "1"
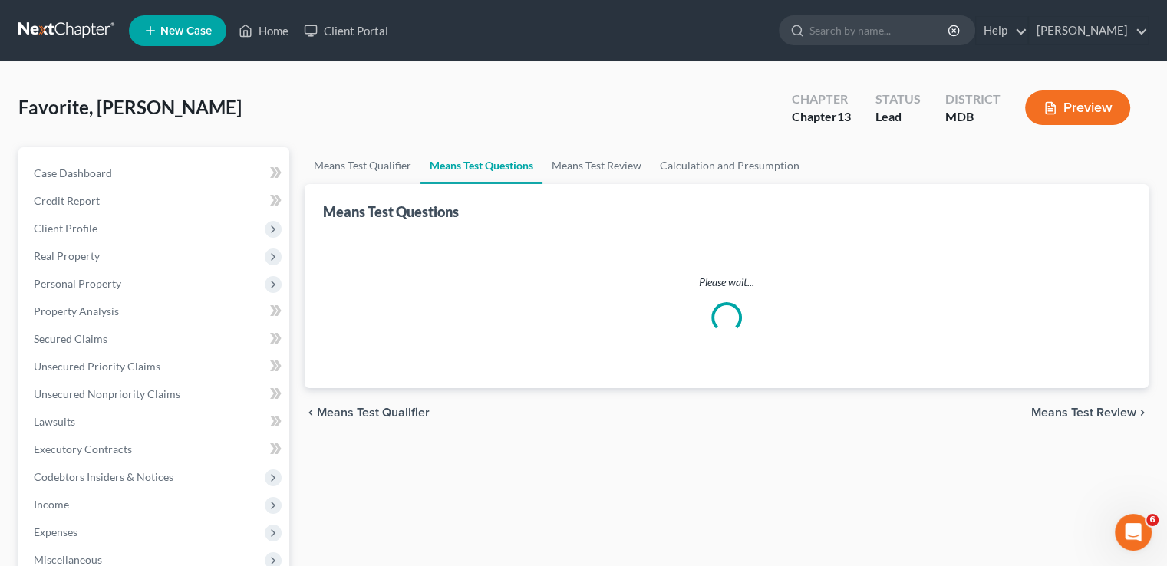
select select "60"
select select "2"
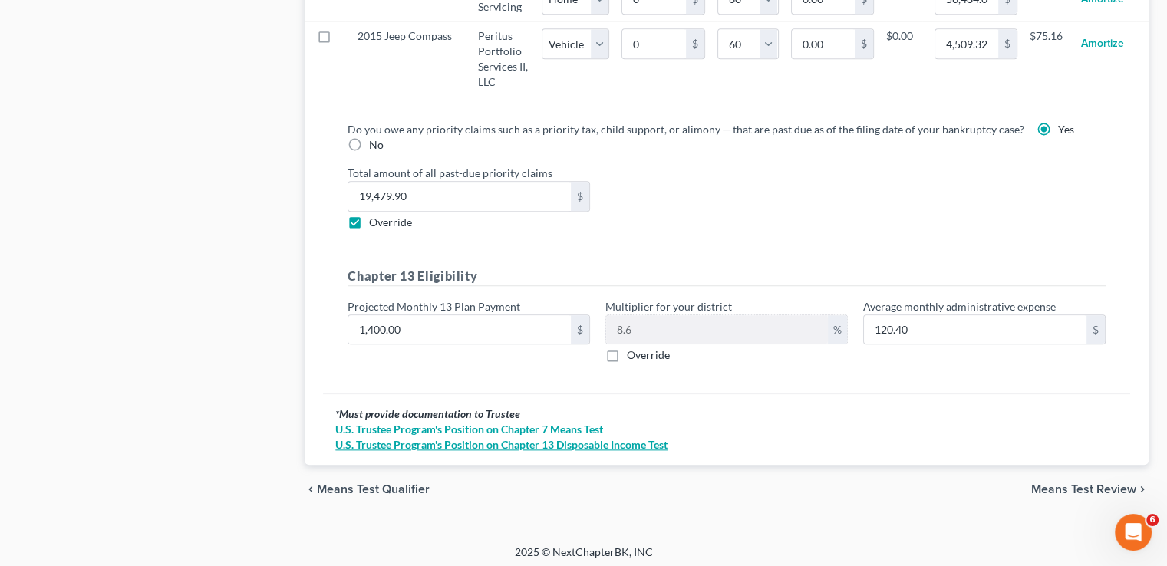
scroll to position [1691, 0]
click at [1089, 483] on span "Means Test Review" at bounding box center [1083, 489] width 105 height 12
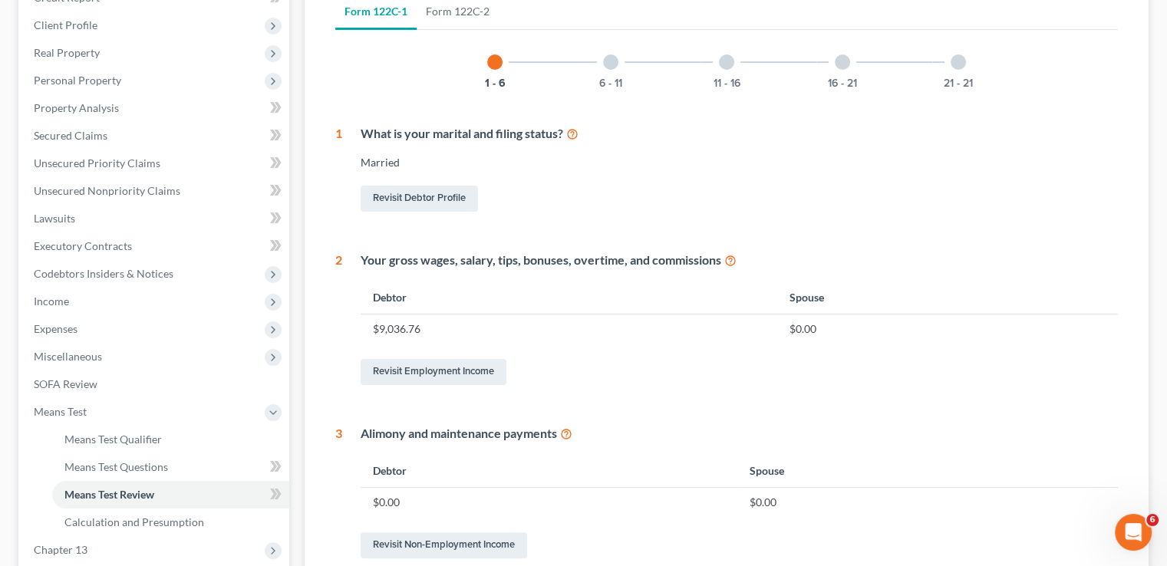
scroll to position [230, 0]
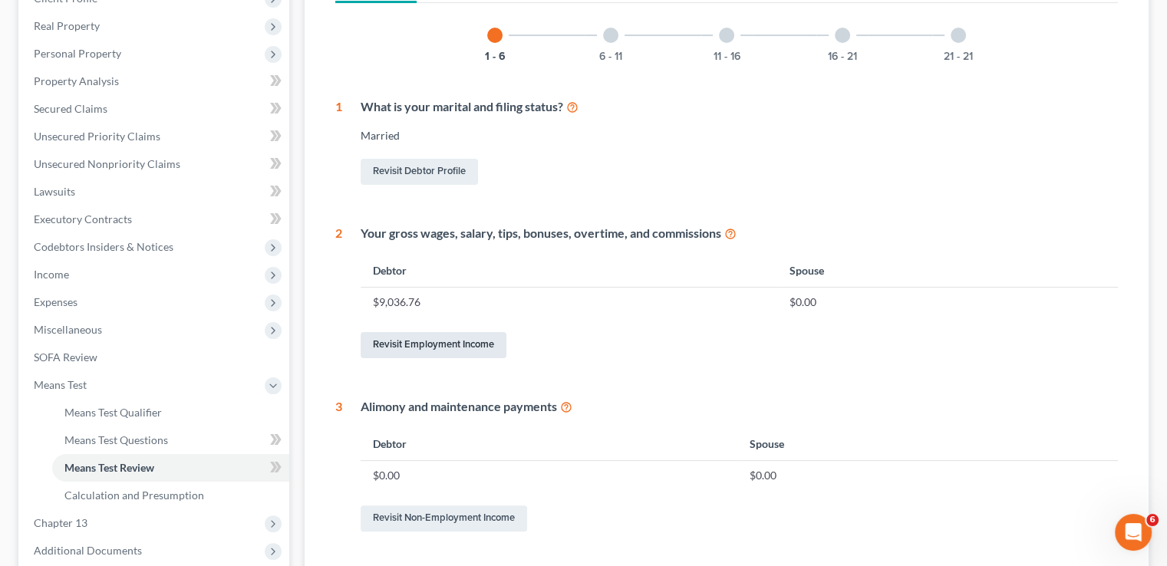
click at [456, 344] on link "Revisit Employment Income" at bounding box center [434, 345] width 146 height 26
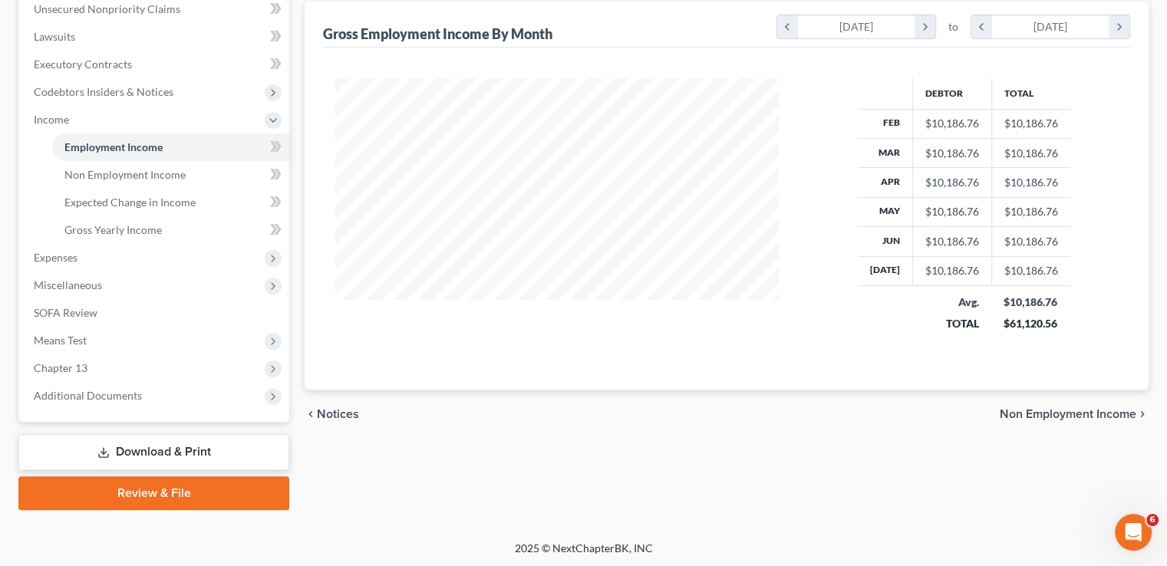
scroll to position [387, 0]
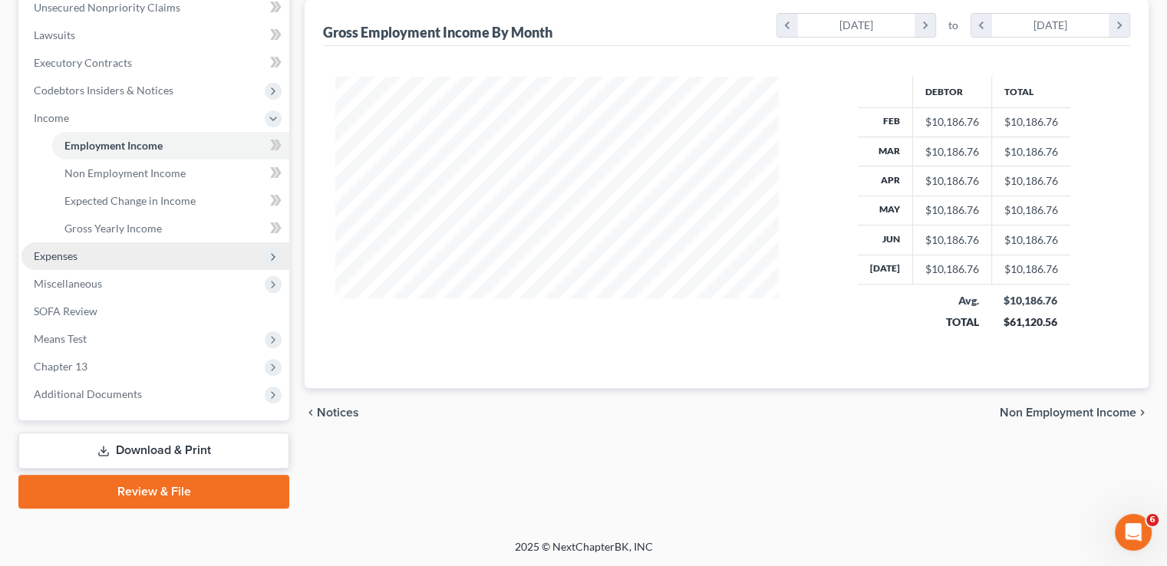
click at [64, 252] on span "Expenses" at bounding box center [56, 255] width 44 height 13
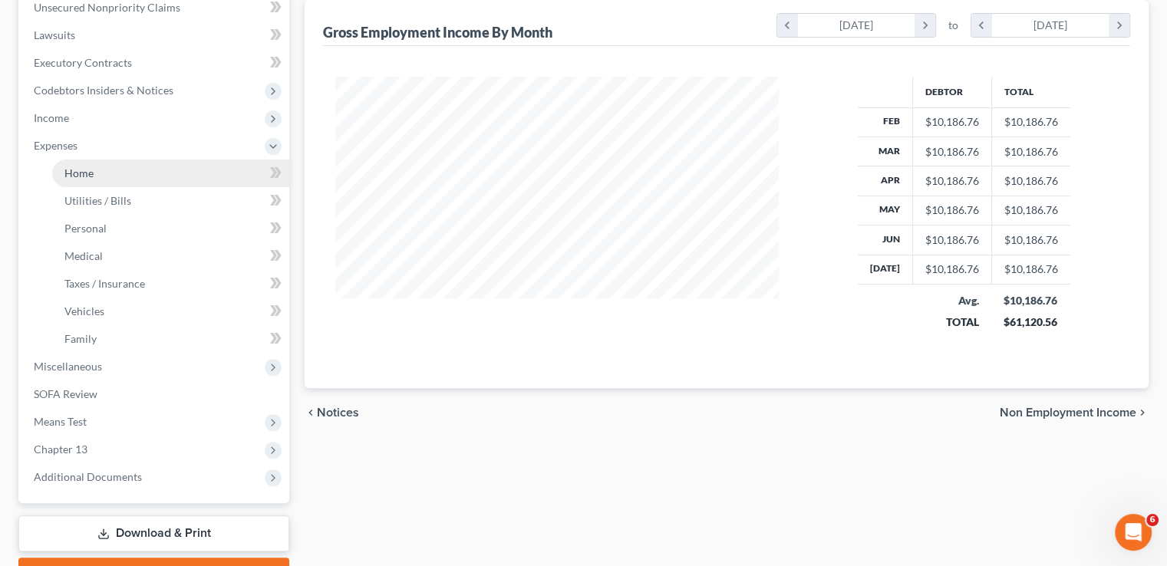
click at [82, 170] on span "Home" at bounding box center [78, 172] width 29 height 13
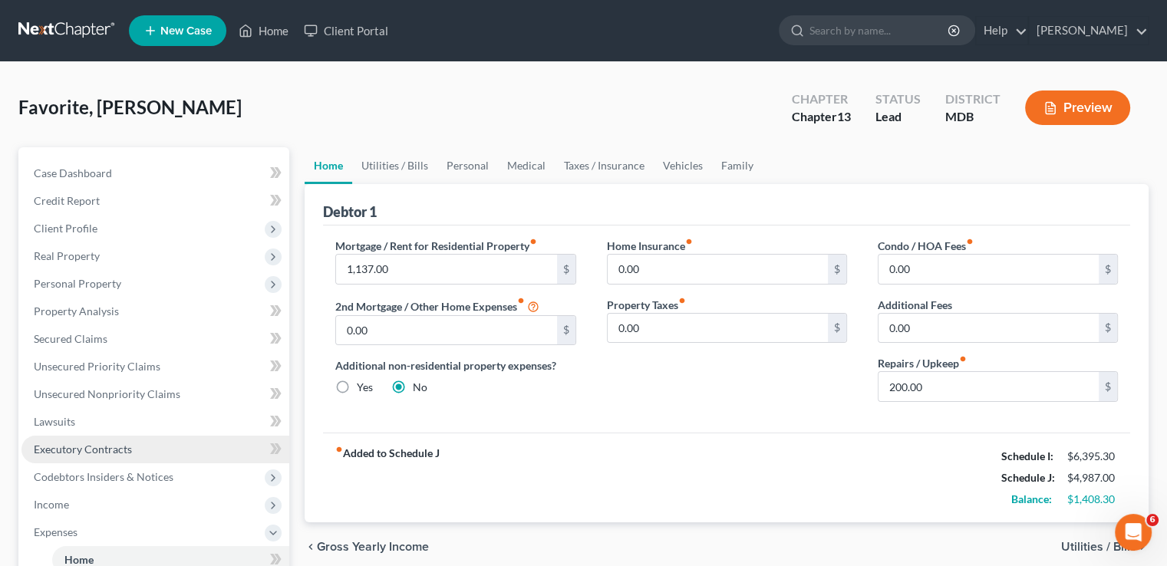
scroll to position [230, 0]
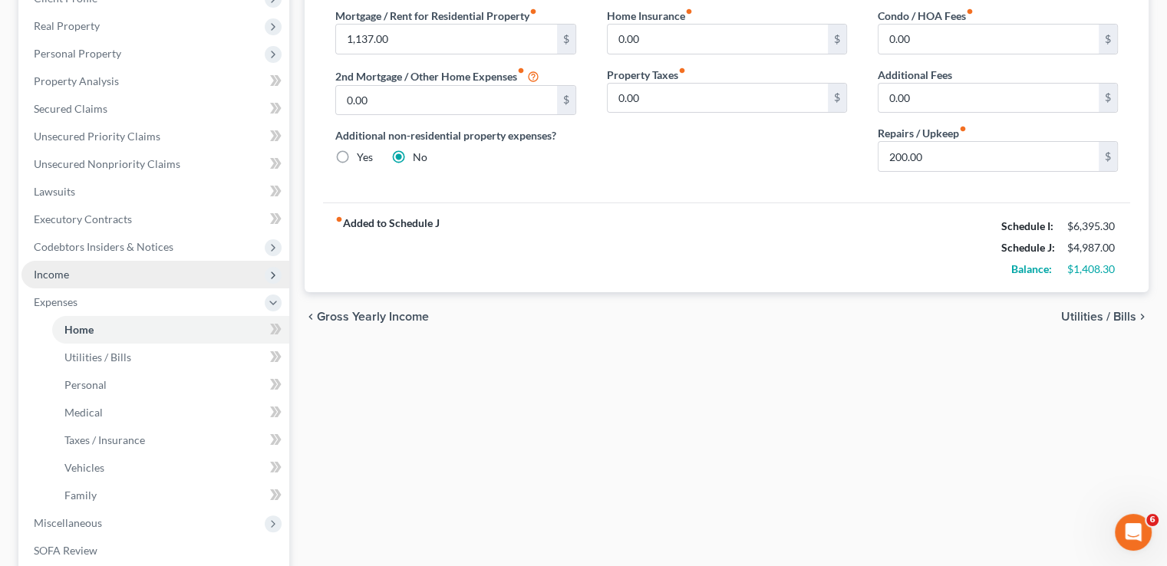
click at [73, 272] on span "Income" at bounding box center [155, 275] width 268 height 28
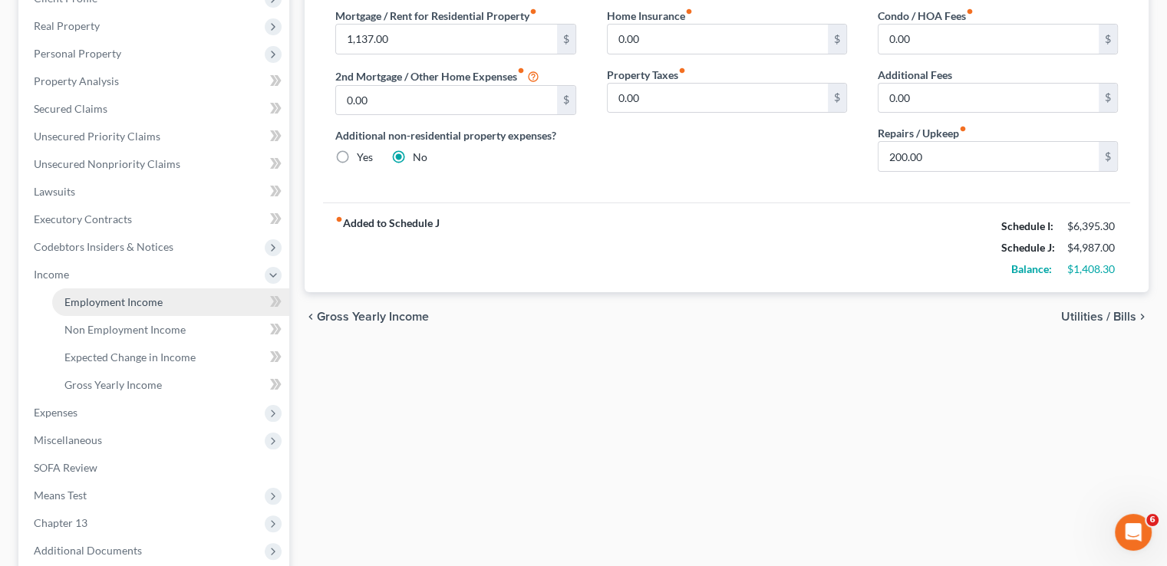
click at [141, 302] on span "Employment Income" at bounding box center [113, 301] width 98 height 13
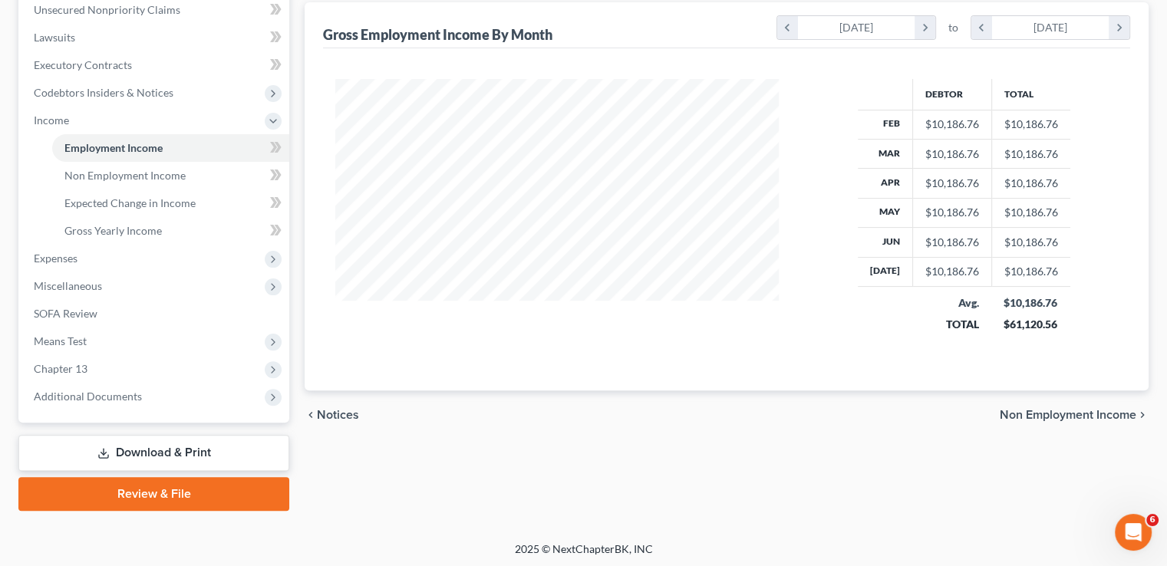
scroll to position [387, 0]
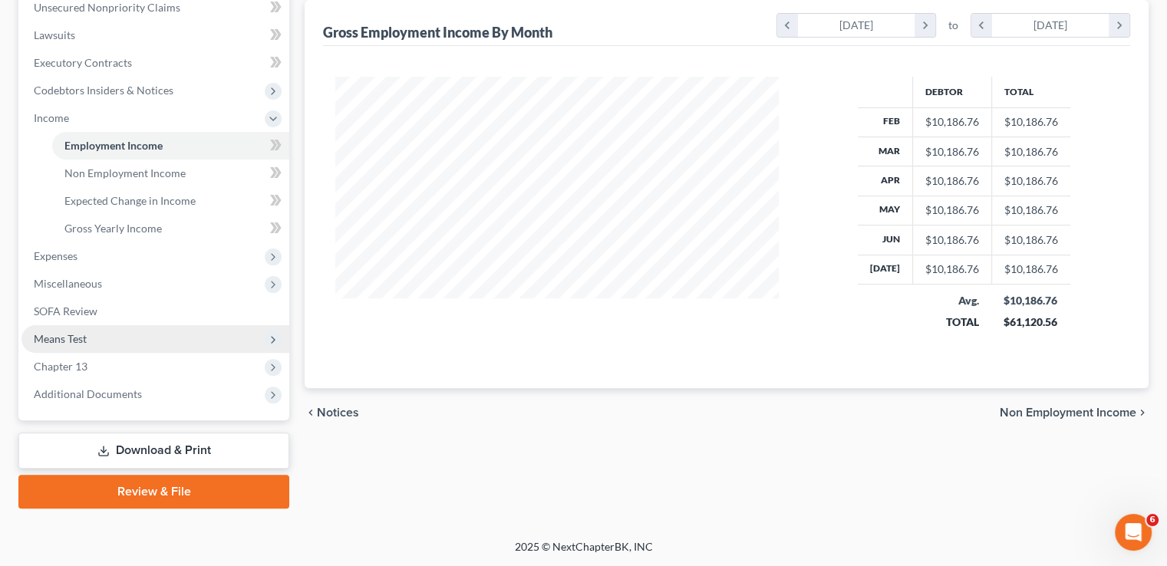
click at [79, 338] on span "Means Test" at bounding box center [60, 338] width 53 height 13
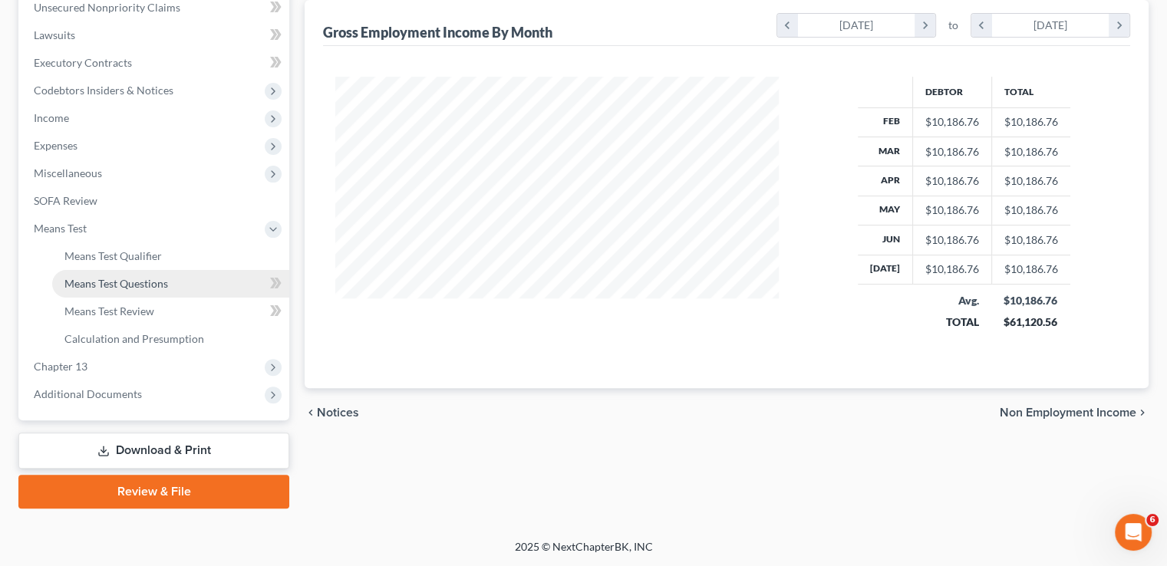
click at [147, 282] on span "Means Test Questions" at bounding box center [116, 283] width 104 height 13
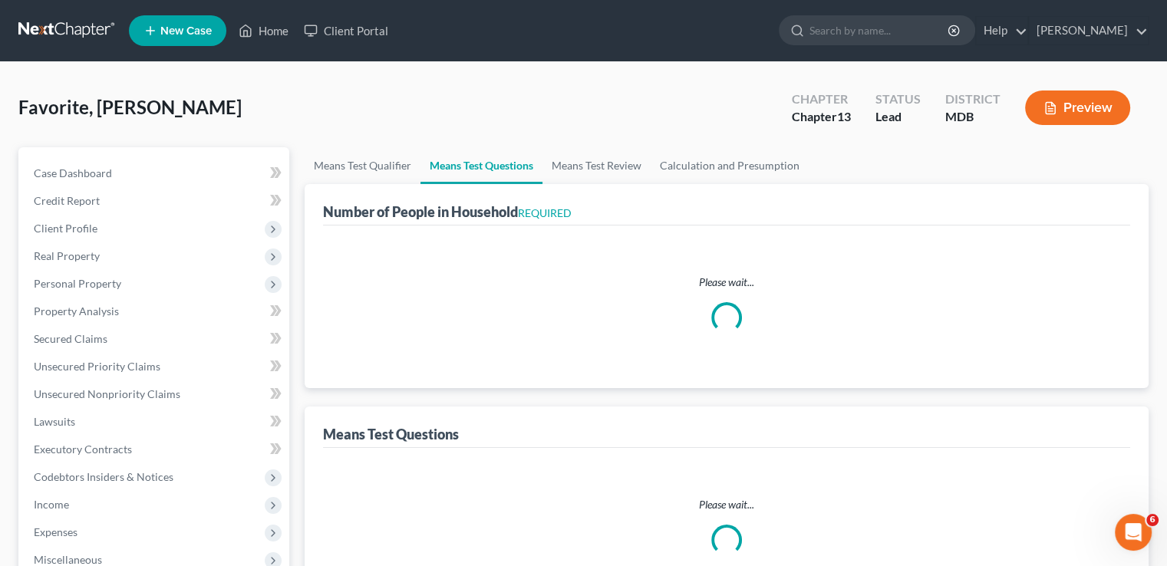
select select "0"
select select "60"
select select "1"
select select "60"
select select "2"
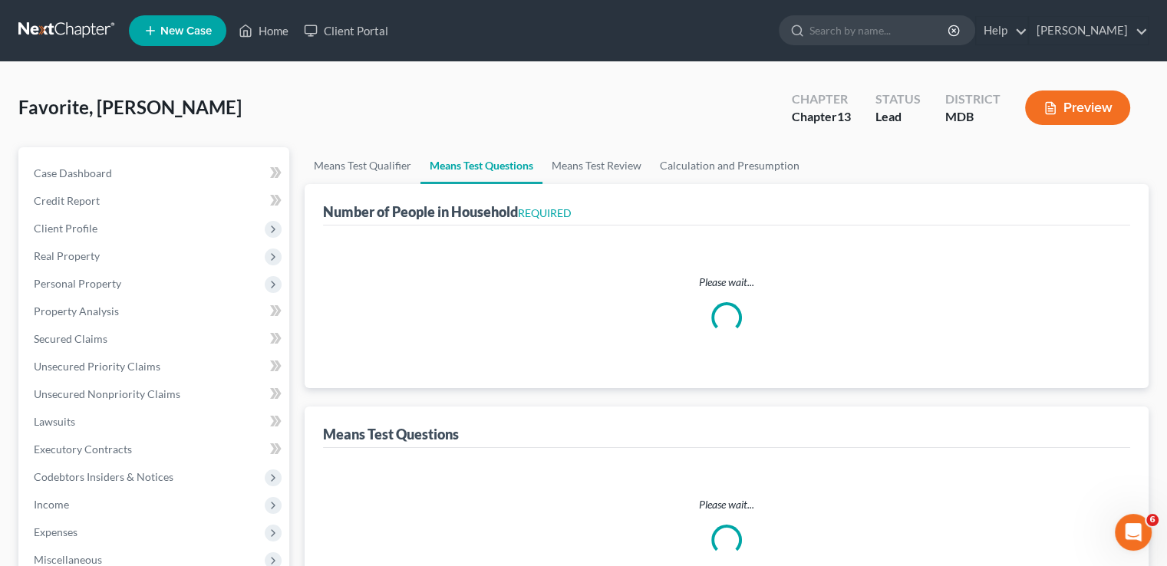
select select "1"
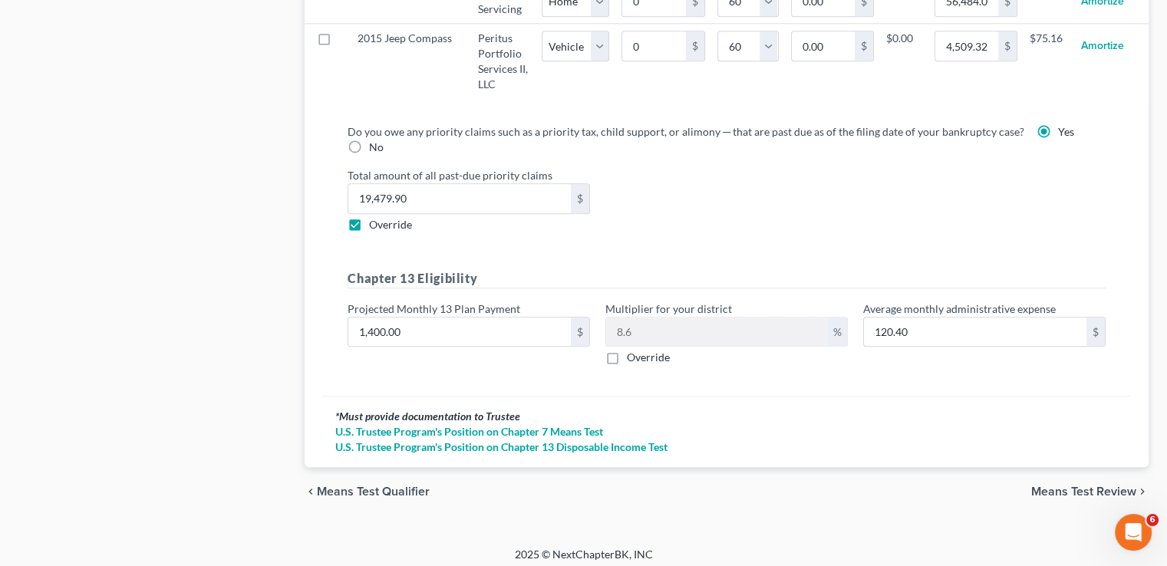
scroll to position [1691, 0]
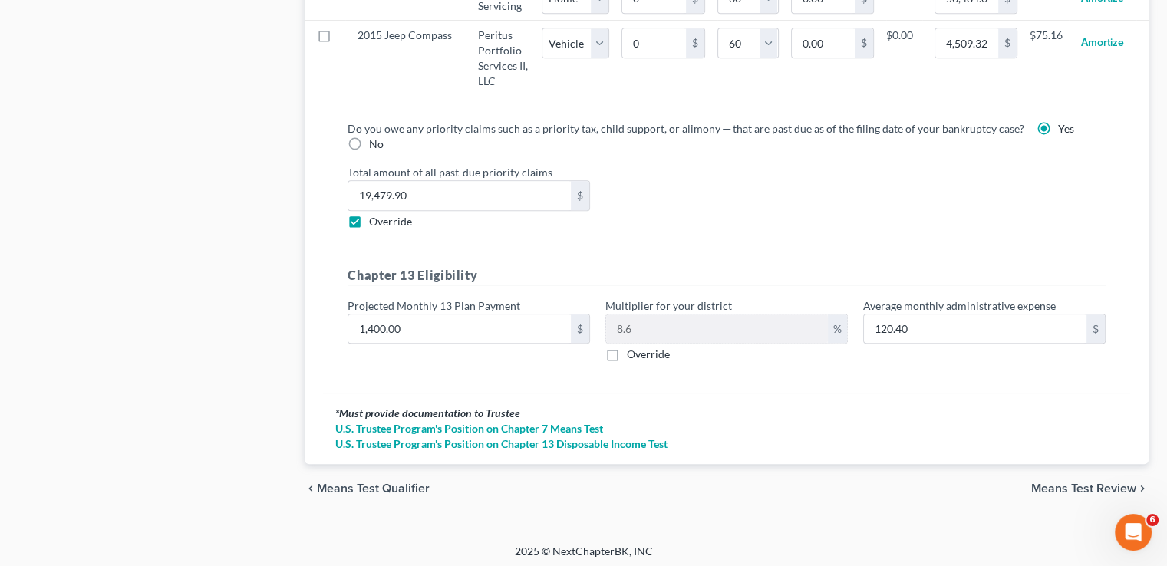
click at [1080, 485] on span "Means Test Review" at bounding box center [1083, 489] width 105 height 12
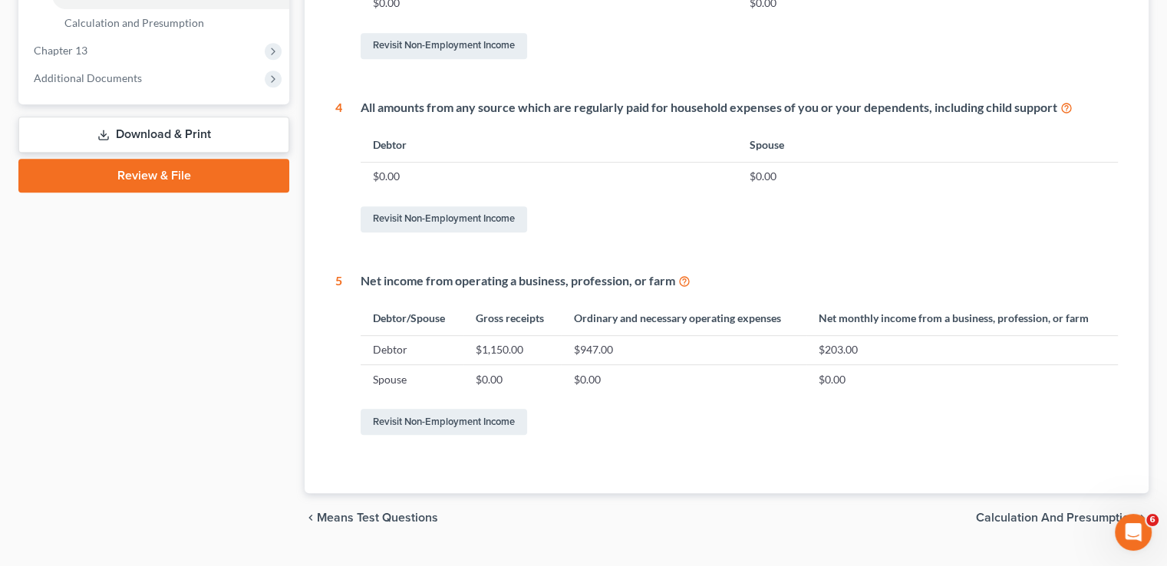
scroll to position [736, 0]
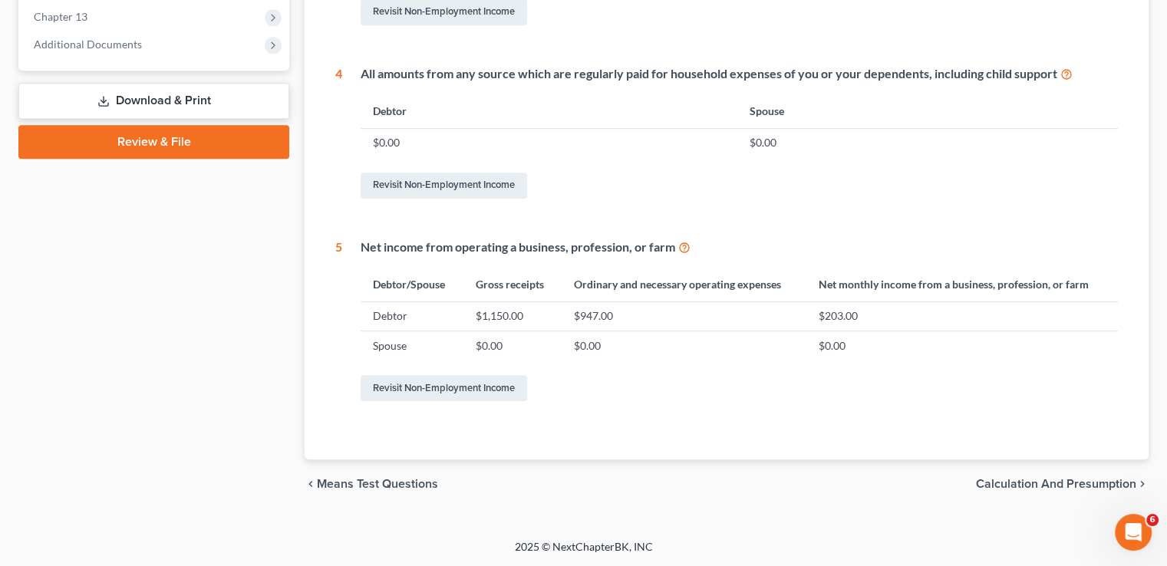
click at [1038, 483] on span "Calculation and Presumption" at bounding box center [1056, 484] width 160 height 12
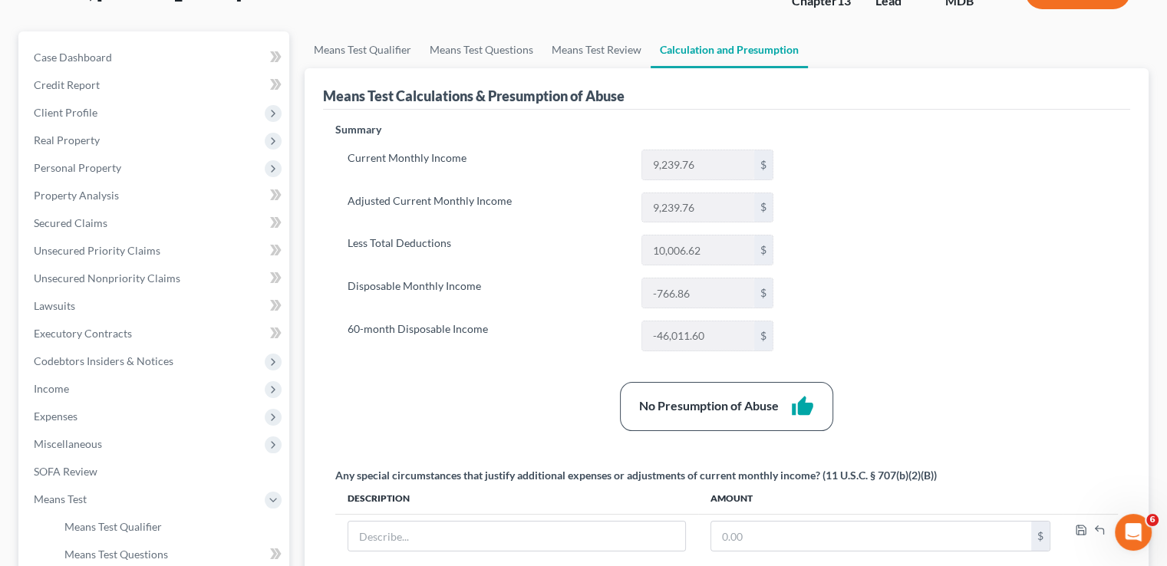
scroll to position [40, 0]
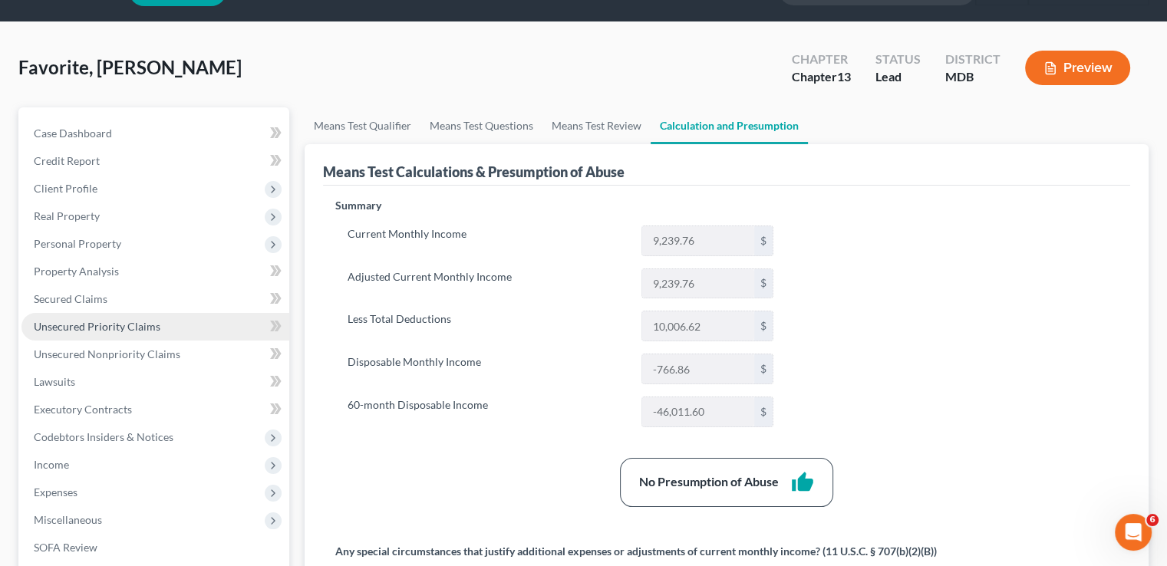
click at [128, 326] on span "Unsecured Priority Claims" at bounding box center [97, 326] width 127 height 13
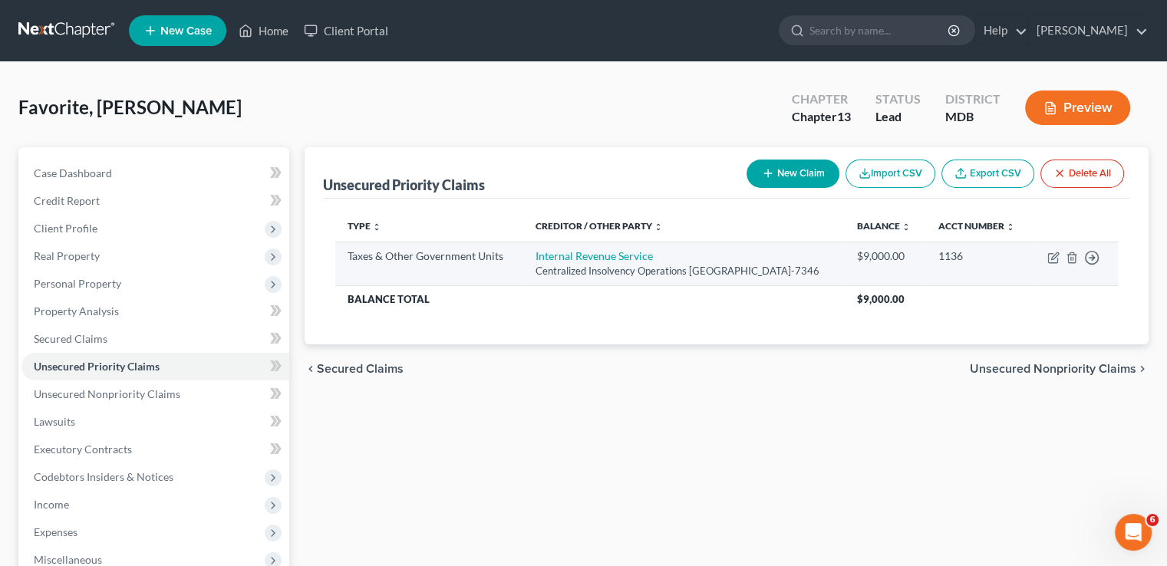
click at [914, 264] on div "$9,000.00" at bounding box center [885, 256] width 57 height 15
click at [877, 264] on div "$9,000.00" at bounding box center [885, 256] width 57 height 15
click at [1053, 259] on icon "button" at bounding box center [1054, 255] width 7 height 7
select select "0"
select select "39"
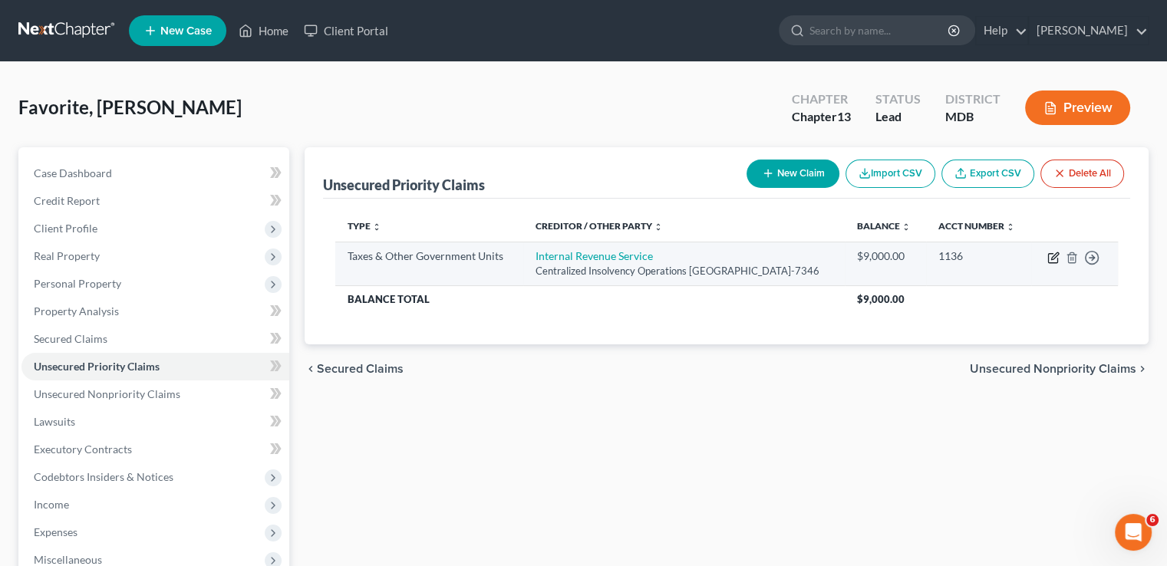
select select "3"
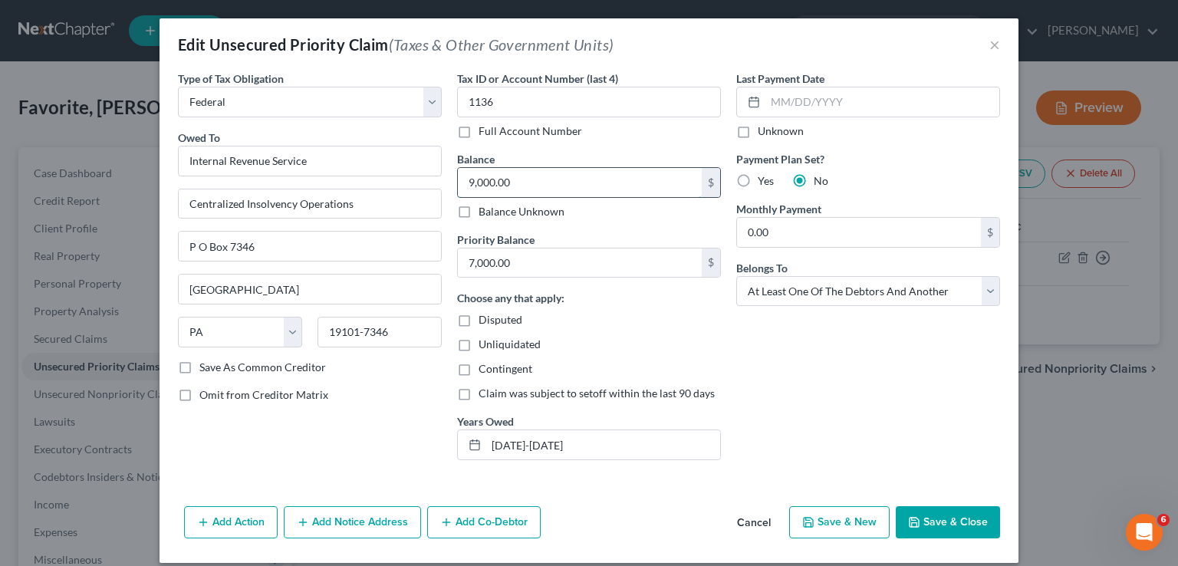
click at [463, 181] on input "9,000.00" at bounding box center [580, 182] width 244 height 29
click at [460, 176] on input "9,000.00" at bounding box center [580, 182] width 244 height 29
click at [990, 44] on button "×" at bounding box center [995, 44] width 11 height 18
